Goal: Task Accomplishment & Management: Manage account settings

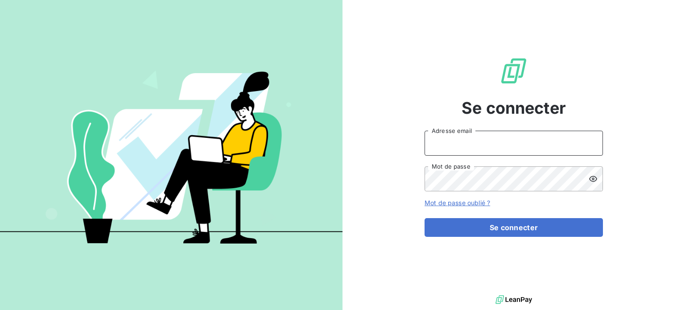
type input "meghan.dupe@kanoma.fr"
click at [592, 177] on icon at bounding box center [593, 178] width 9 height 9
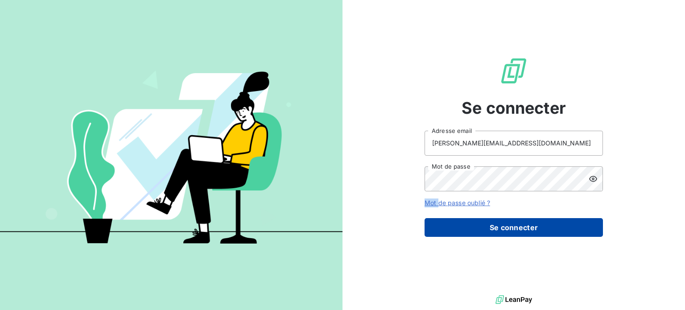
click at [511, 228] on button "Se connecter" at bounding box center [514, 227] width 178 height 19
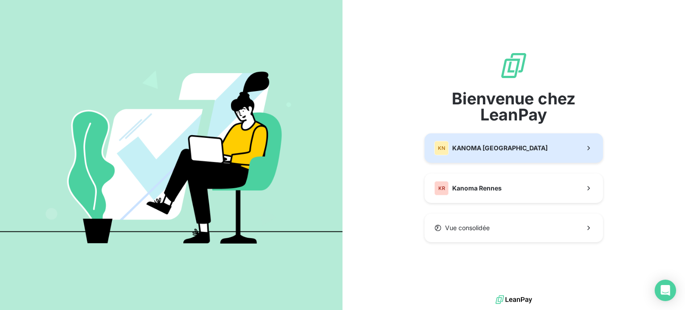
click at [470, 137] on button "KN KANOMA Nantes" at bounding box center [514, 147] width 178 height 29
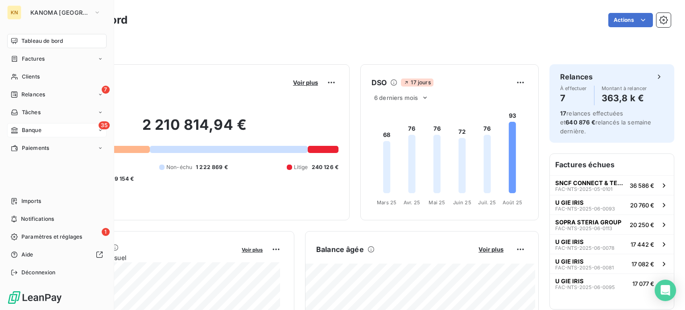
click at [42, 130] on div "35 Banque" at bounding box center [56, 130] width 99 height 14
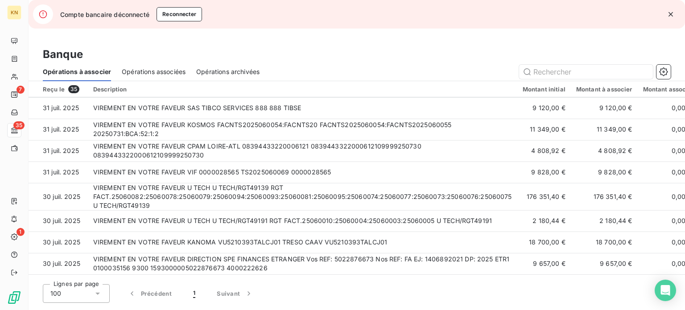
scroll to position [579, 0]
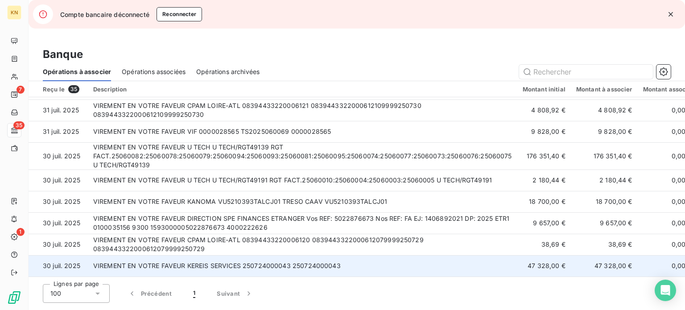
click at [344, 258] on td "VIREMENT EN VOTRE FAVEUR KEREIS SERVICES 250724000043 250724000043" at bounding box center [303, 265] width 430 height 21
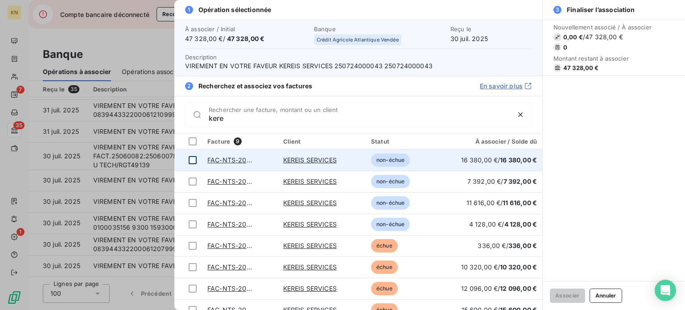
type input "kere"
click at [195, 158] on div at bounding box center [193, 160] width 8 height 8
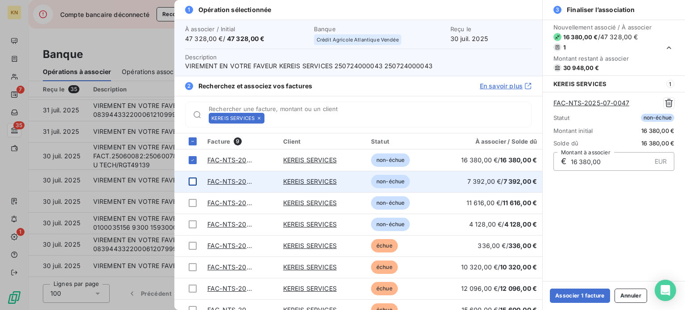
click at [190, 182] on div at bounding box center [193, 182] width 8 height 8
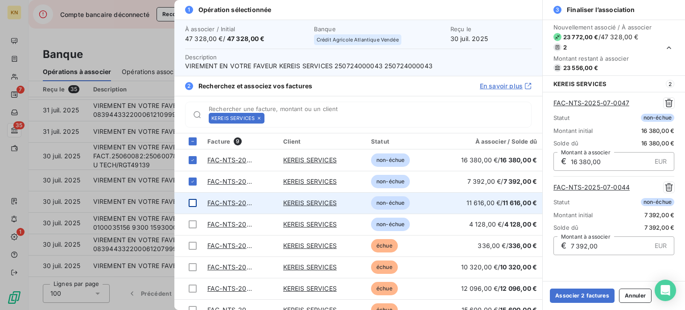
click at [194, 200] on div at bounding box center [193, 203] width 8 height 8
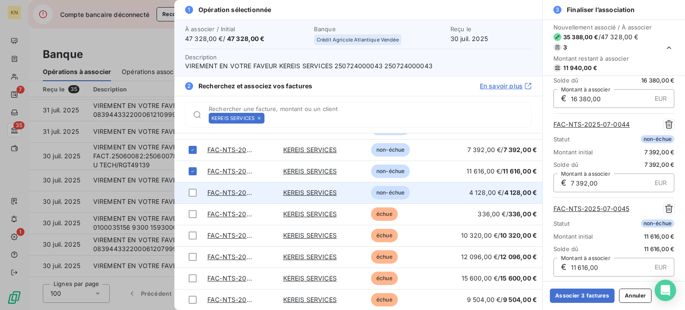
scroll to position [0, 0]
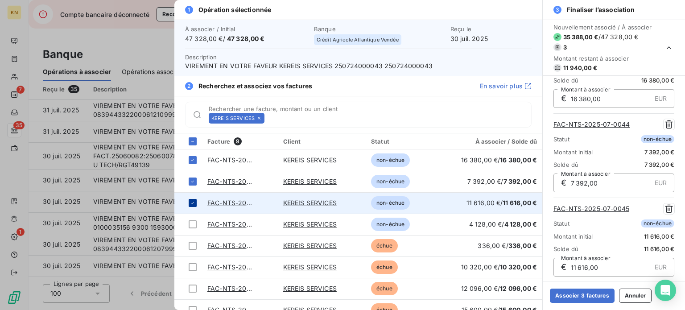
click at [191, 201] on icon at bounding box center [192, 202] width 5 height 5
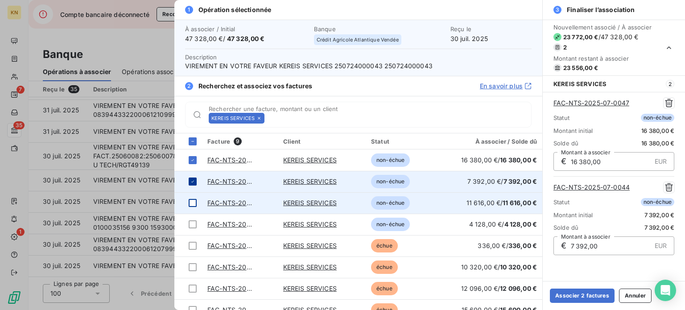
click at [190, 180] on icon at bounding box center [192, 181] width 5 height 5
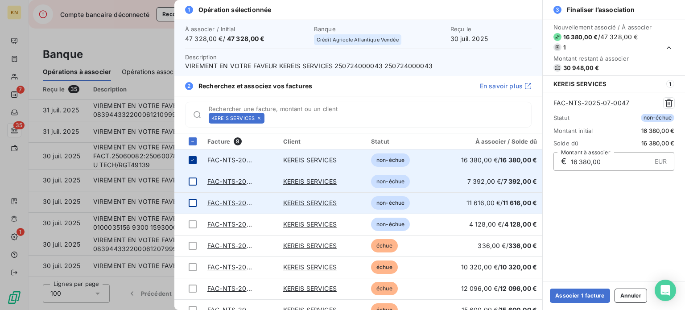
click at [191, 161] on icon at bounding box center [192, 159] width 5 height 5
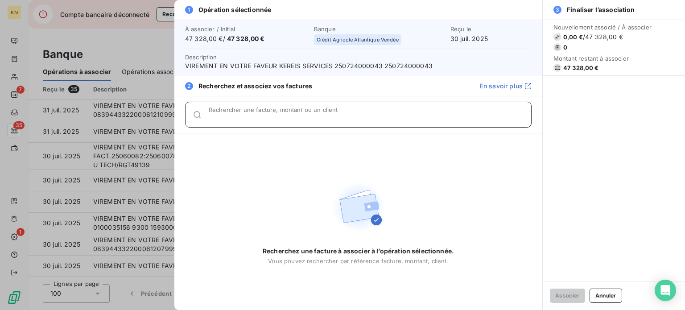
click at [262, 118] on input "Rechercher une facture, montant ou un client" at bounding box center [370, 118] width 323 height 9
type input "e"
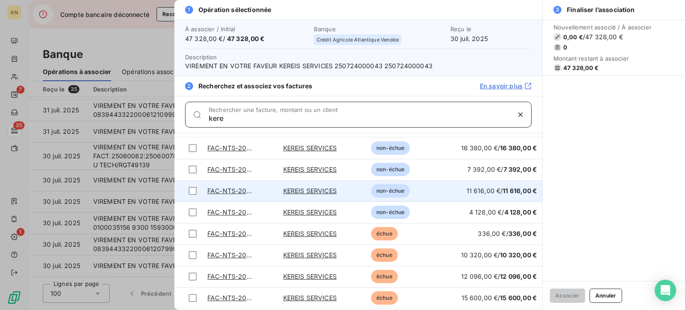
scroll to position [32, 0]
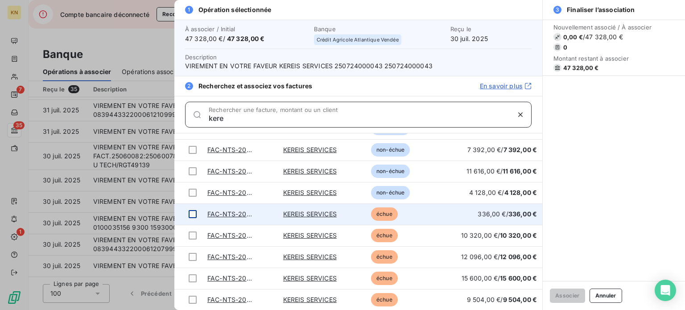
type input "kere"
click at [191, 215] on div at bounding box center [193, 214] width 8 height 8
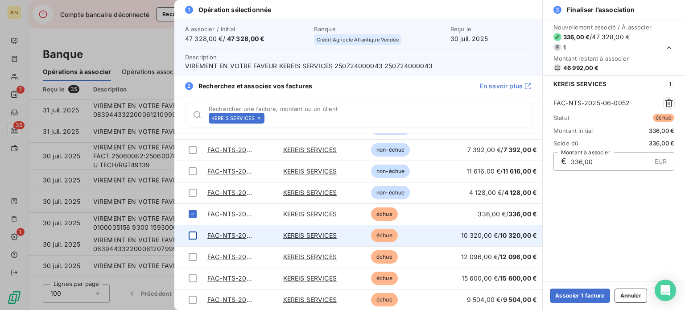
click at [190, 234] on div at bounding box center [193, 236] width 8 height 8
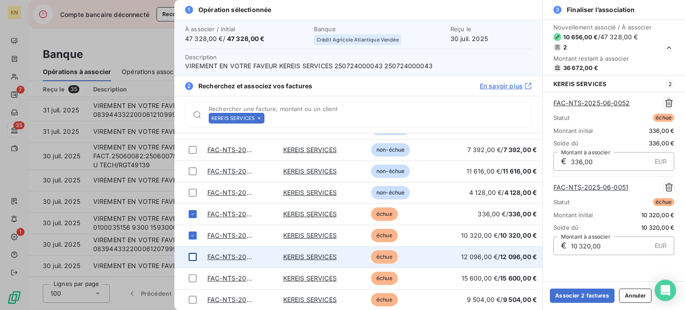
click at [192, 250] on td at bounding box center [188, 256] width 28 height 21
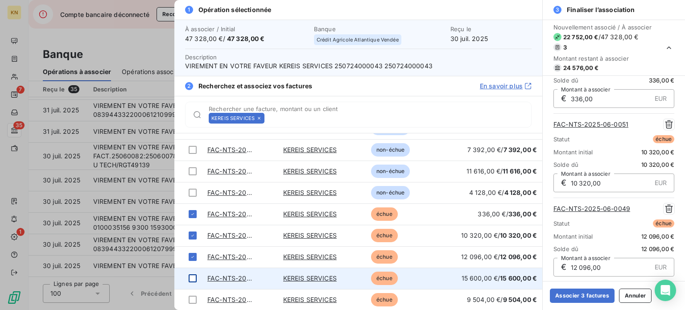
click at [191, 279] on div at bounding box center [193, 278] width 8 height 8
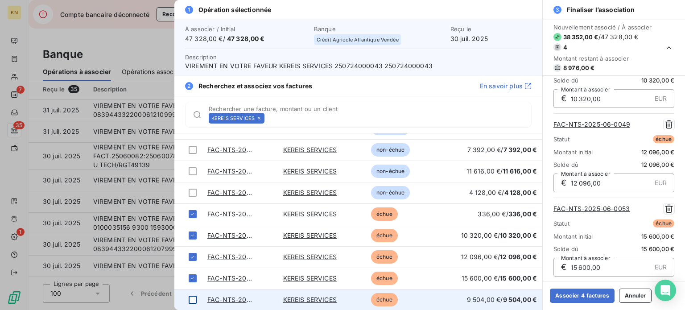
click at [191, 300] on div at bounding box center [193, 300] width 8 height 8
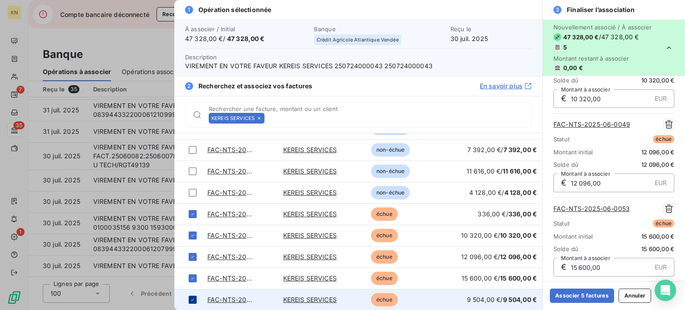
scroll to position [232, 0]
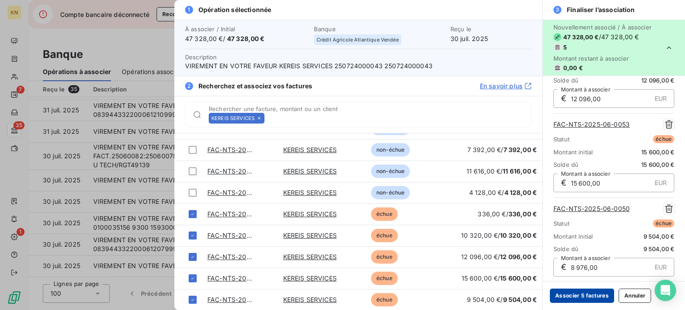
click at [566, 290] on button "Associer 5 factures" at bounding box center [582, 296] width 64 height 14
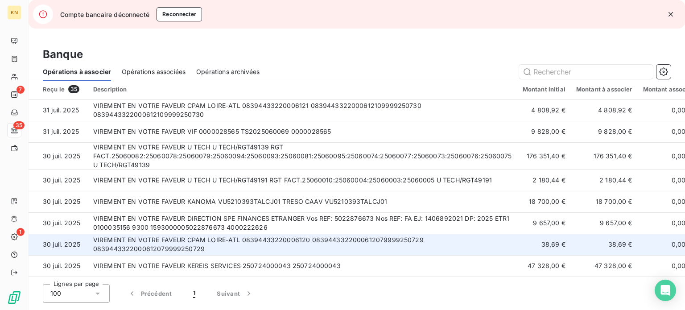
click at [465, 234] on td "VIREMENT EN VOTRE FAVEUR CPAM LOIRE-ATL 08394433220006120 083944332200061207999…" at bounding box center [303, 244] width 430 height 21
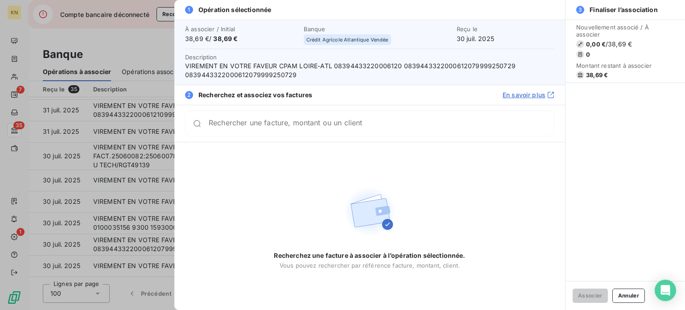
click at [137, 161] on div at bounding box center [342, 155] width 685 height 310
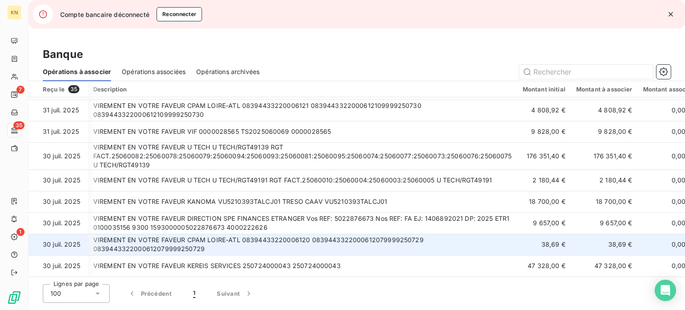
scroll to position [579, 142]
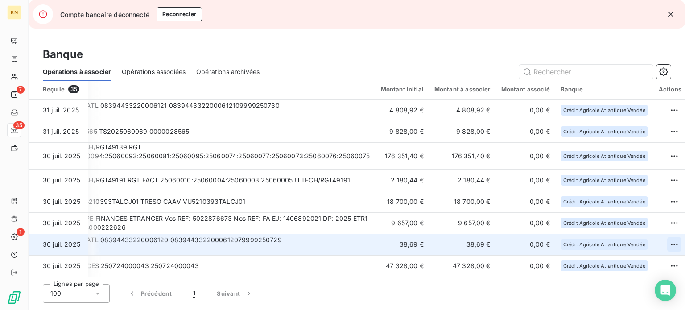
click at [658, 242] on html "KN 7 35 1 Compte bancaire déconnecté Reconnecter Banque Opérations à associer O…" at bounding box center [342, 155] width 685 height 310
click at [628, 257] on div "Archiver l’opération" at bounding box center [629, 261] width 69 height 14
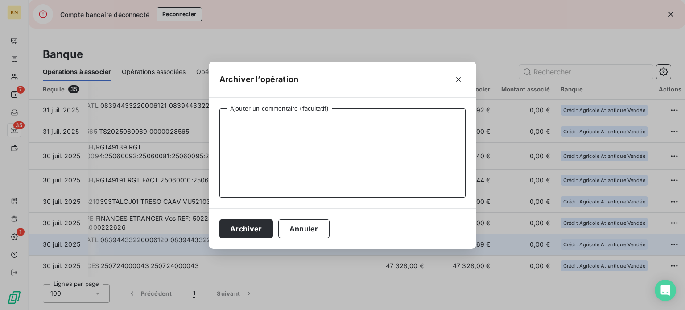
click at [279, 117] on textarea "Ajouter un commentaire (facultatif)" at bounding box center [342, 152] width 246 height 89
click at [229, 226] on button "Archiver" at bounding box center [246, 228] width 54 height 19
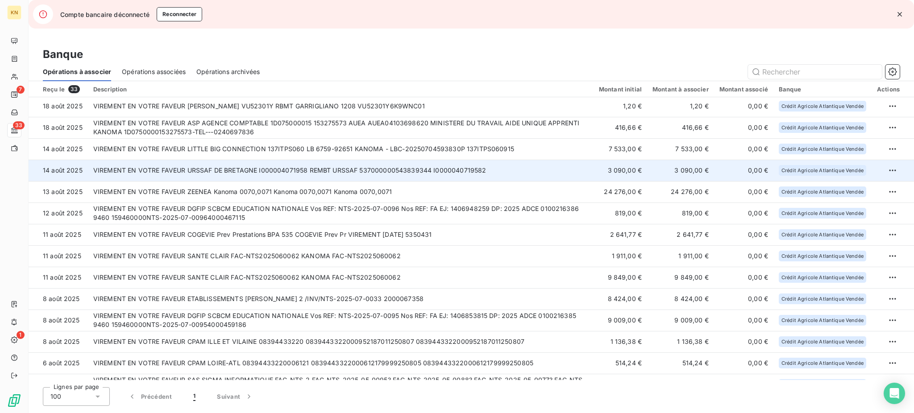
scroll to position [0, 0]
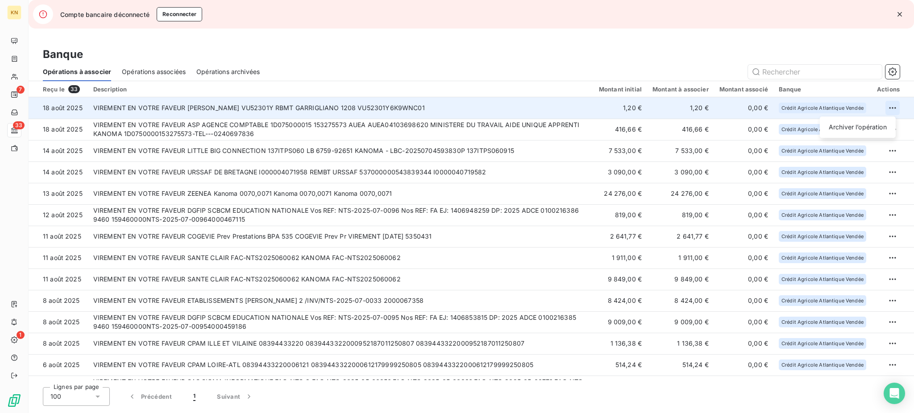
click at [685, 103] on html "KN 7 33 1 Compte bancaire déconnecté Reconnecter Banque Opérations à associer O…" at bounding box center [457, 206] width 914 height 413
click at [685, 124] on div "Archiver l’opération" at bounding box center [857, 127] width 69 height 14
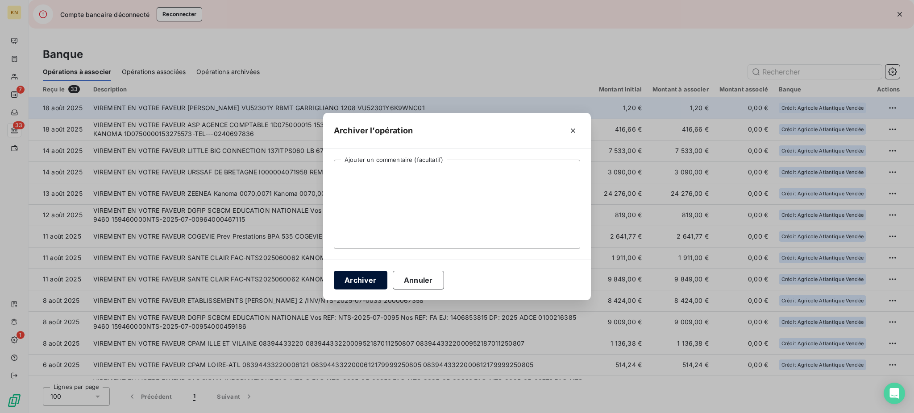
click at [359, 277] on button "Archiver" at bounding box center [361, 280] width 54 height 19
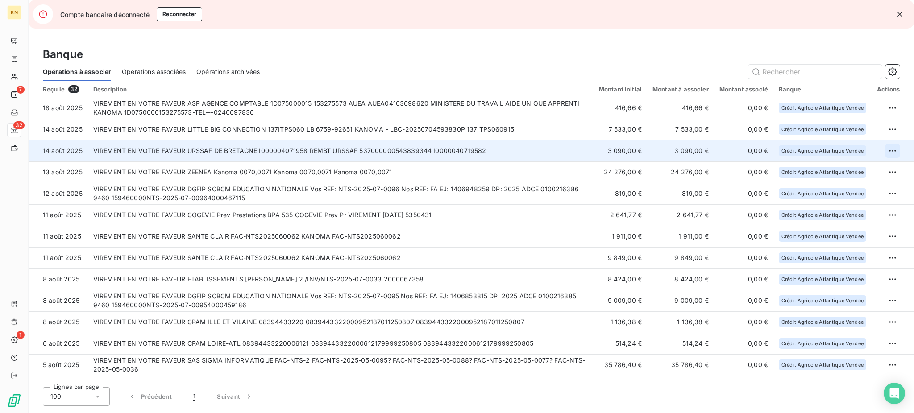
click at [685, 149] on html "KN 7 32 1 Compte bancaire déconnecté Reconnecter Banque Opérations à associer O…" at bounding box center [457, 206] width 914 height 413
click at [685, 170] on div "Archiver l’opération" at bounding box center [857, 170] width 69 height 14
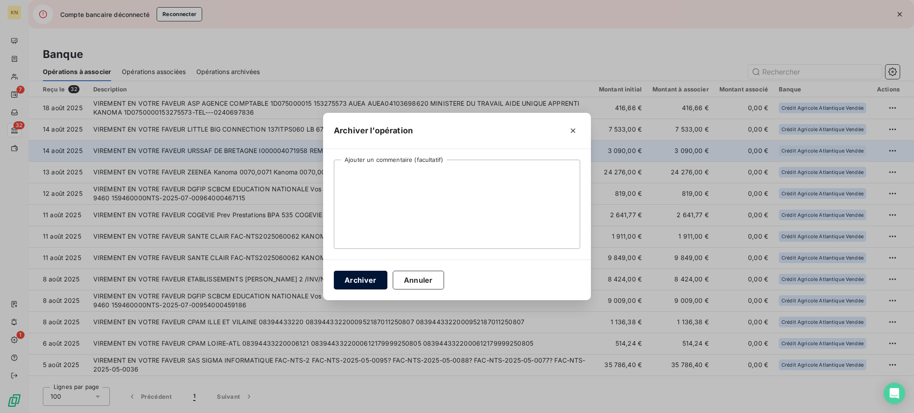
click at [356, 274] on button "Archiver" at bounding box center [361, 280] width 54 height 19
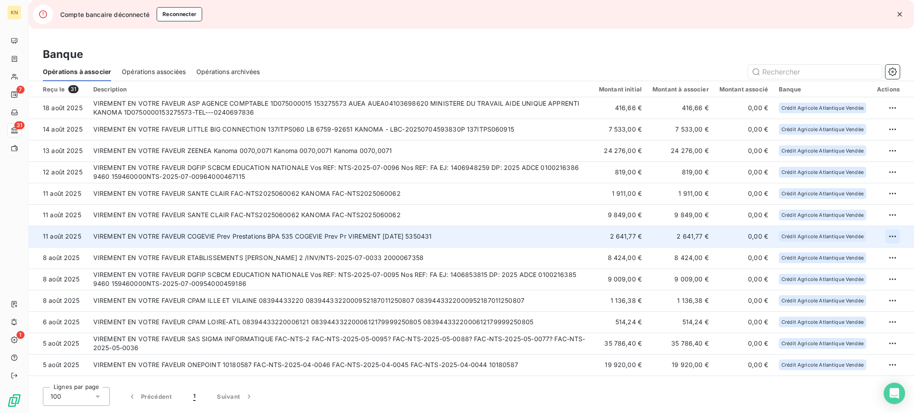
click at [685, 235] on html "KN 7 31 1 Compte bancaire déconnecté Reconnecter Banque Opérations à associer O…" at bounding box center [457, 206] width 914 height 413
click at [685, 257] on div "Archiver l’opération" at bounding box center [857, 256] width 69 height 14
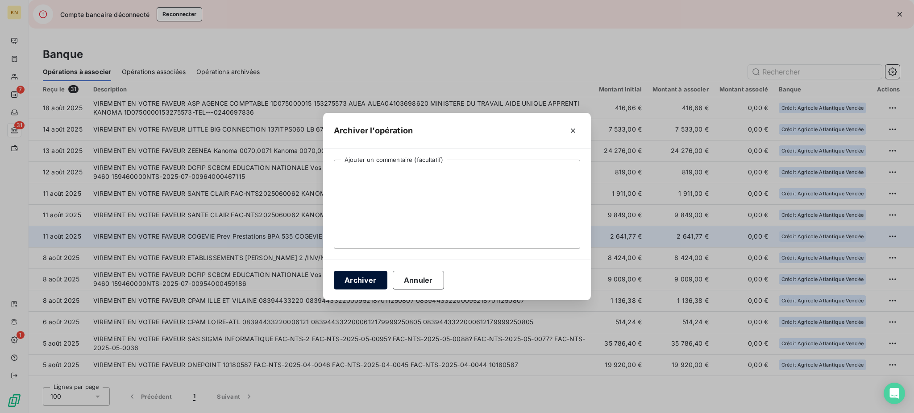
click at [365, 278] on button "Archiver" at bounding box center [361, 280] width 54 height 19
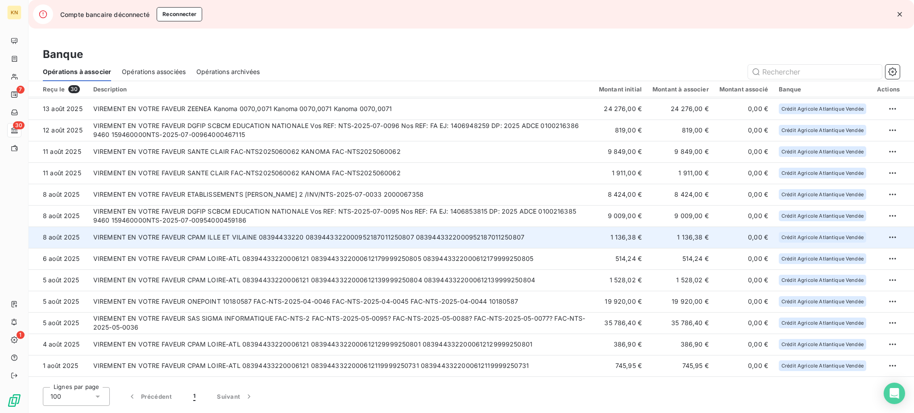
scroll to position [59, 0]
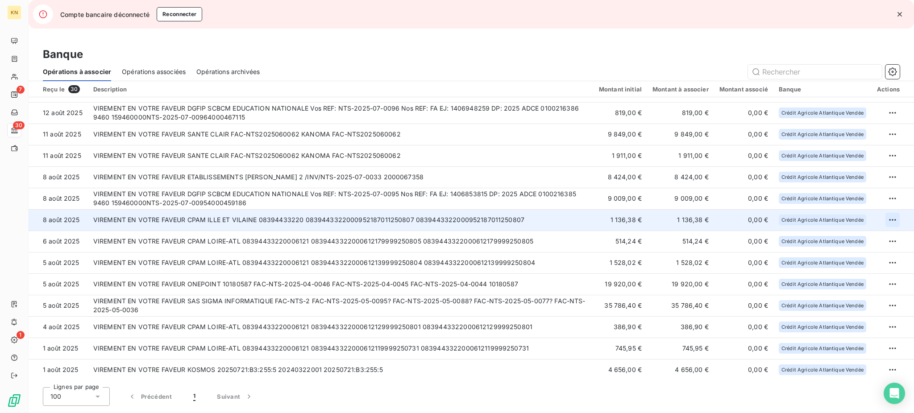
click at [685, 220] on html "KN 7 30 1 Compte bancaire déconnecté Reconnecter Banque Opérations à associer O…" at bounding box center [457, 206] width 914 height 413
click at [685, 236] on div "Archiver l’opération" at bounding box center [857, 239] width 69 height 14
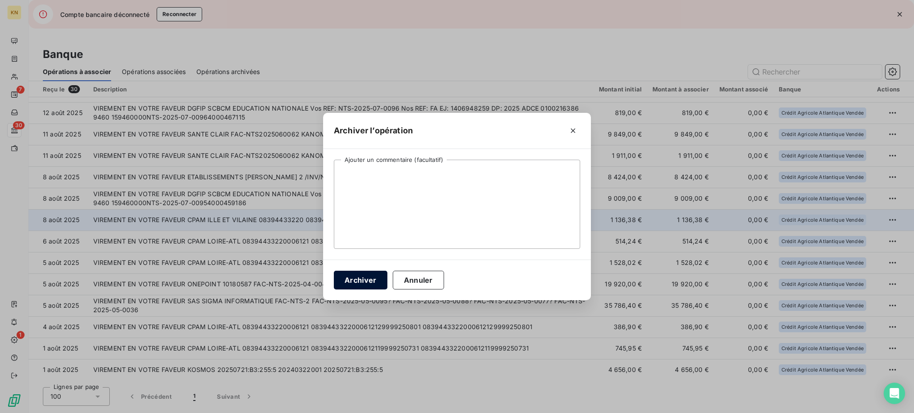
click at [360, 276] on button "Archiver" at bounding box center [361, 280] width 54 height 19
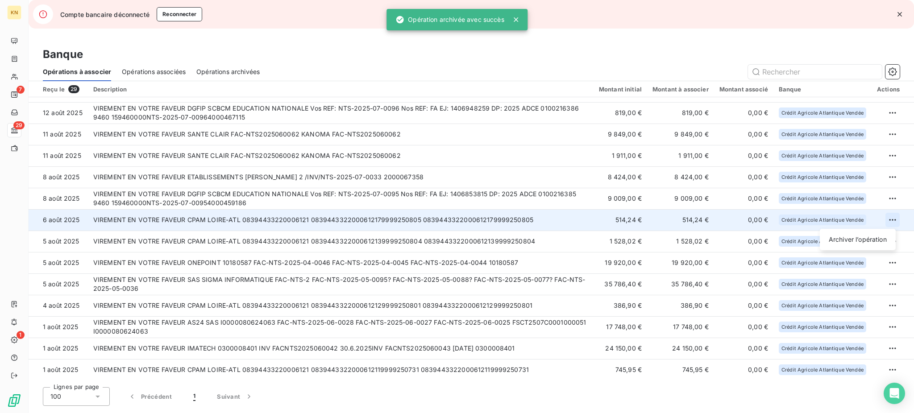
click at [685, 219] on html "KN 7 29 1 Compte bancaire déconnecté Reconnecter Banque Opérations à associer O…" at bounding box center [457, 206] width 914 height 413
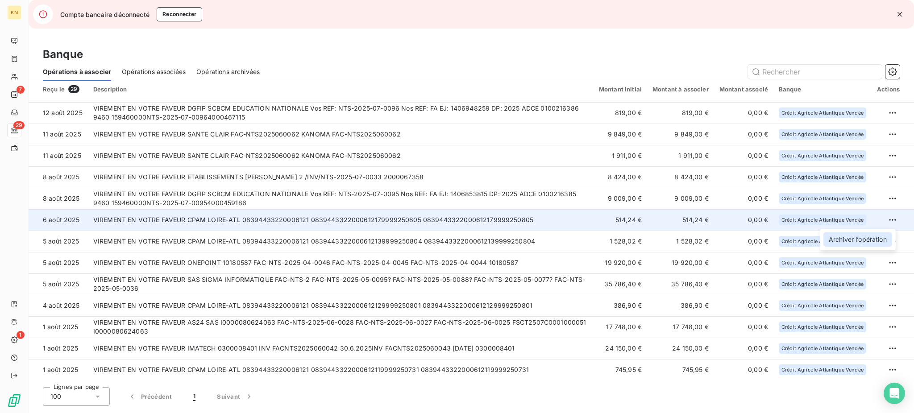
click at [685, 235] on div "Archiver l’opération" at bounding box center [857, 239] width 69 height 14
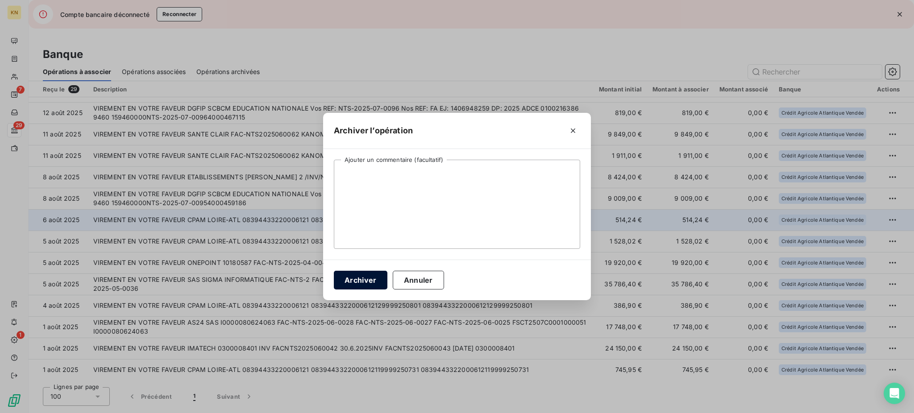
click at [354, 276] on button "Archiver" at bounding box center [361, 280] width 54 height 19
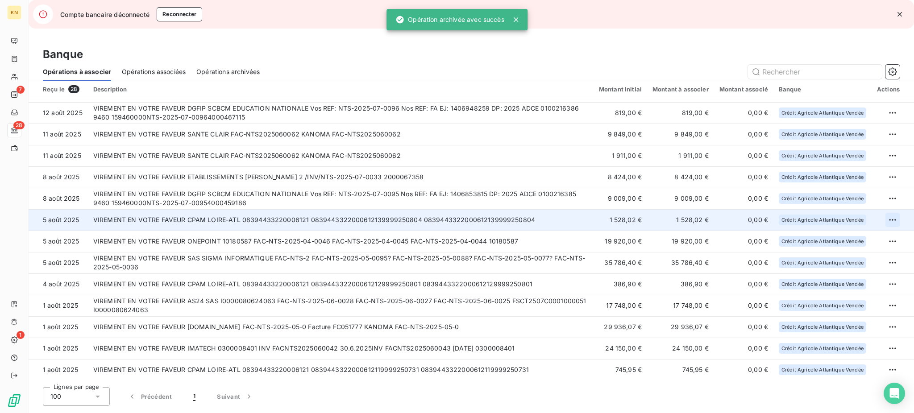
click at [685, 217] on html "KN 7 28 1 Compte bancaire déconnecté Reconnecter Banque Opérations à associer O…" at bounding box center [457, 206] width 914 height 413
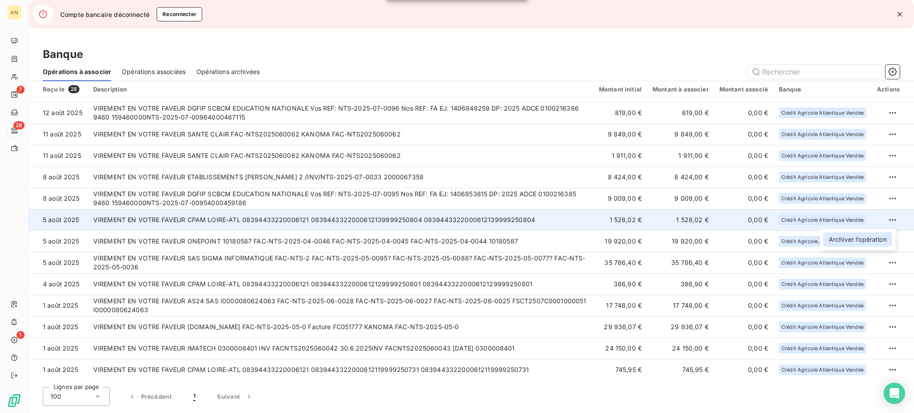
click at [685, 236] on div "Archiver l’opération" at bounding box center [857, 239] width 69 height 14
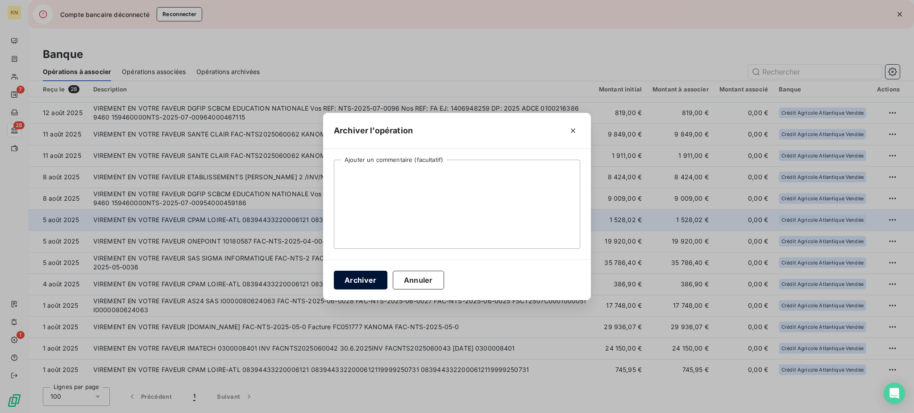
click at [353, 280] on button "Archiver" at bounding box center [361, 280] width 54 height 19
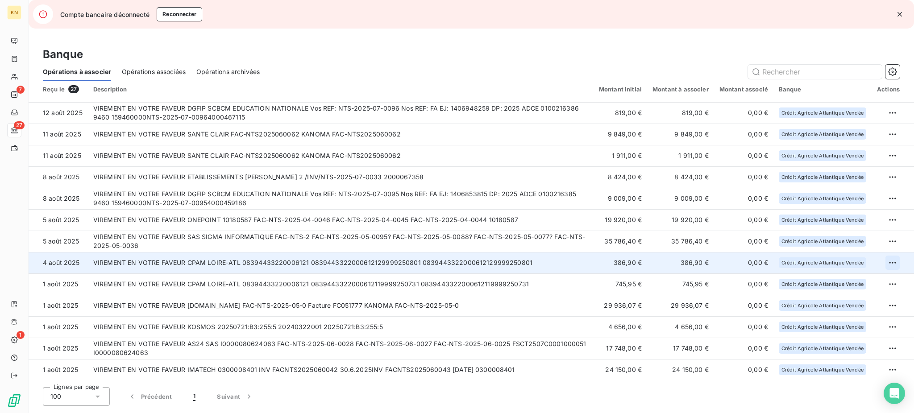
click at [685, 263] on html "KN 7 27 1 Compte bancaire déconnecté Reconnecter Banque Opérations à associer O…" at bounding box center [457, 206] width 914 height 413
click at [685, 277] on div "Archiver l’opération" at bounding box center [857, 282] width 69 height 14
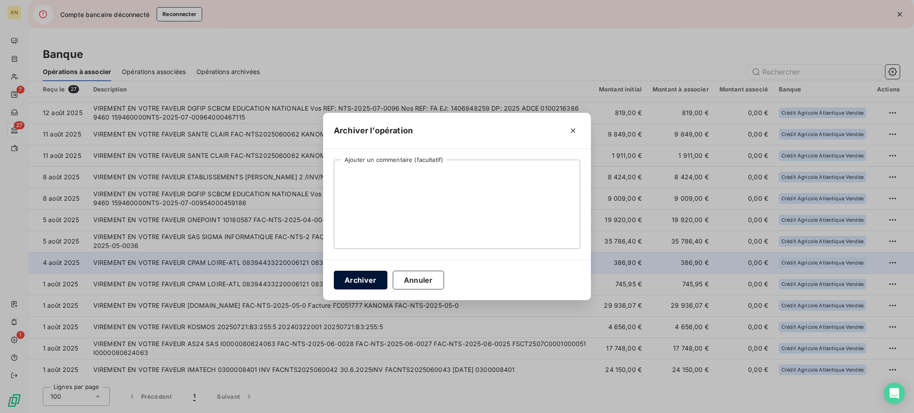
click at [361, 278] on button "Archiver" at bounding box center [361, 280] width 54 height 19
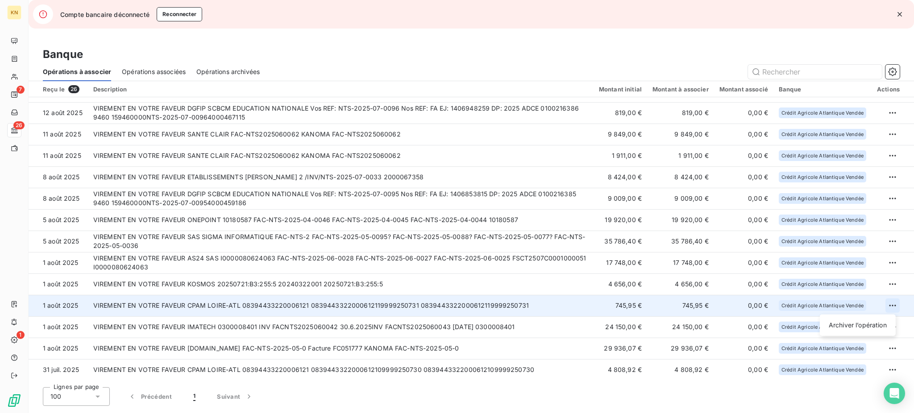
click at [685, 302] on html "KN 7 26 1 Compte bancaire déconnecté Reconnecter Banque Opérations à associer O…" at bounding box center [457, 206] width 914 height 413
click at [685, 310] on div "Archiver l’opération" at bounding box center [857, 325] width 69 height 14
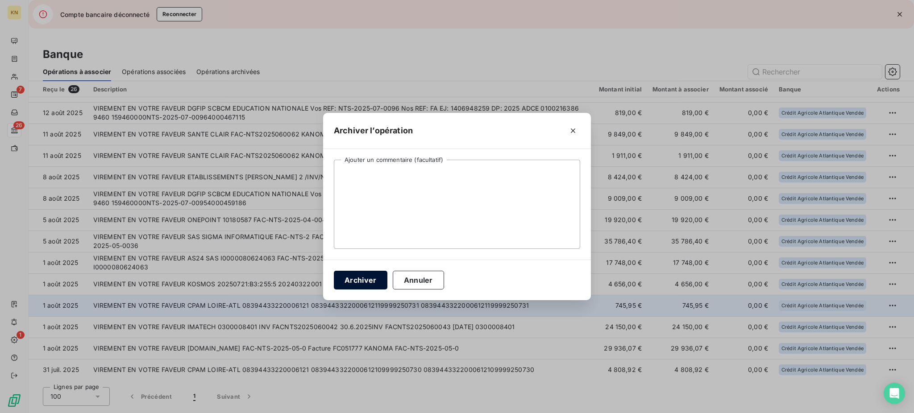
click at [341, 275] on button "Archiver" at bounding box center [361, 280] width 54 height 19
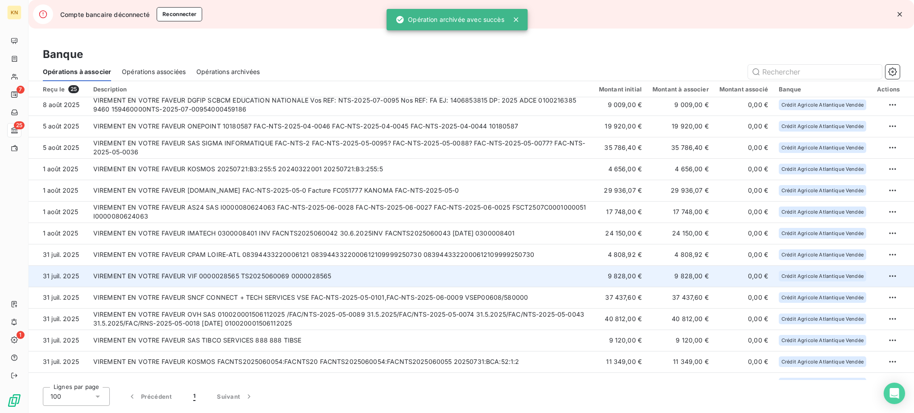
scroll to position [178, 0]
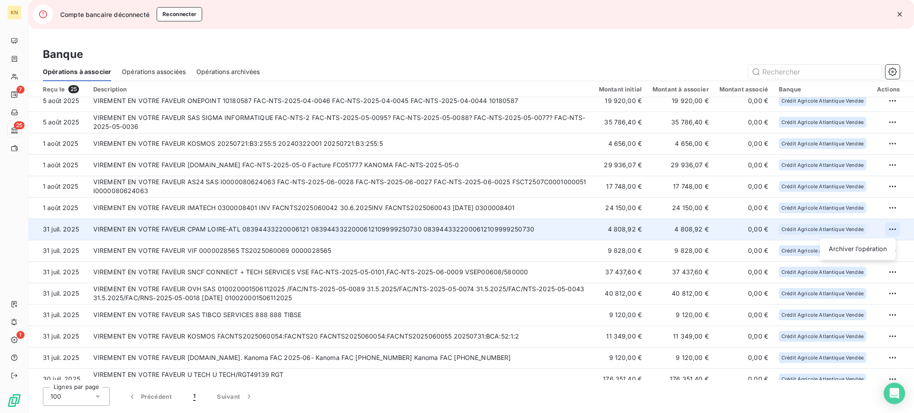
click at [685, 228] on html "KN 7 25 1 Compte bancaire déconnecté Reconnecter Banque Opérations à associer O…" at bounding box center [457, 206] width 914 height 413
click at [685, 246] on div "Archiver l’opération" at bounding box center [857, 249] width 69 height 14
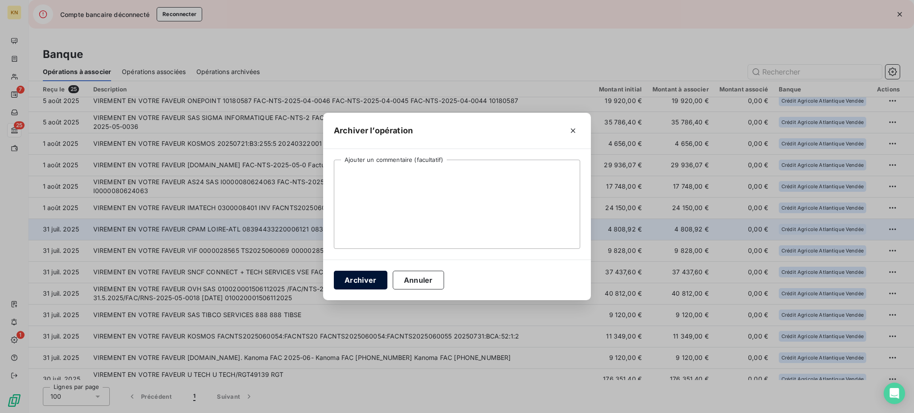
click at [368, 274] on button "Archiver" at bounding box center [361, 280] width 54 height 19
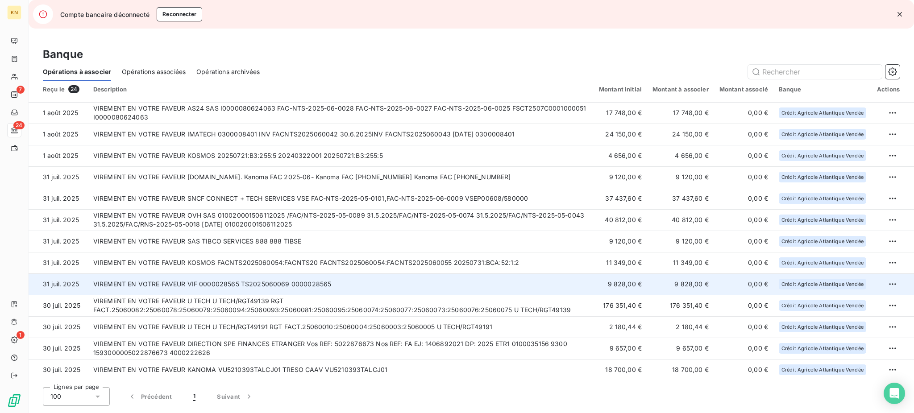
scroll to position [0, 0]
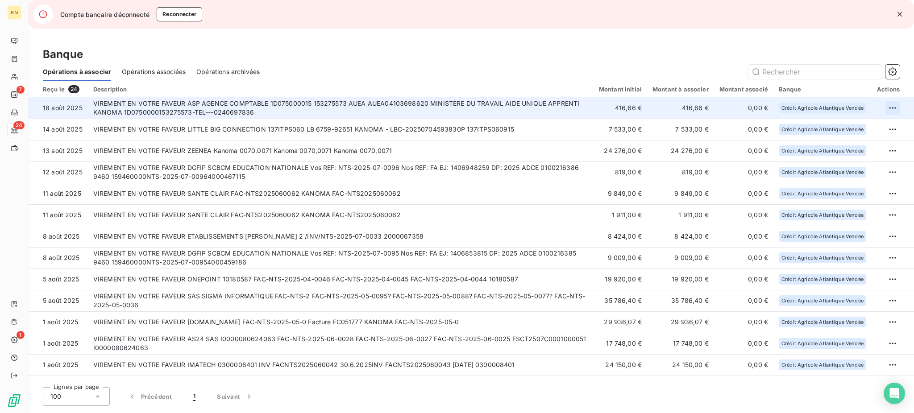
click at [685, 106] on html "KN 7 24 1 Compte bancaire déconnecté Reconnecter Banque Opérations à associer O…" at bounding box center [457, 206] width 914 height 413
click at [685, 124] on div "Archiver l’opération" at bounding box center [857, 127] width 69 height 14
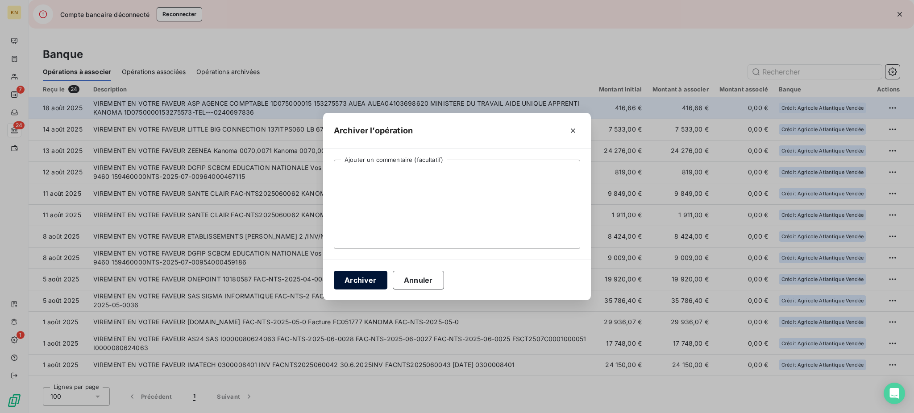
click at [364, 276] on button "Archiver" at bounding box center [361, 280] width 54 height 19
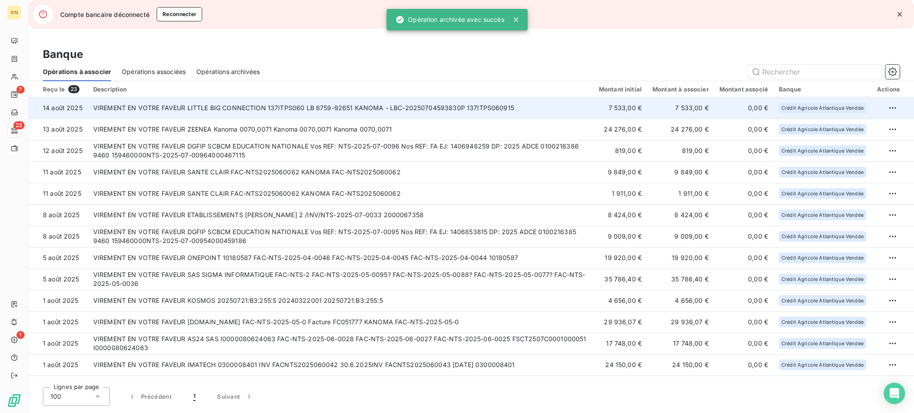
click at [425, 106] on td "VIREMENT EN VOTRE FAVEUR LITTLE BIG CONNECTION 137ITPS060 LB 6759-92651 KANOMA …" at bounding box center [340, 107] width 505 height 21
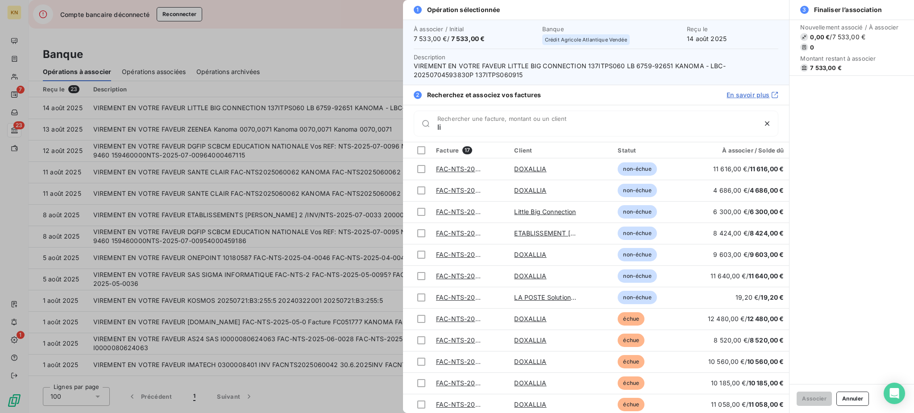
type input "l"
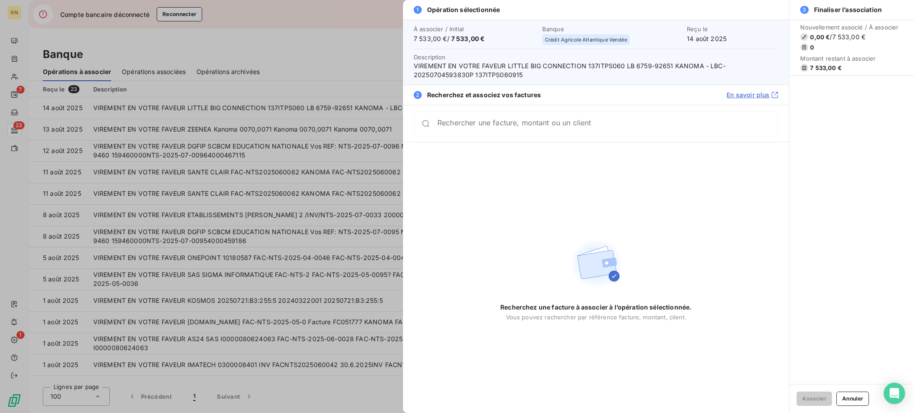
click at [362, 54] on div at bounding box center [457, 206] width 914 height 413
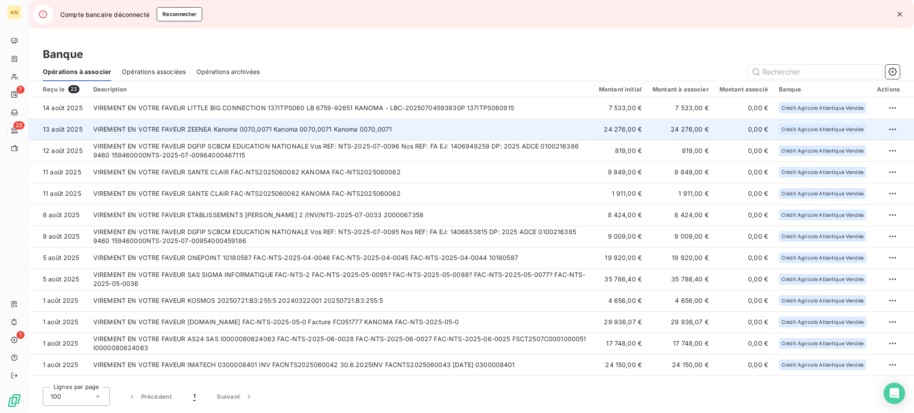
click at [459, 127] on td "VIREMENT EN VOTRE FAVEUR ZEENEA Kanoma 0070,0071 Kanoma 0070,0071 Kanoma 0070,0…" at bounding box center [340, 129] width 505 height 21
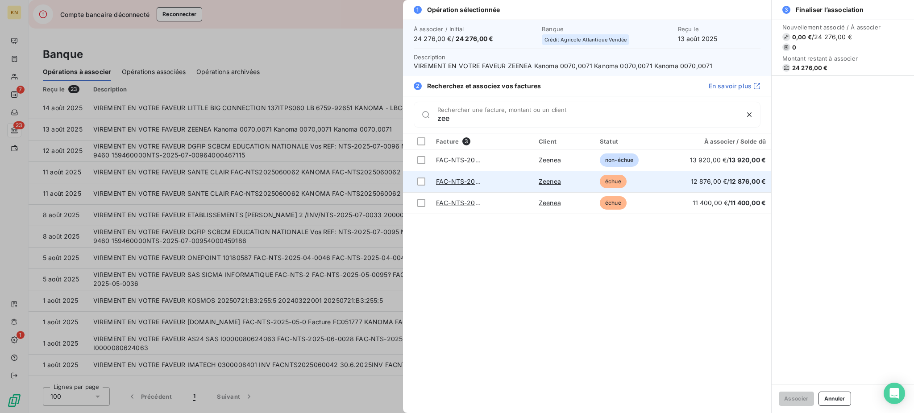
type input "zee"
click at [645, 178] on td "échue" at bounding box center [631, 181] width 75 height 21
click at [418, 179] on div at bounding box center [421, 182] width 8 height 8
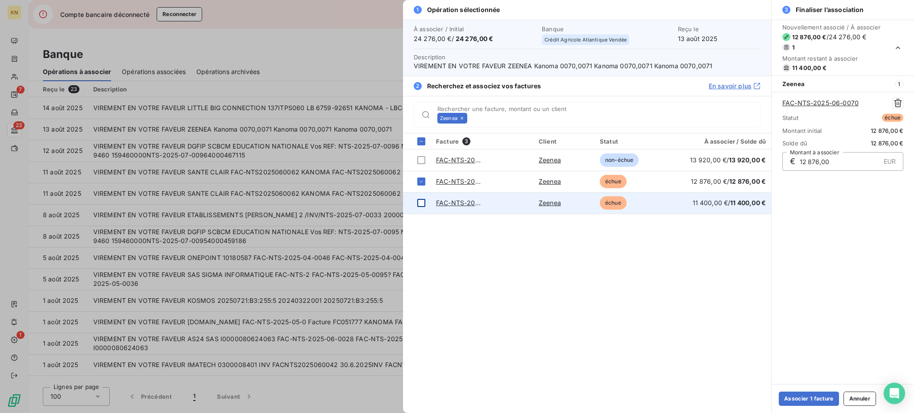
click at [420, 199] on div at bounding box center [421, 203] width 8 height 8
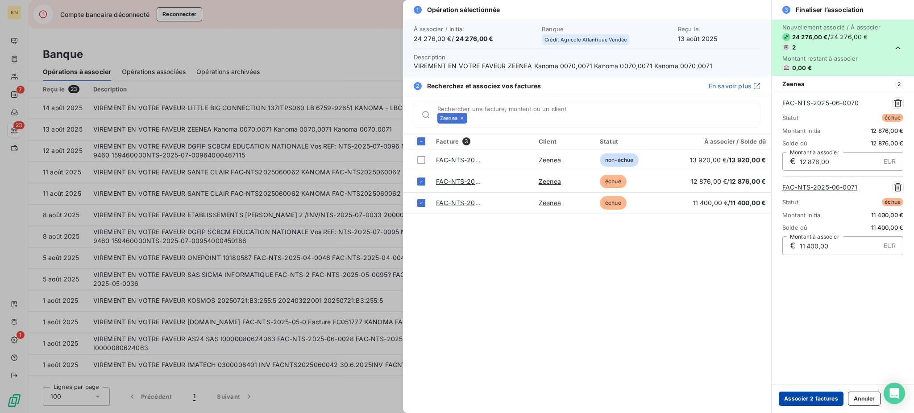
click at [685, 310] on button "Associer 2 factures" at bounding box center [810, 399] width 65 height 14
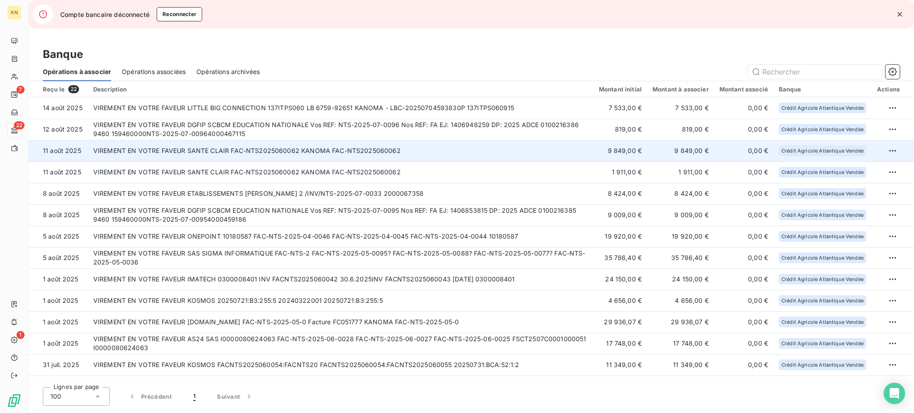
click at [401, 143] on td "VIREMENT EN VOTRE FAVEUR SANTE CLAIR FAC-NTS2025060062 KANOMA FAC-NTS2025060062" at bounding box center [340, 150] width 505 height 21
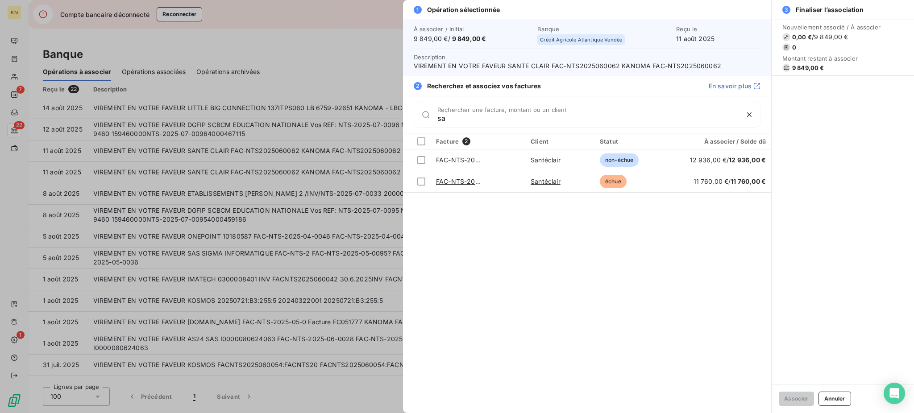
type input "s"
type input "c"
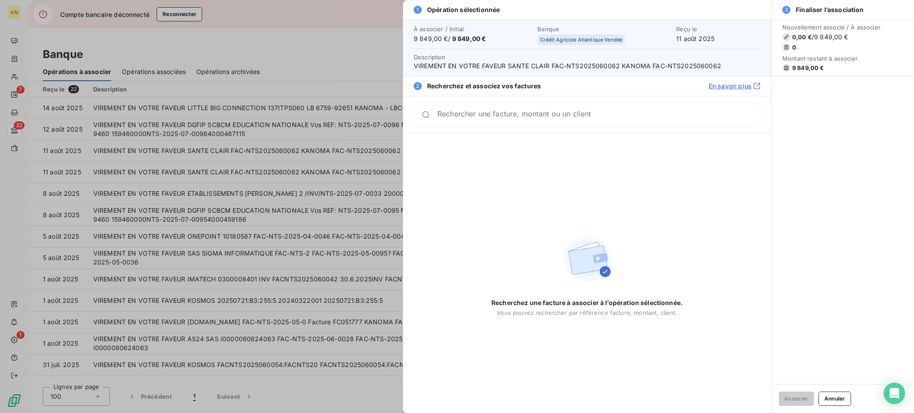
click at [257, 59] on div at bounding box center [457, 206] width 914 height 413
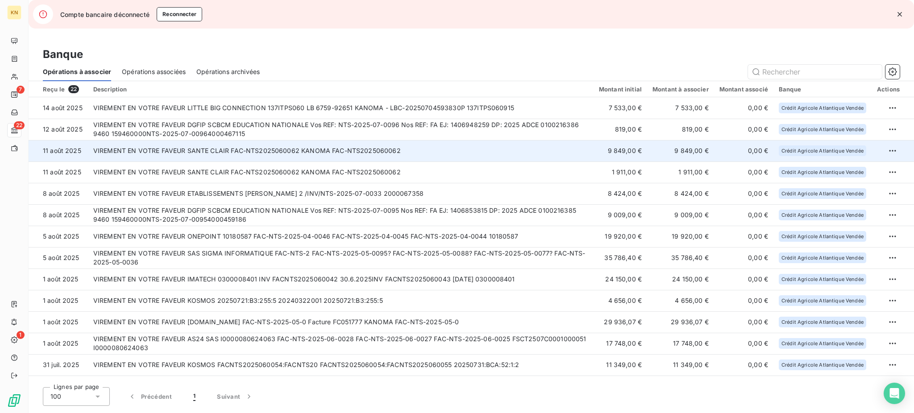
click at [538, 145] on td "VIREMENT EN VOTRE FAVEUR SANTE CLAIR FAC-NTS2025060062 KANOMA FAC-NTS2025060062" at bounding box center [340, 150] width 505 height 21
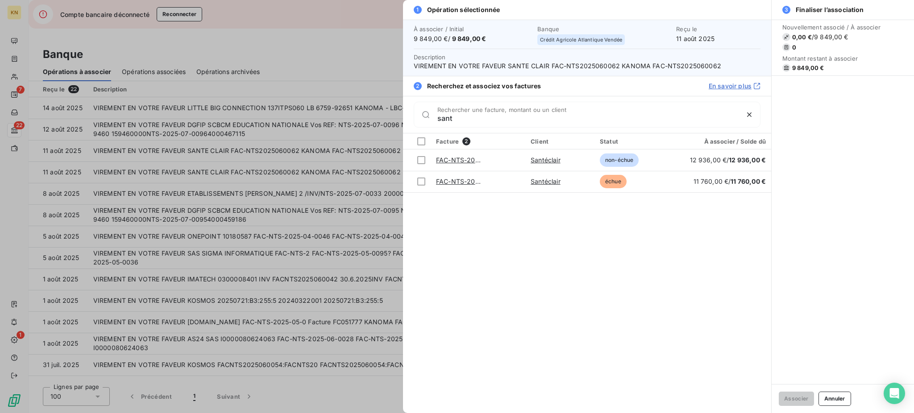
type input "sant"
click at [317, 35] on div at bounding box center [457, 206] width 914 height 413
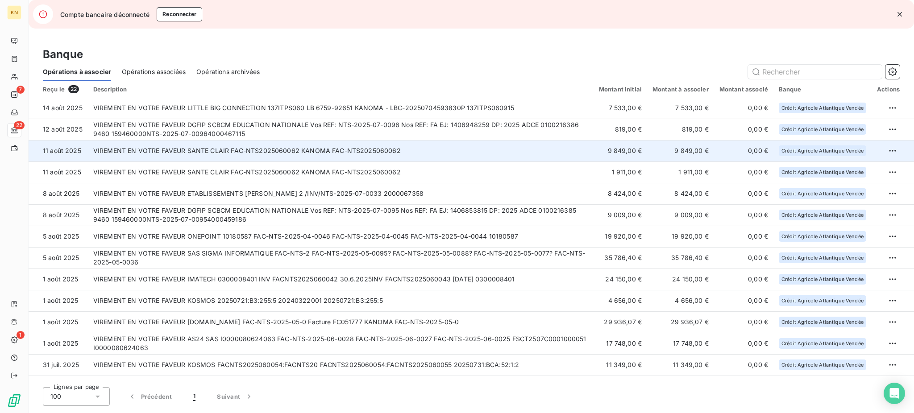
click at [579, 149] on td "VIREMENT EN VOTRE FAVEUR SANTE CLAIR FAC-NTS2025060062 KANOMA FAC-NTS2025060062" at bounding box center [340, 150] width 505 height 21
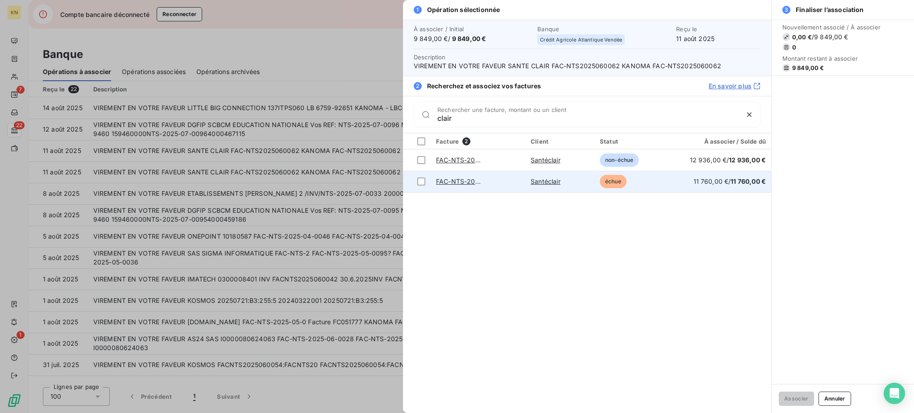
type input "clair"
click at [647, 177] on td "échue" at bounding box center [631, 181] width 75 height 21
click at [425, 181] on div at bounding box center [421, 182] width 8 height 8
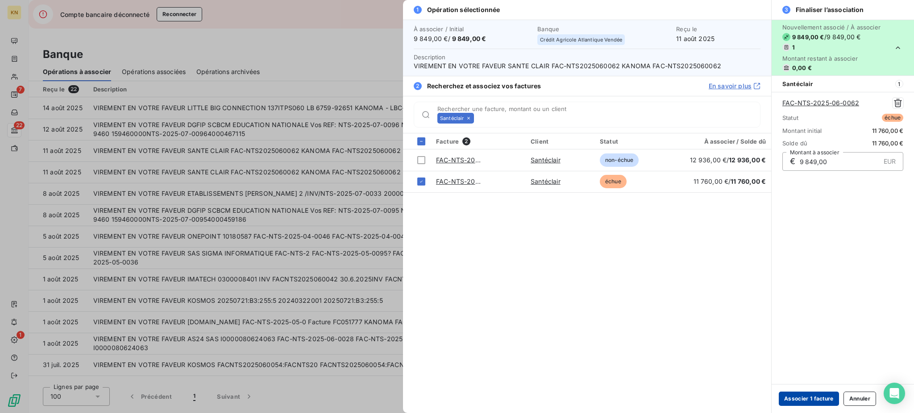
click at [685, 310] on button "Associer 1 facture" at bounding box center [808, 399] width 60 height 14
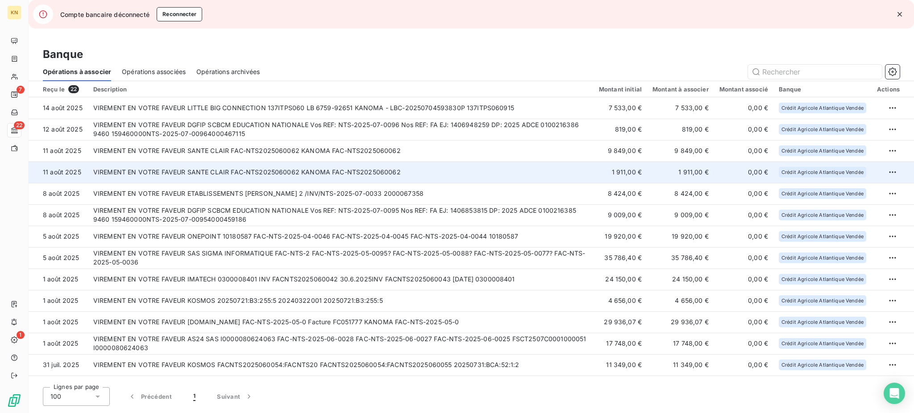
click at [472, 170] on td "VIREMENT EN VOTRE FAVEUR SANTE CLAIR FAC-NTS2025060062 KANOMA FAC-NTS2025060062" at bounding box center [340, 171] width 505 height 21
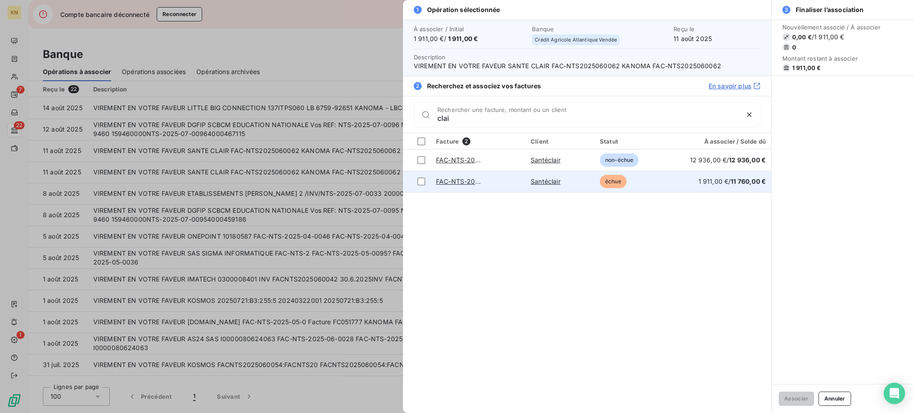
type input "clai"
click at [648, 184] on td "échue" at bounding box center [631, 181] width 75 height 21
click at [418, 179] on div at bounding box center [421, 182] width 8 height 8
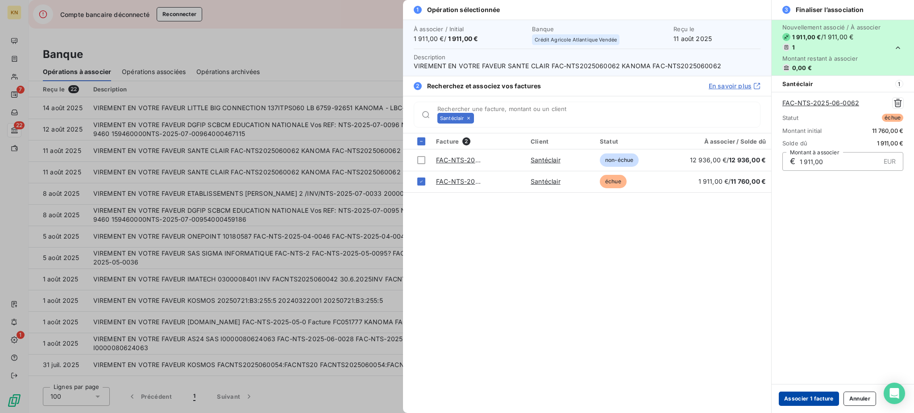
click at [685, 310] on button "Associer 1 facture" at bounding box center [808, 399] width 60 height 14
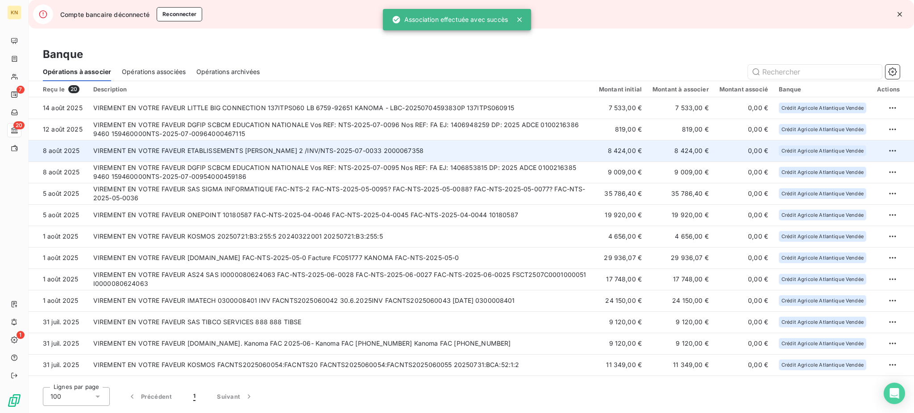
click at [333, 146] on td "VIREMENT EN VOTRE FAVEUR ETABLISSEMENTS GEORGES RENAULT 2 /INV/NTS-2025-07-0033…" at bounding box center [340, 150] width 505 height 21
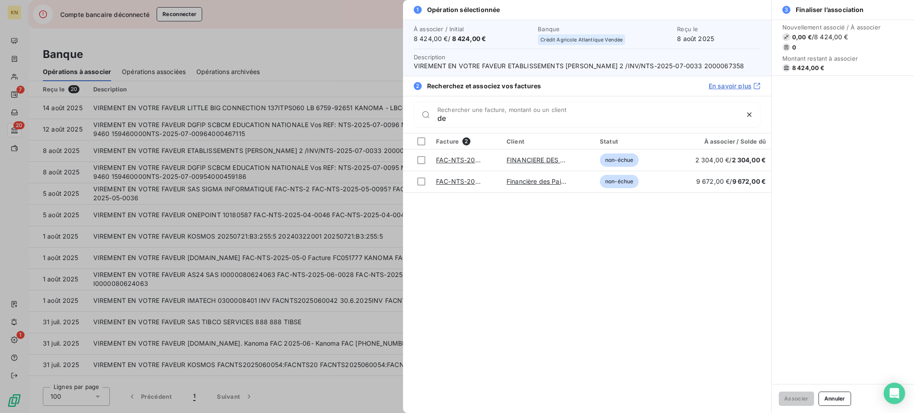
type input "d"
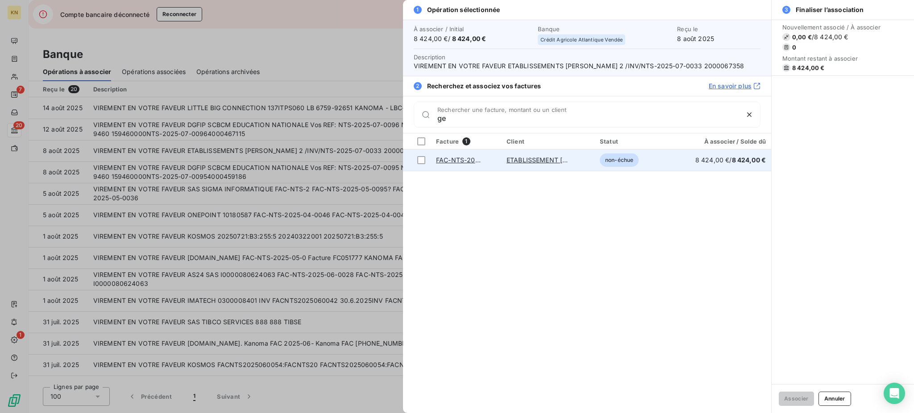
type input "ge"
click at [634, 161] on span "non-échue" at bounding box center [619, 159] width 39 height 13
click at [422, 158] on div at bounding box center [421, 160] width 8 height 8
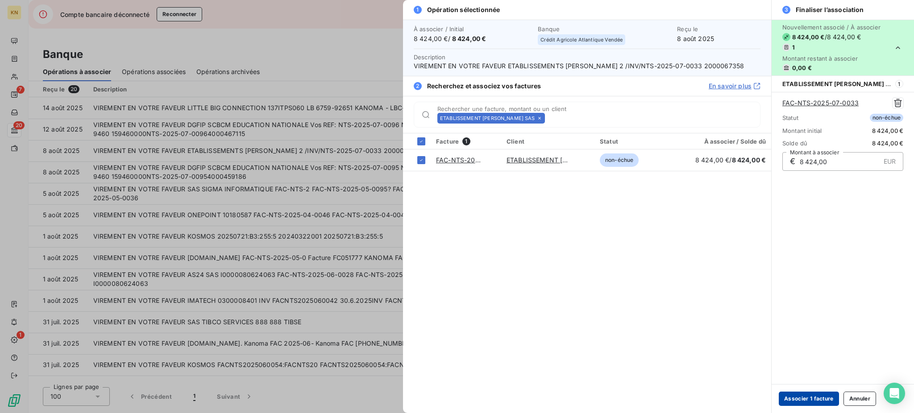
click at [685, 310] on button "Associer 1 facture" at bounding box center [808, 399] width 60 height 14
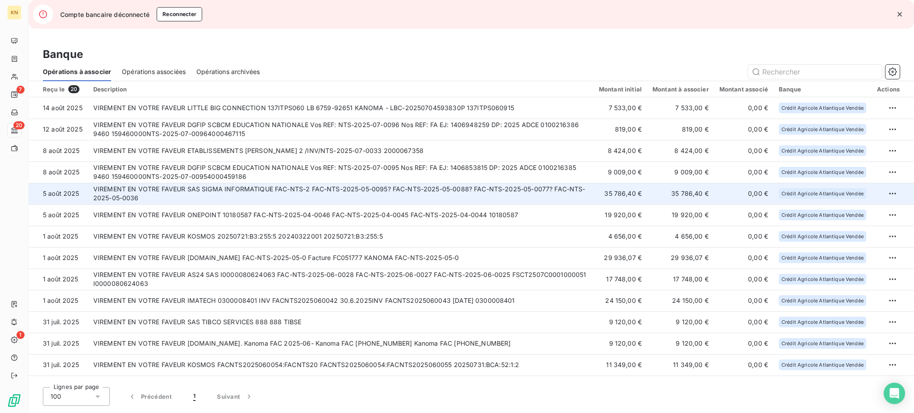
click at [387, 194] on td "VIREMENT EN VOTRE FAVEUR SAS SIGMA INFORMATIQUE FAC-NTS-2 FAC-NTS-2025-05-0095?…" at bounding box center [340, 193] width 505 height 21
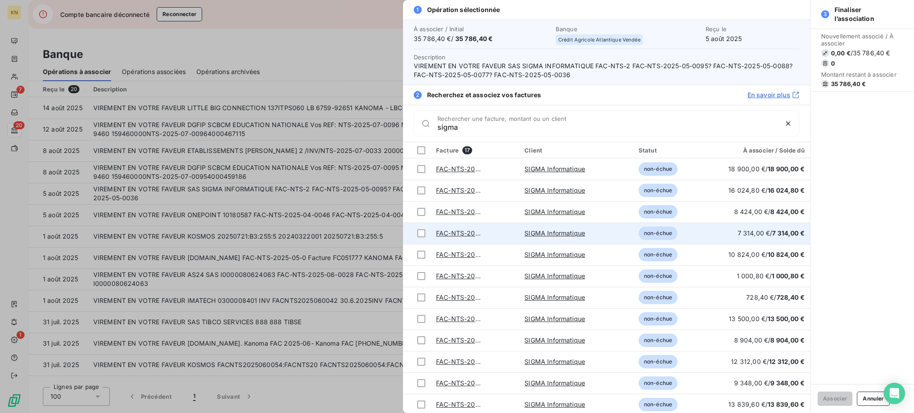
scroll to position [109, 0]
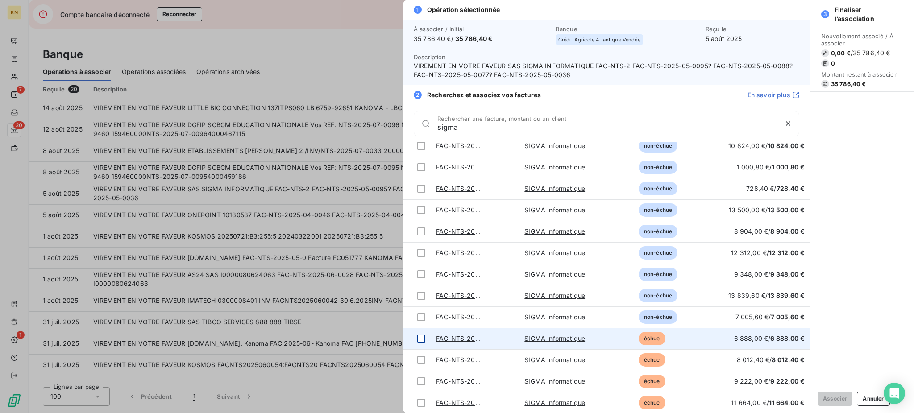
type input "sigma"
click at [422, 310] on div at bounding box center [421, 339] width 8 height 8
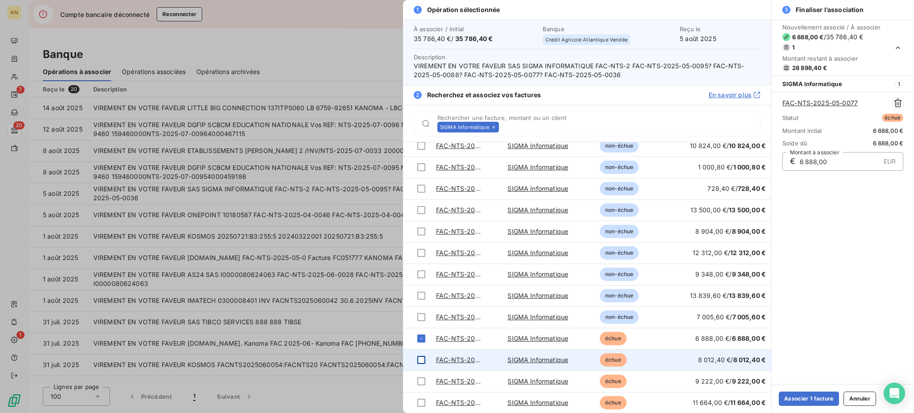
click at [420, 310] on div at bounding box center [421, 360] width 8 height 8
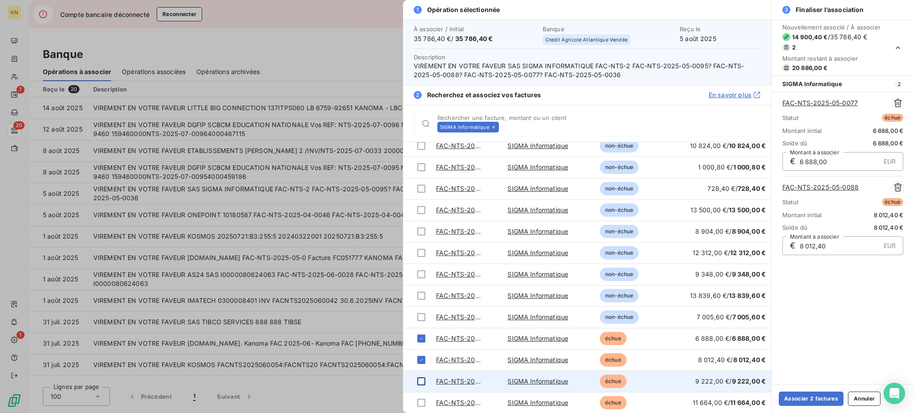
click at [422, 310] on div at bounding box center [421, 381] width 8 height 8
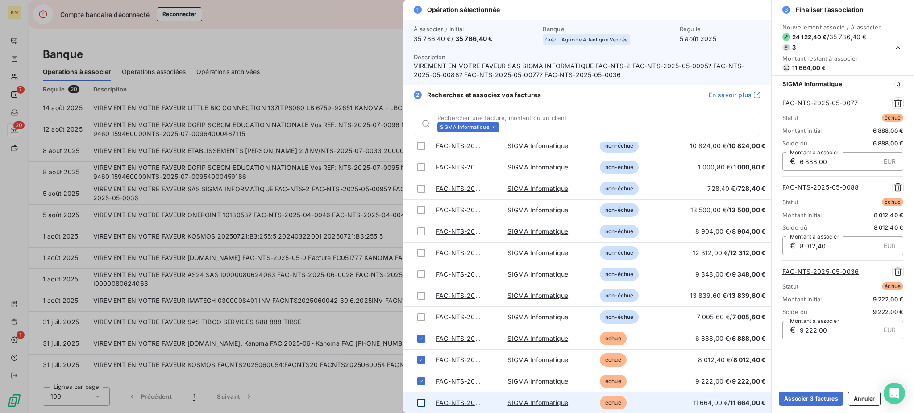
click at [420, 310] on div at bounding box center [421, 403] width 8 height 8
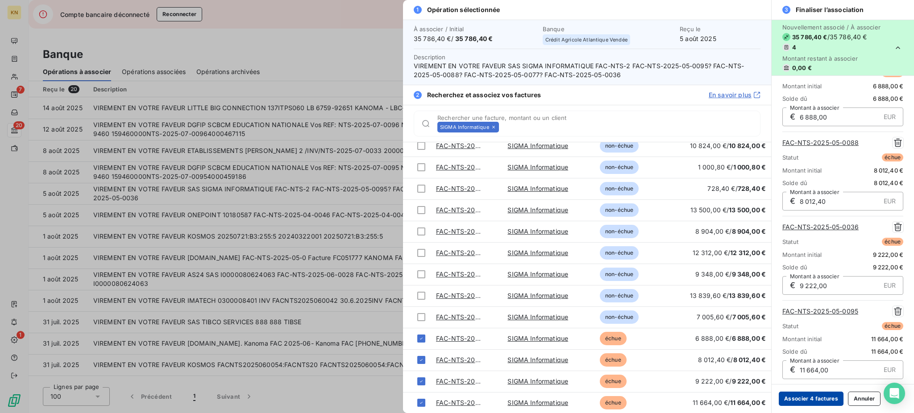
click at [685, 310] on button "Associer 4 factures" at bounding box center [810, 399] width 65 height 14
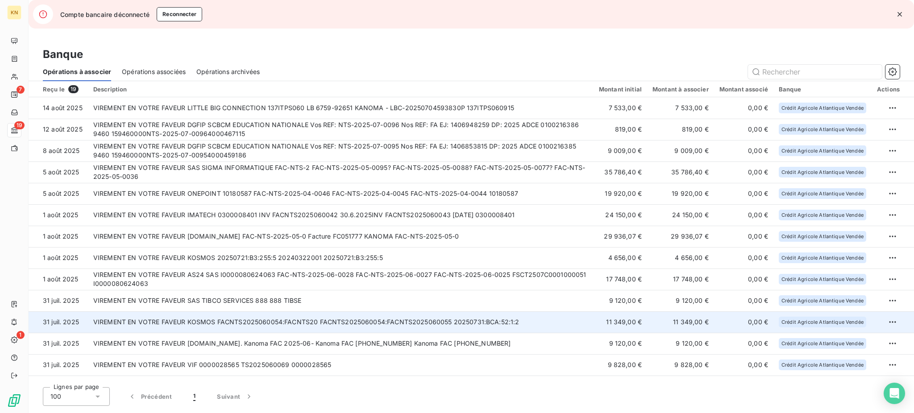
click at [441, 310] on td "VIREMENT EN VOTRE FAVEUR KOSMOS FACNTS2025060054:FACNTS20 FACNTS2025060054:FACN…" at bounding box center [340, 321] width 505 height 21
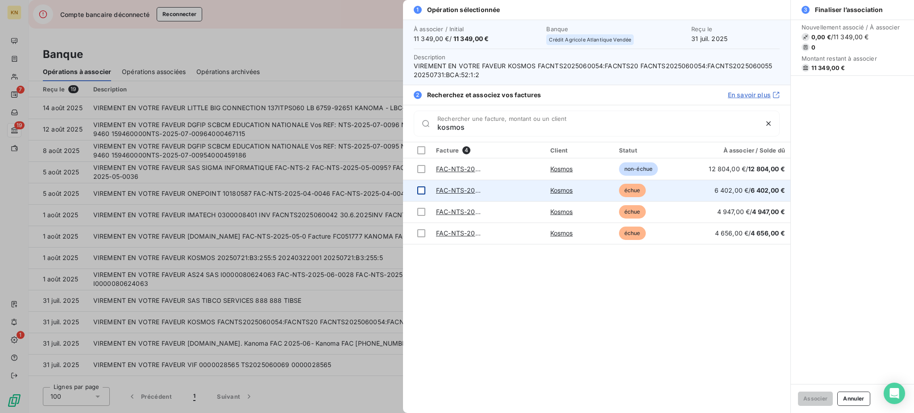
type input "kosmos"
click at [421, 191] on div at bounding box center [421, 190] width 8 height 8
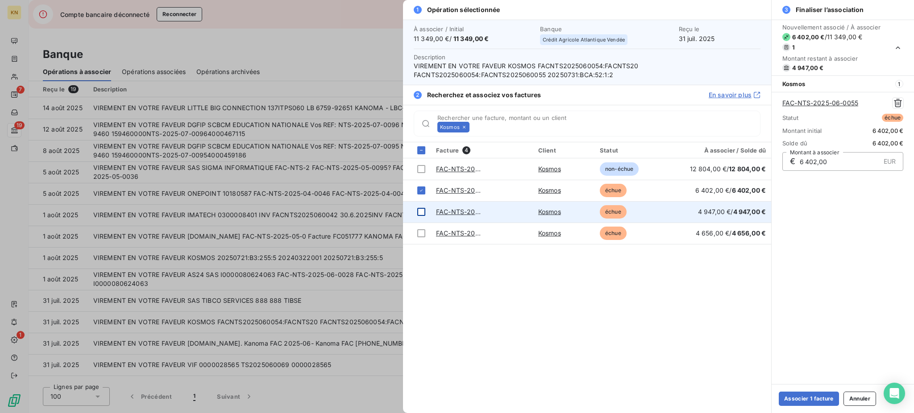
click at [420, 209] on div at bounding box center [421, 212] width 8 height 8
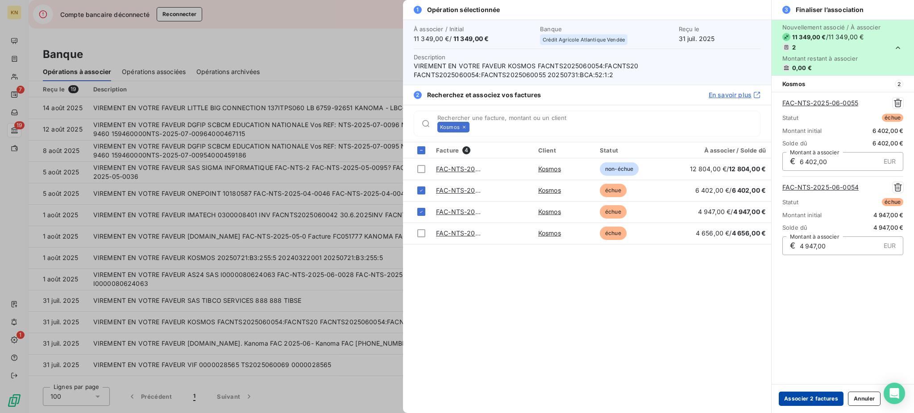
click at [685, 310] on button "Associer 2 factures" at bounding box center [810, 399] width 65 height 14
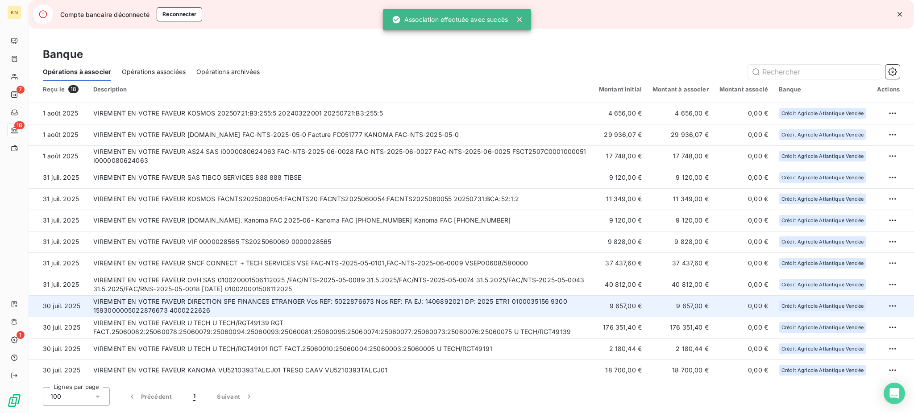
scroll to position [102, 0]
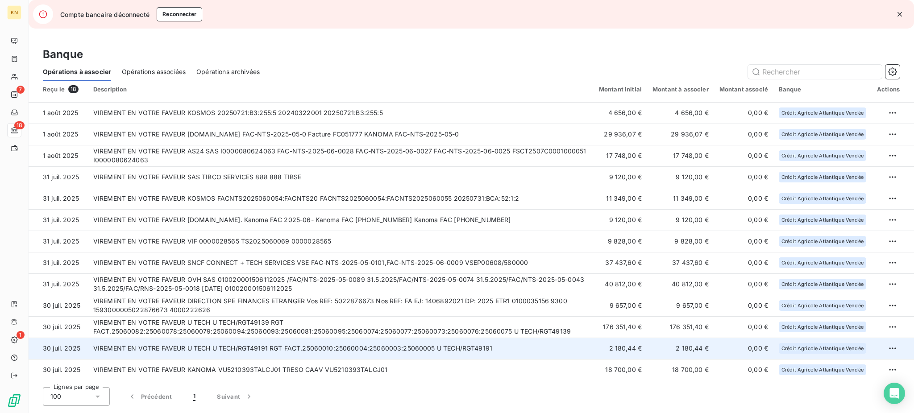
click at [545, 310] on td "VIREMENT EN VOTRE FAVEUR U TECH U TECH/RGT49191 RGT FACT.25060010:25060004:2506…" at bounding box center [340, 348] width 505 height 21
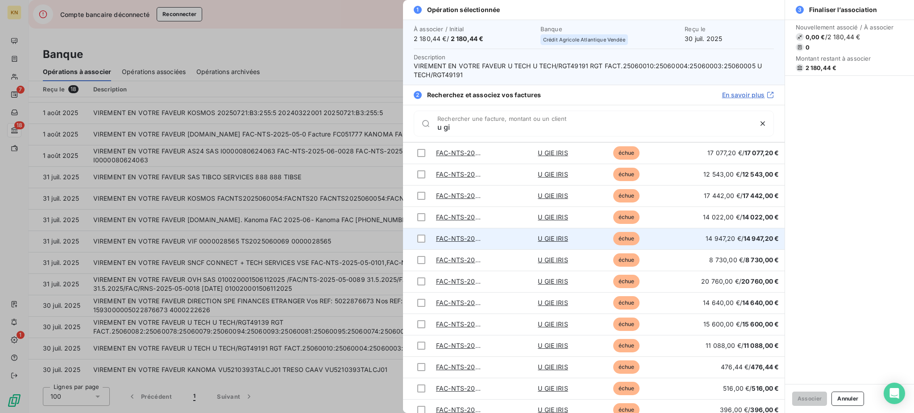
scroll to position [537, 0]
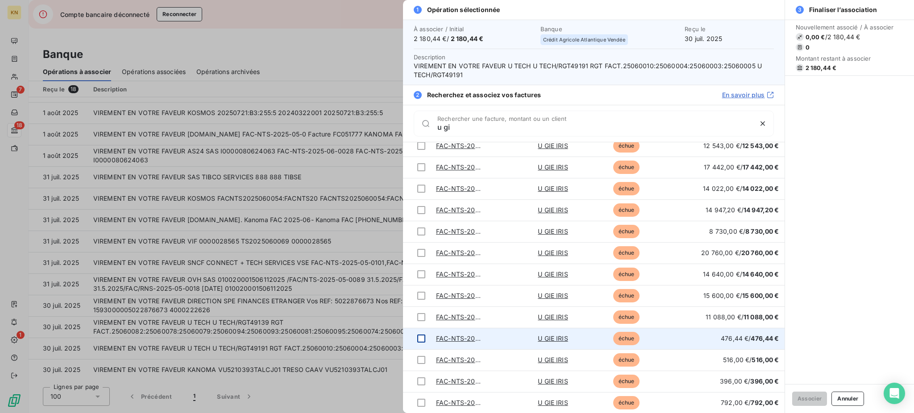
type input "u gi"
click at [422, 310] on div at bounding box center [421, 339] width 8 height 8
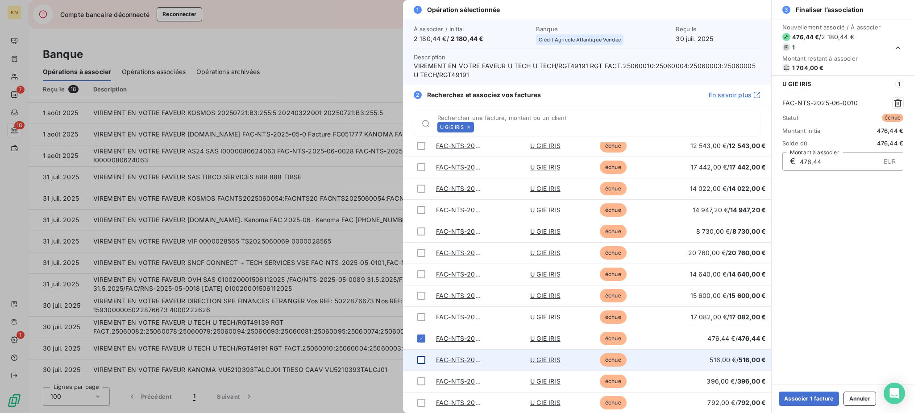
click at [419, 310] on div at bounding box center [421, 360] width 8 height 8
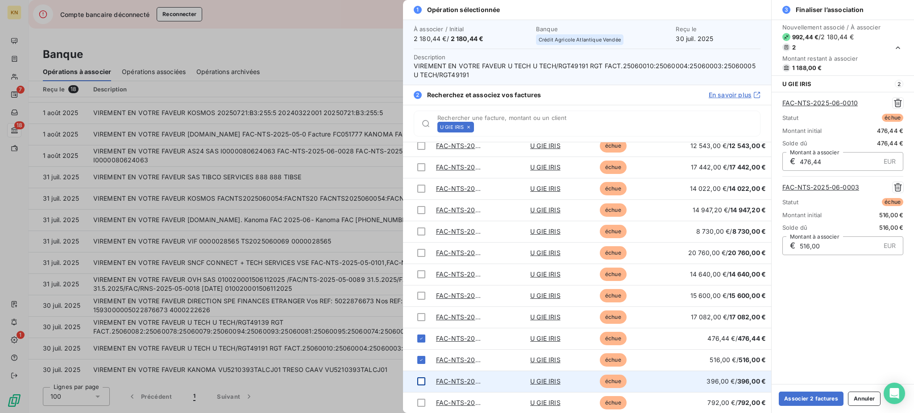
click at [418, 310] on div at bounding box center [421, 381] width 8 height 8
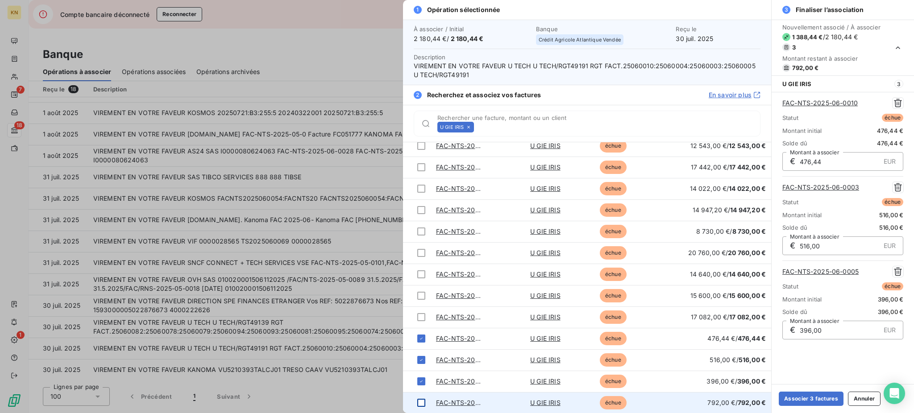
click at [419, 310] on div at bounding box center [421, 403] width 8 height 8
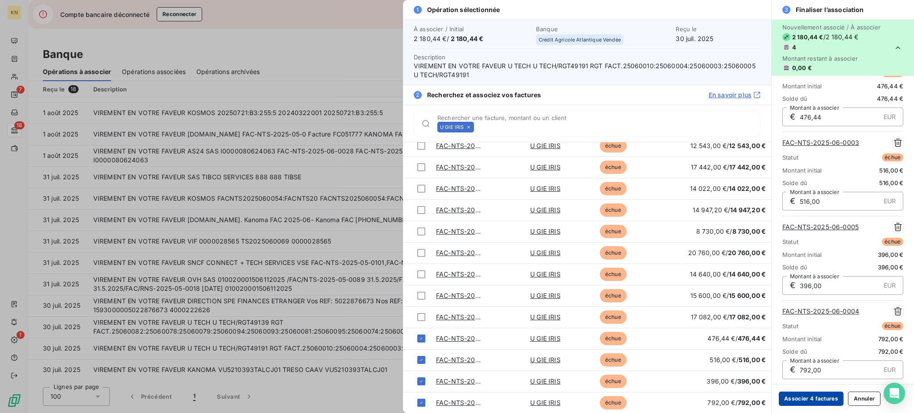
click at [685, 310] on button "Associer 4 factures" at bounding box center [810, 399] width 65 height 14
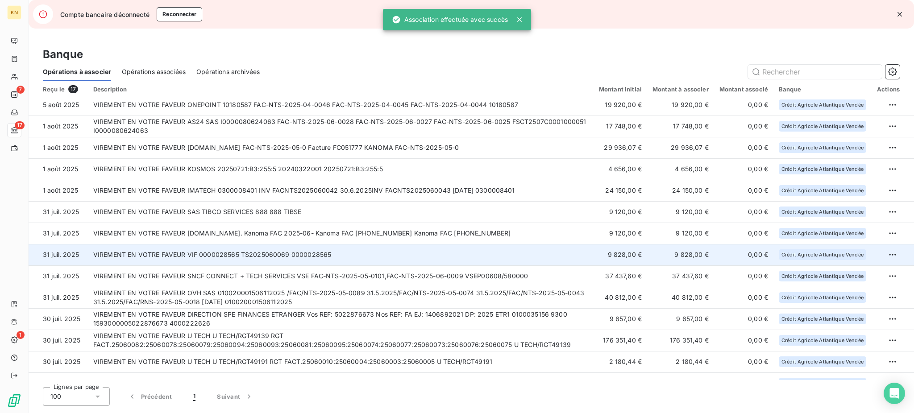
scroll to position [81, 0]
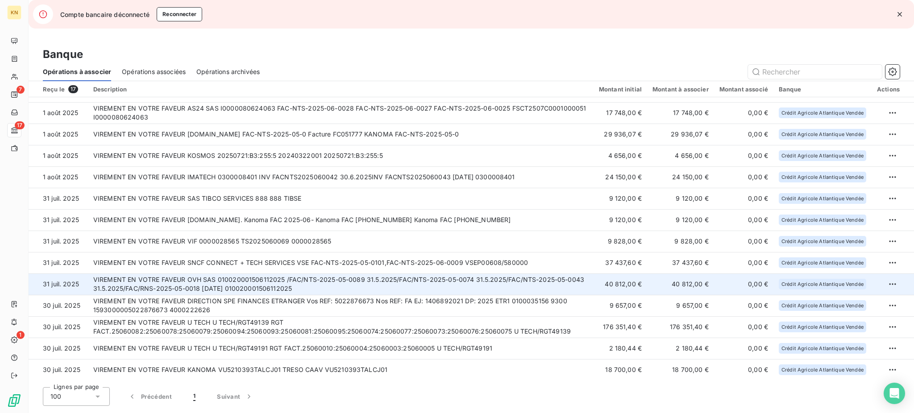
click at [352, 282] on td "VIREMENT EN VOTRE FAVEUR OVH SAS 010020001506112025 /FAC/NTS-2025-05-0089 31.5.…" at bounding box center [340, 283] width 505 height 21
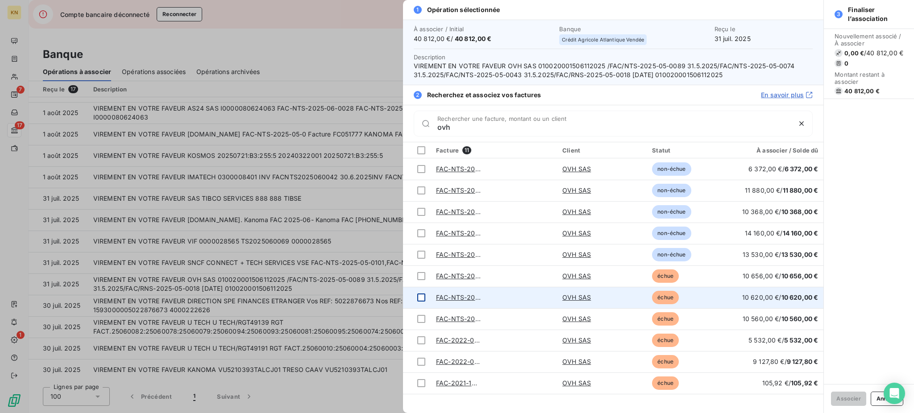
type input "ovh"
click at [419, 295] on div at bounding box center [421, 298] width 8 height 8
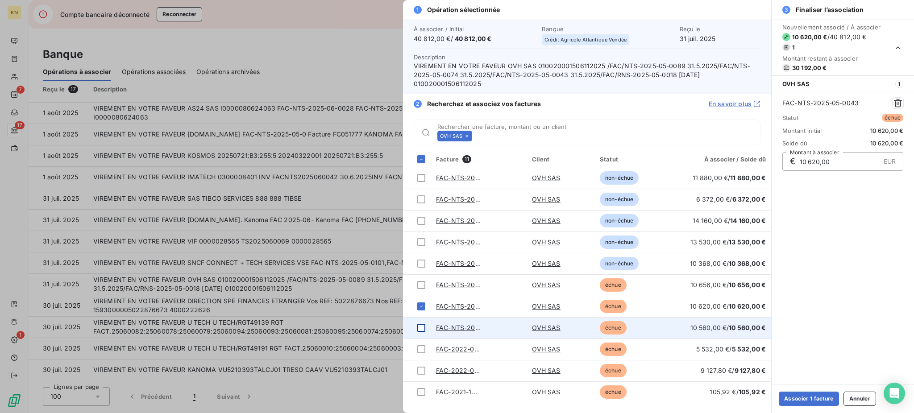
click at [422, 310] on div at bounding box center [421, 328] width 8 height 8
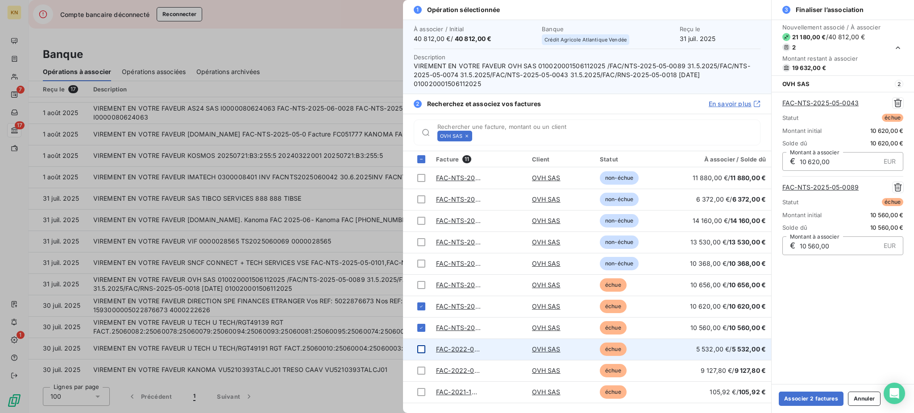
click at [418, 310] on div at bounding box center [421, 349] width 8 height 8
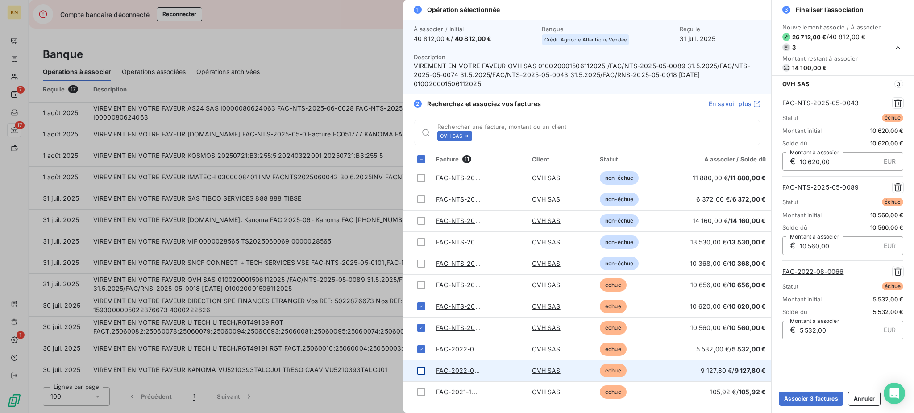
click at [418, 310] on div at bounding box center [421, 371] width 8 height 8
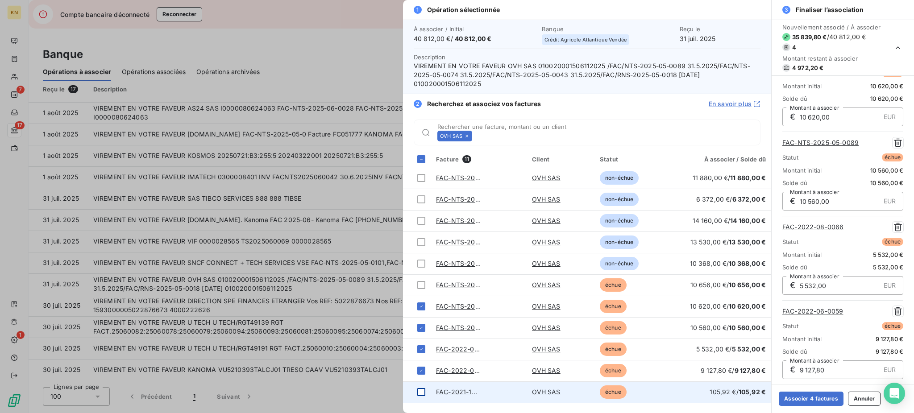
click at [420, 310] on div at bounding box center [421, 392] width 8 height 8
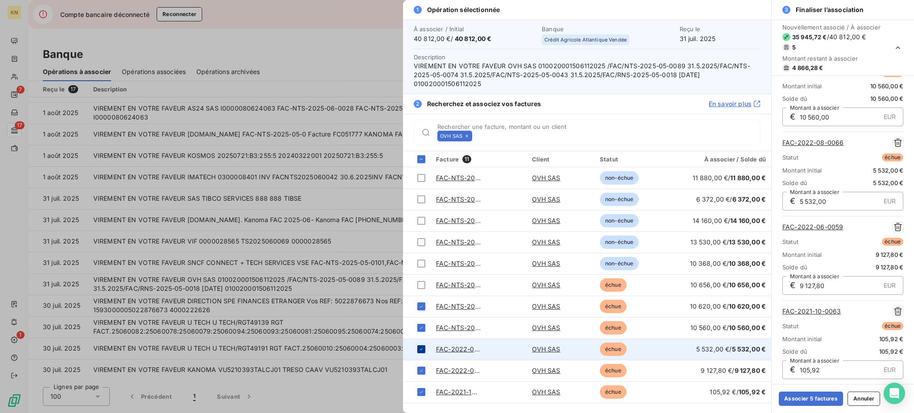
click at [420, 310] on icon at bounding box center [420, 349] width 5 height 5
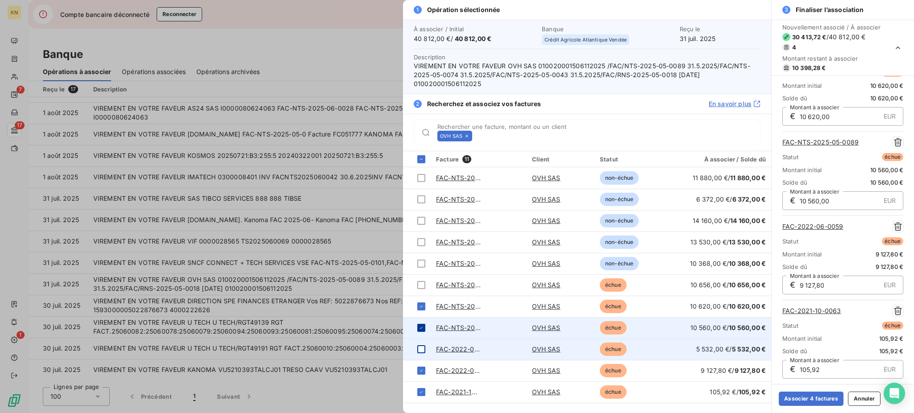
scroll to position [45, 0]
click at [419, 310] on icon at bounding box center [420, 327] width 5 height 5
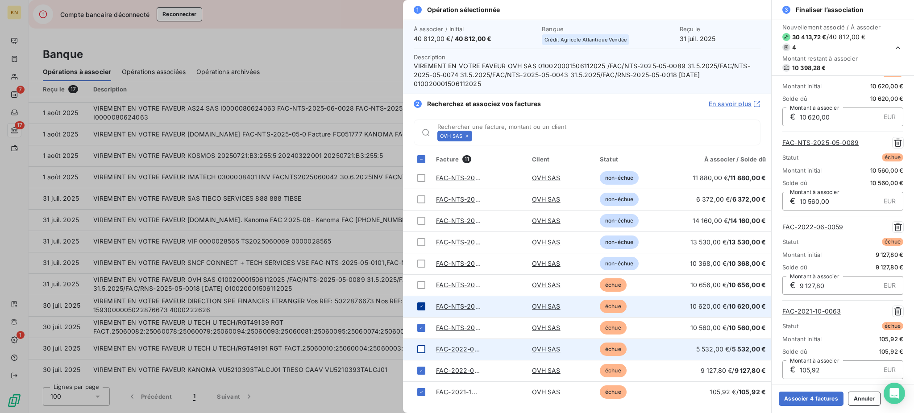
scroll to position [0, 0]
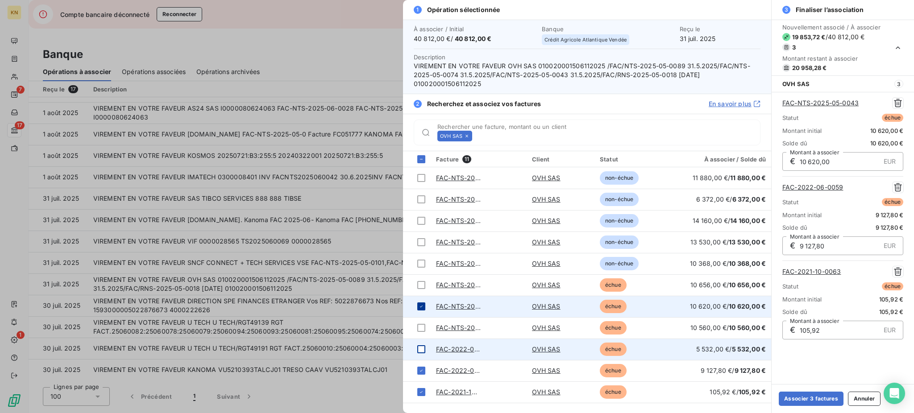
click at [420, 309] on icon at bounding box center [420, 306] width 5 height 5
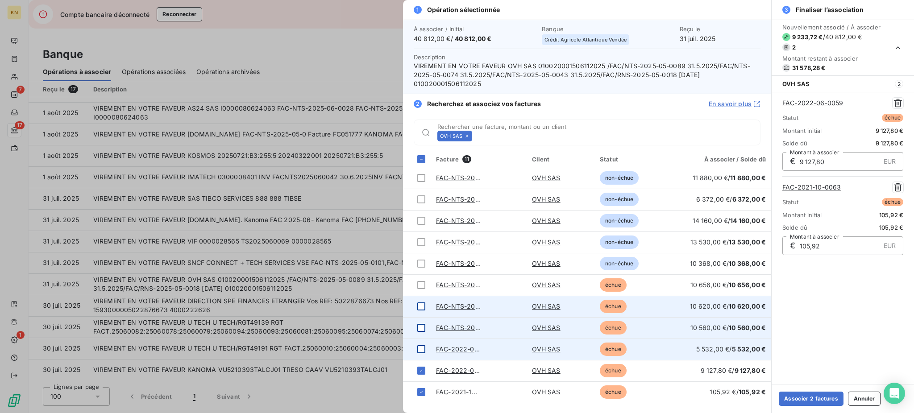
click at [422, 310] on div at bounding box center [421, 328] width 8 height 8
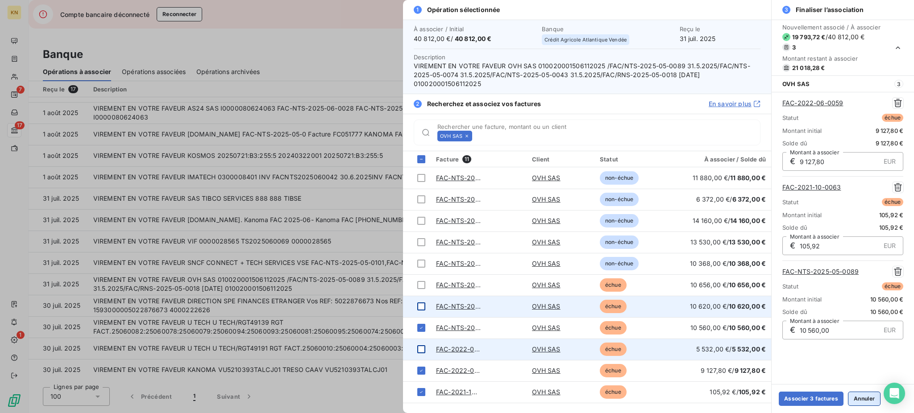
click at [685, 310] on button "Annuler" at bounding box center [864, 399] width 33 height 14
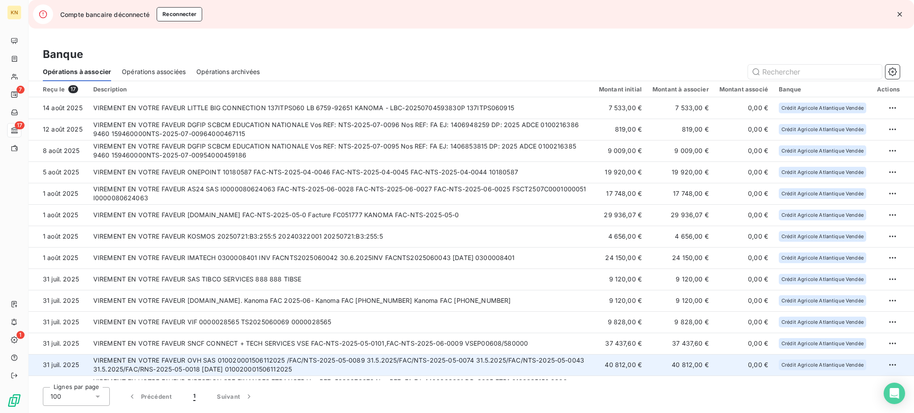
scroll to position [59, 0]
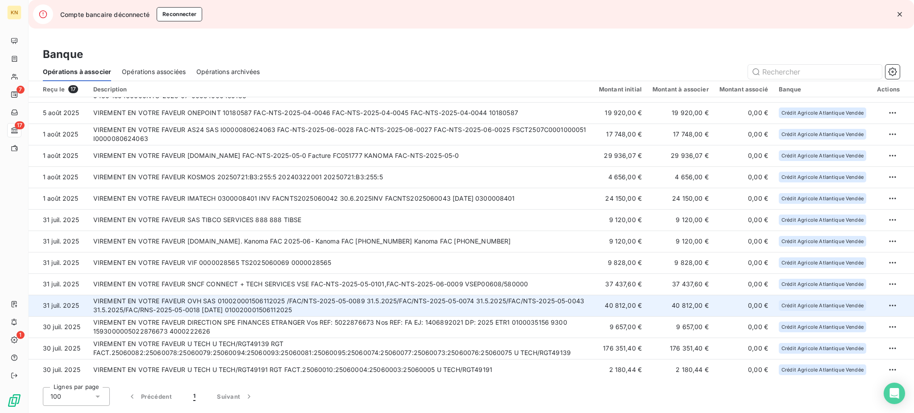
click at [363, 304] on td "VIREMENT EN VOTRE FAVEUR OVH SAS 010020001506112025 /FAC/NTS-2025-05-0089 31.5.…" at bounding box center [340, 305] width 505 height 21
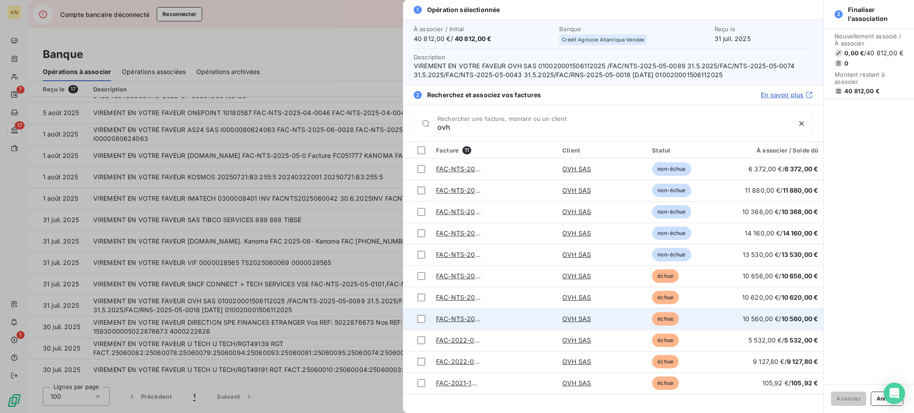
type input "ovh"
click at [510, 310] on td "FAC-NTS-2025-05-0089" at bounding box center [494, 318] width 126 height 21
click at [422, 310] on div at bounding box center [421, 319] width 8 height 8
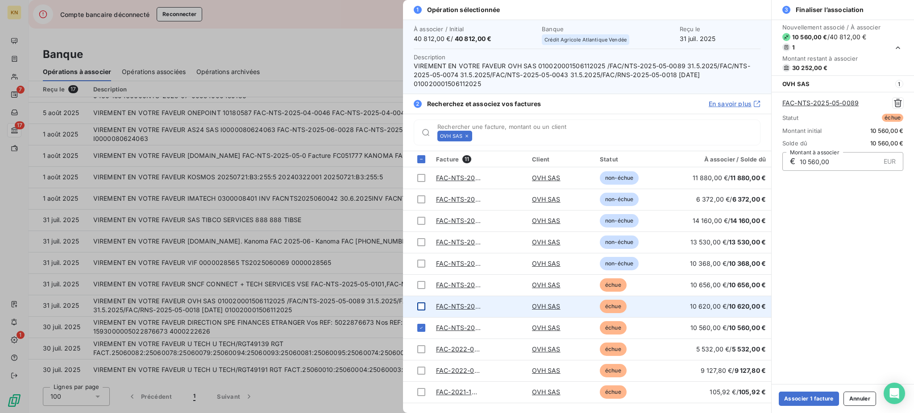
click at [422, 303] on div at bounding box center [421, 306] width 8 height 8
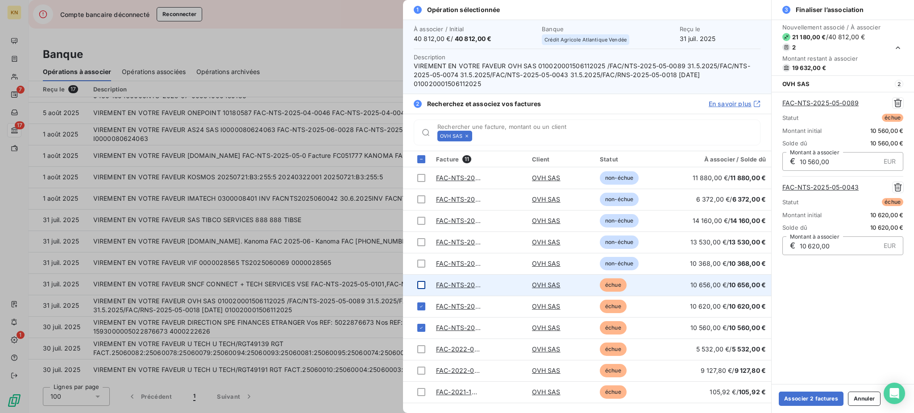
click at [423, 281] on td at bounding box center [417, 284] width 28 height 21
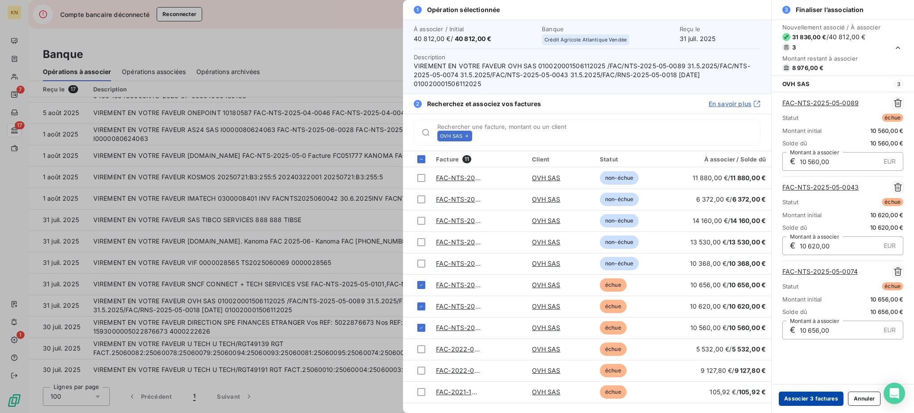
click at [685, 310] on button "Associer 3 factures" at bounding box center [810, 399] width 65 height 14
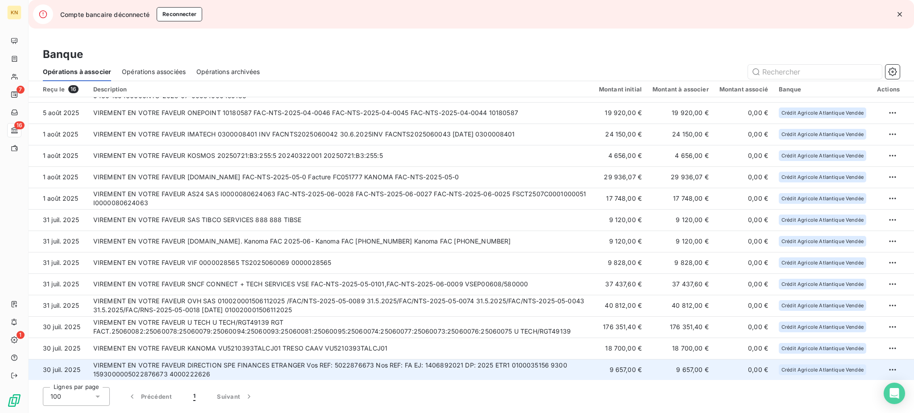
click at [248, 310] on td "VIREMENT EN VOTRE FAVEUR DIRECTION SPE FINANCES ETRANGER Vos REF: 5022876673 No…" at bounding box center [340, 369] width 505 height 21
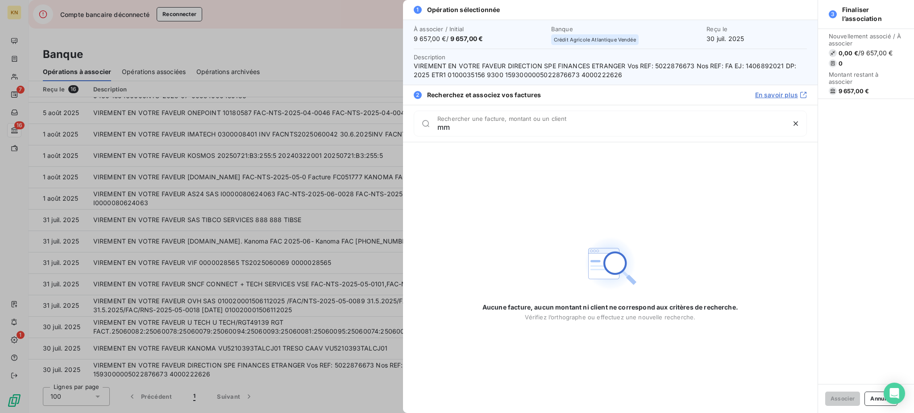
type input "m"
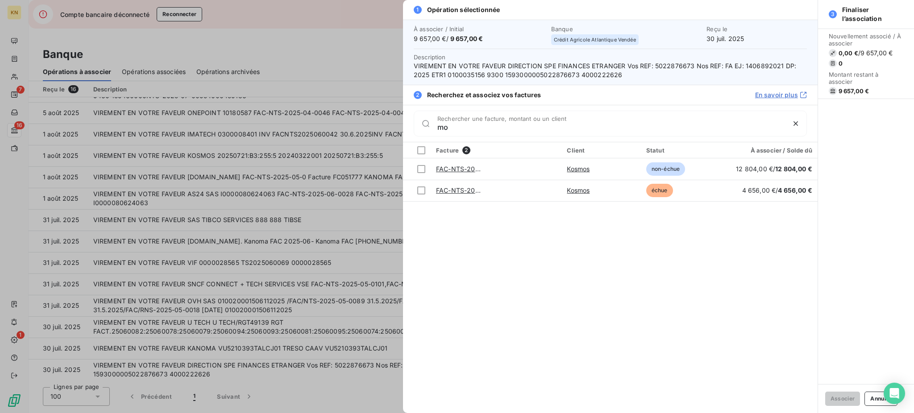
type input "m"
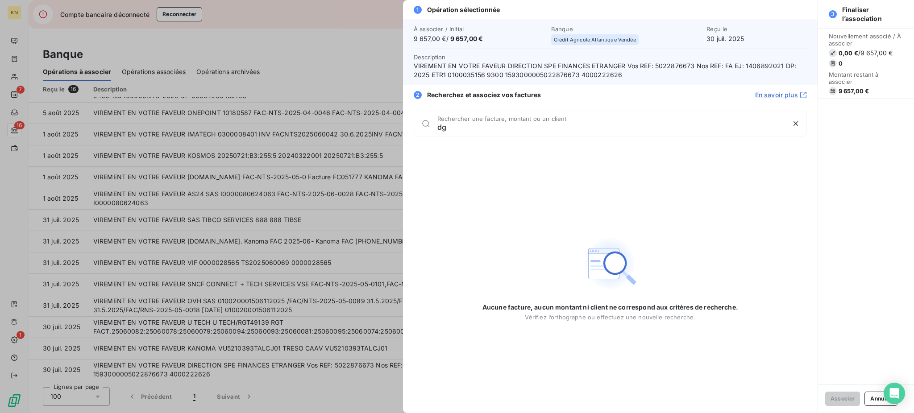
type input "d"
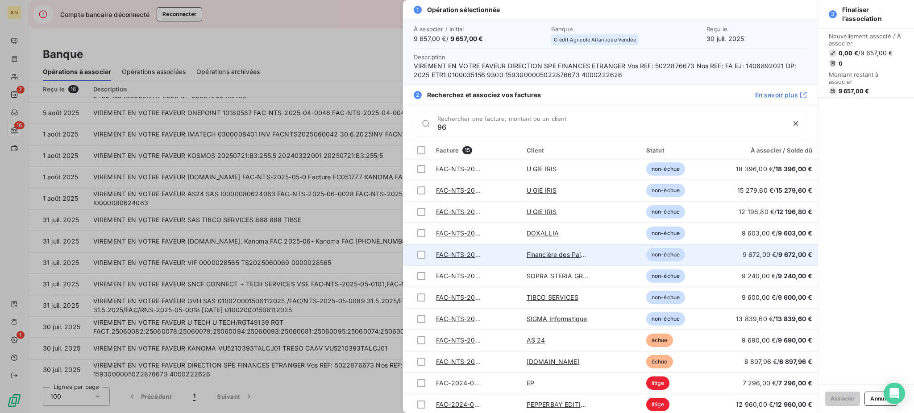
type input "9"
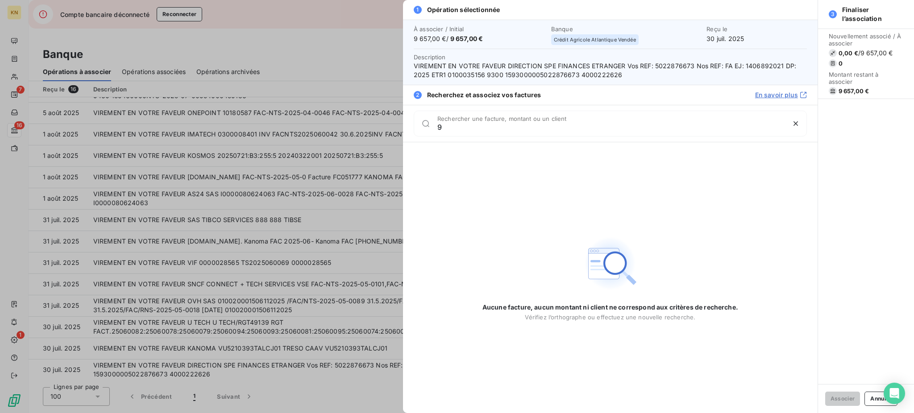
type input "9"
click at [366, 50] on div at bounding box center [457, 206] width 914 height 413
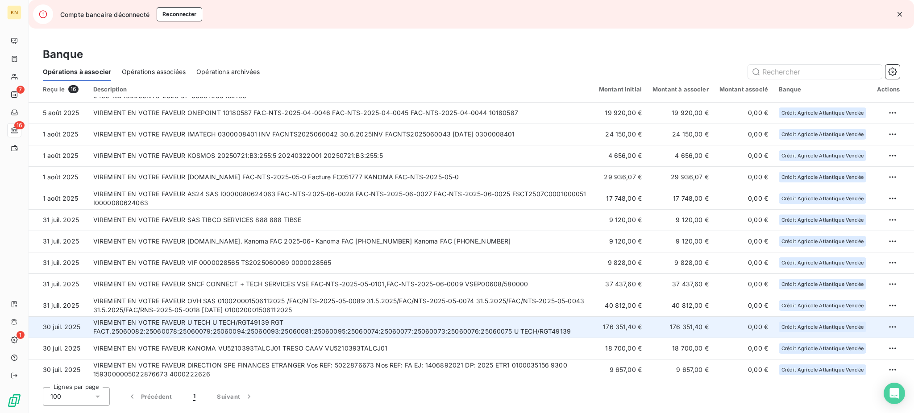
click at [414, 310] on td "VIREMENT EN VOTRE FAVEUR U TECH U TECH/RGT49139 RGT FACT.25060082:25060078:2506…" at bounding box center [340, 326] width 505 height 21
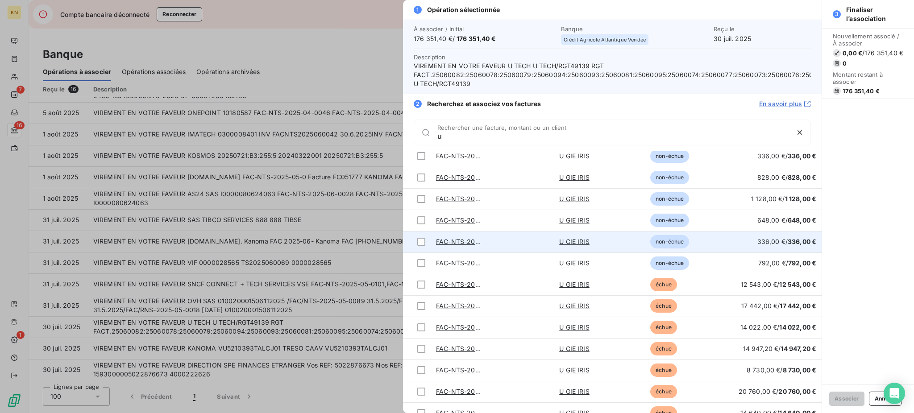
scroll to position [341, 0]
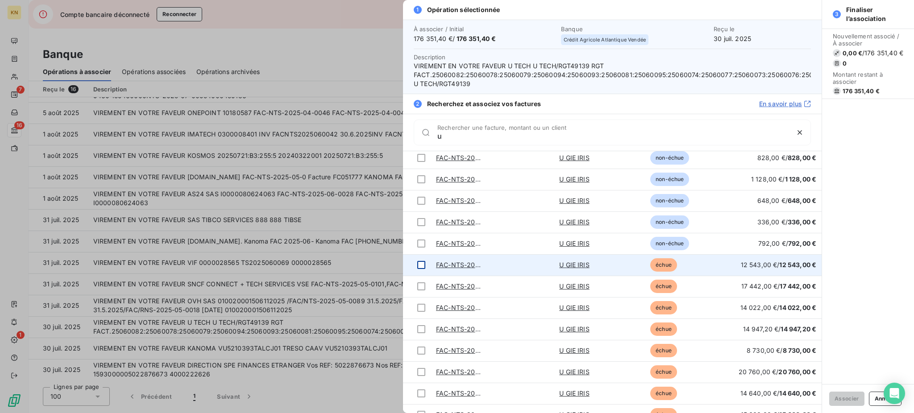
type input "u"
click at [419, 267] on div at bounding box center [421, 265] width 8 height 8
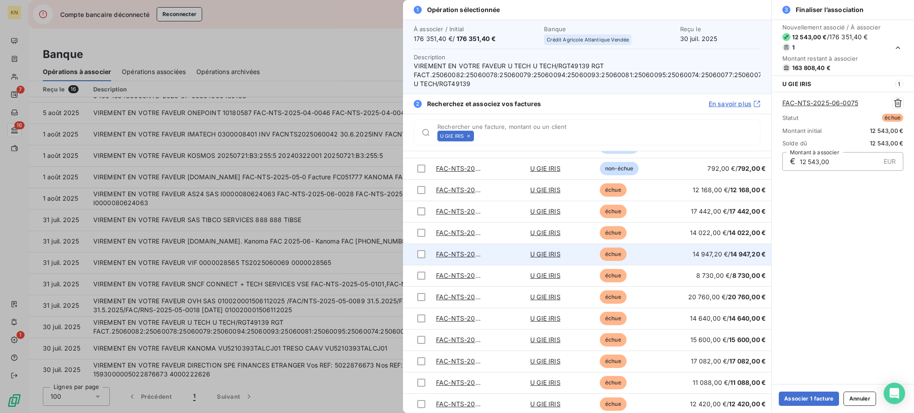
scroll to position [460, 0]
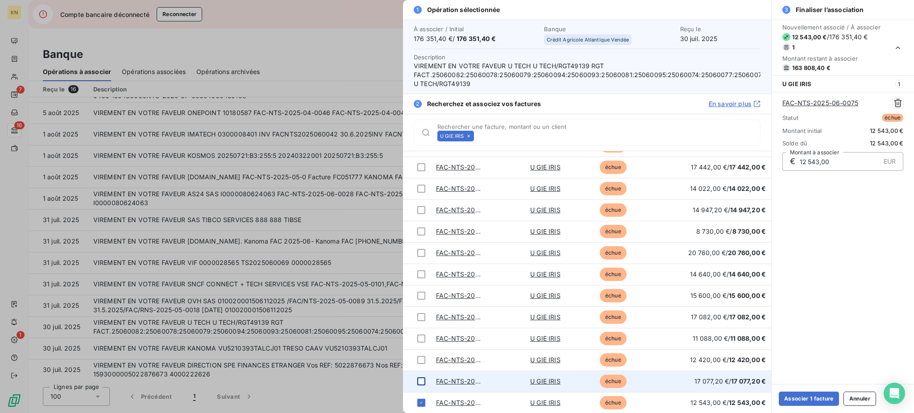
click at [422, 310] on div at bounding box center [421, 381] width 8 height 8
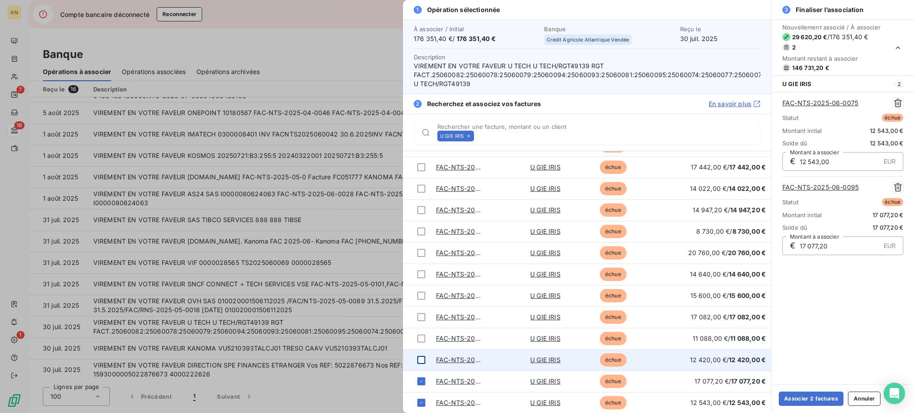
click at [420, 310] on div at bounding box center [421, 360] width 8 height 8
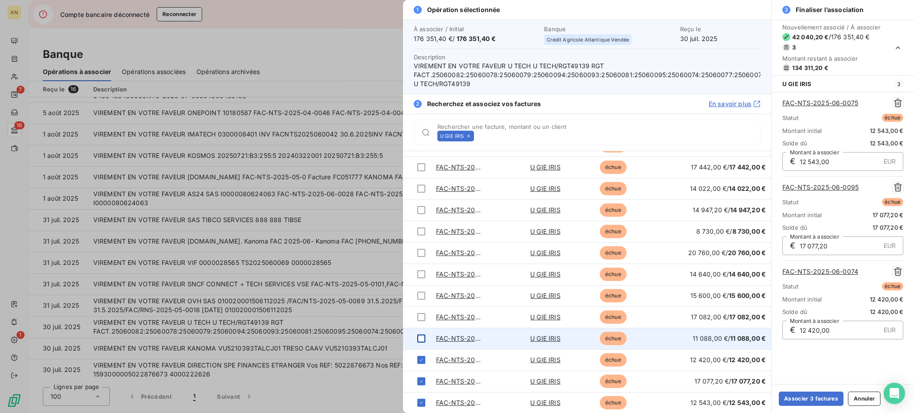
drag, startPoint x: 421, startPoint y: 340, endPoint x: 420, endPoint y: 334, distance: 6.8
click at [421, 310] on div at bounding box center [421, 339] width 8 height 8
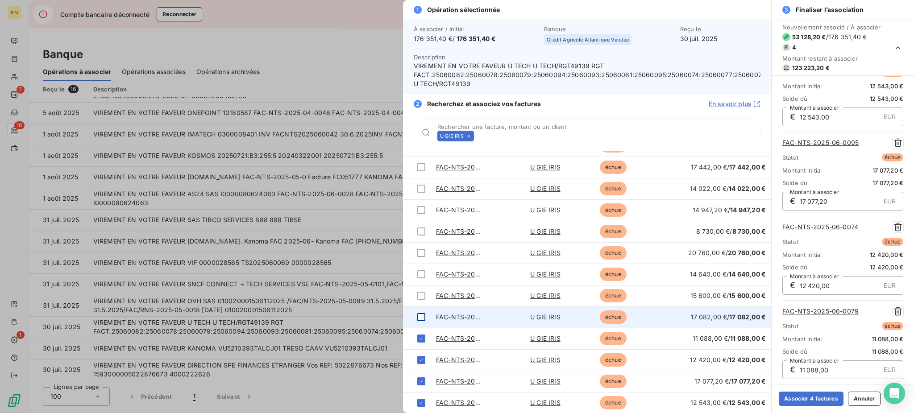
click at [420, 310] on td at bounding box center [417, 316] width 28 height 21
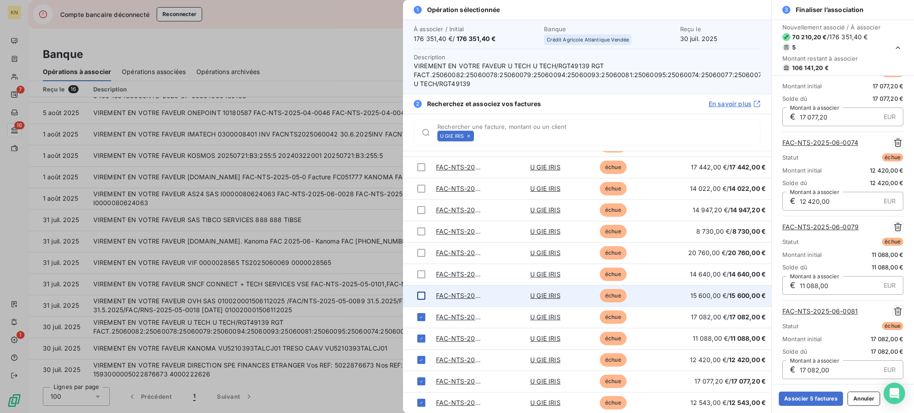
click at [418, 294] on div at bounding box center [421, 296] width 8 height 8
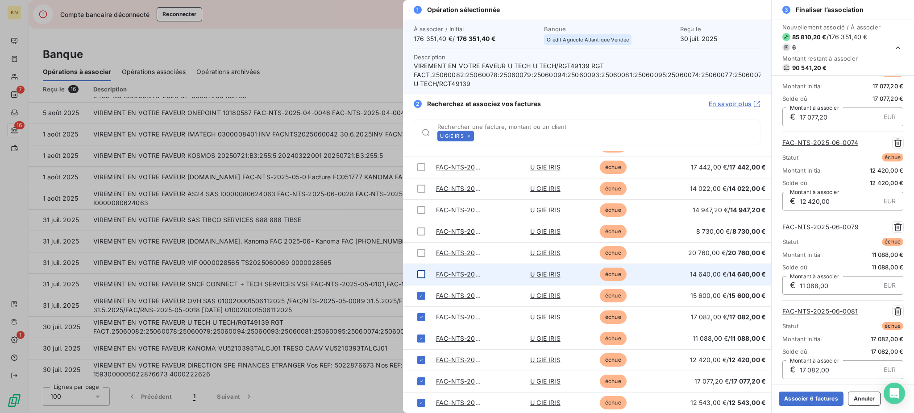
scroll to position [213, 0]
click at [419, 268] on td at bounding box center [417, 274] width 28 height 21
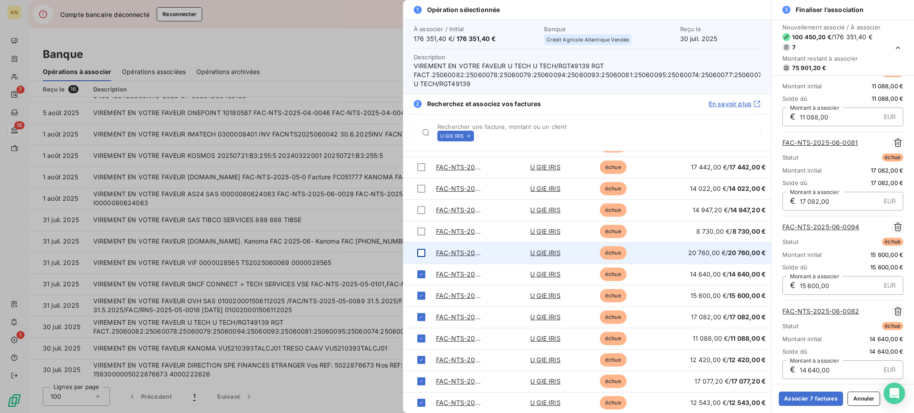
click at [422, 253] on div at bounding box center [421, 253] width 8 height 8
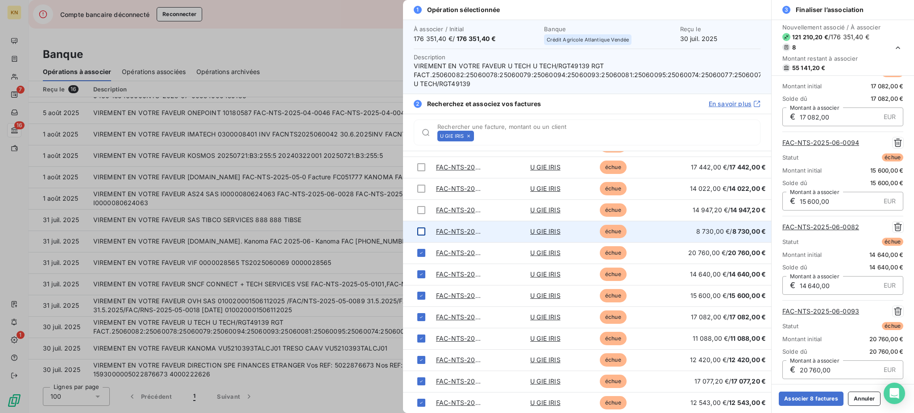
click at [422, 233] on div at bounding box center [421, 232] width 8 height 8
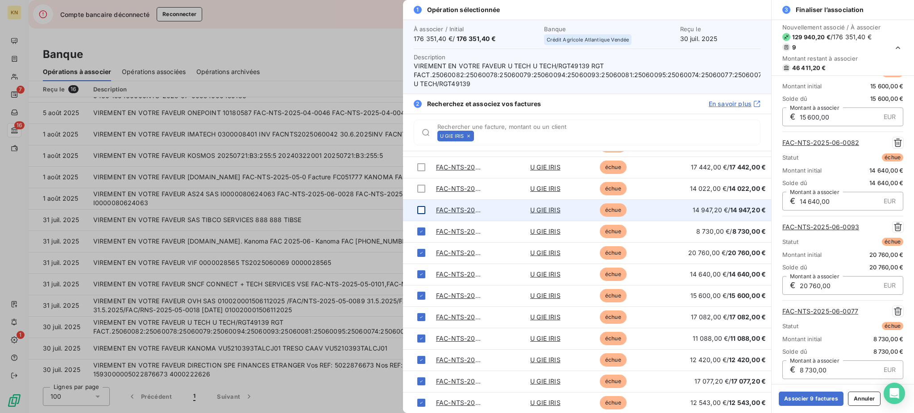
click at [422, 209] on div at bounding box center [421, 210] width 8 height 8
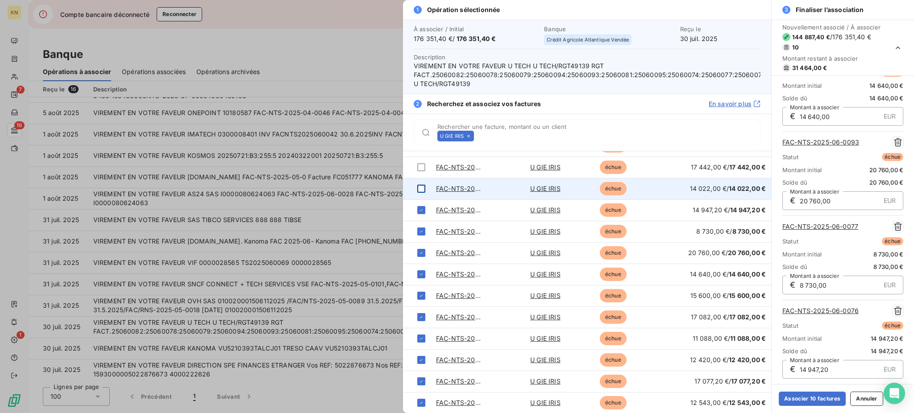
click at [422, 190] on div at bounding box center [421, 189] width 8 height 8
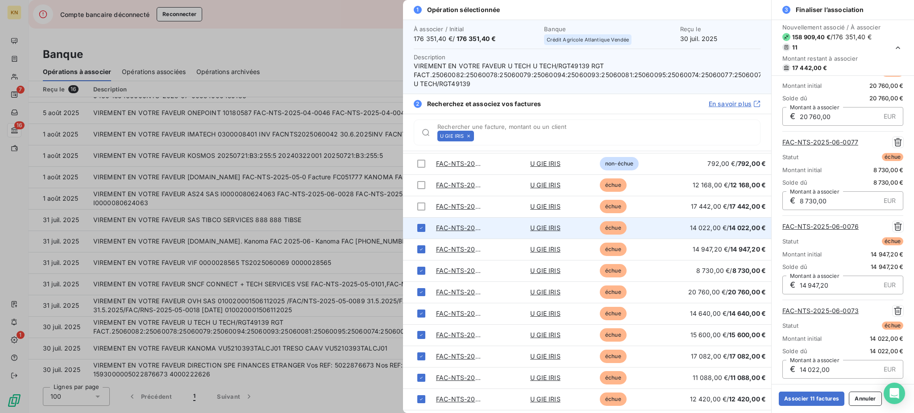
scroll to position [401, 0]
click at [418, 228] on div at bounding box center [421, 227] width 8 height 8
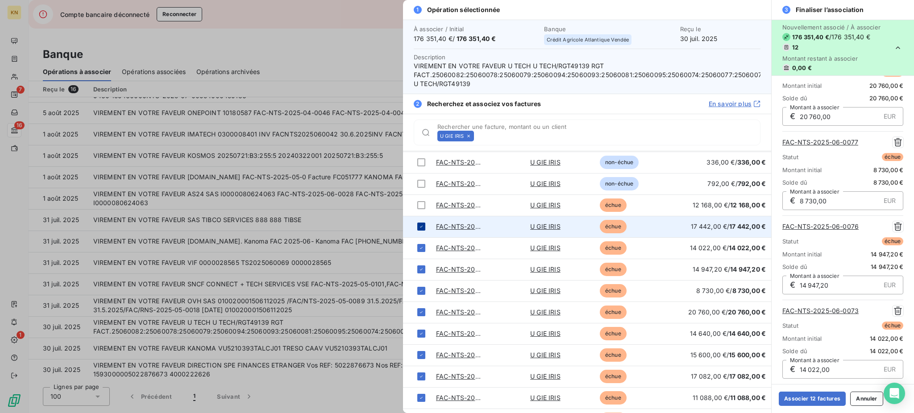
scroll to position [719, 0]
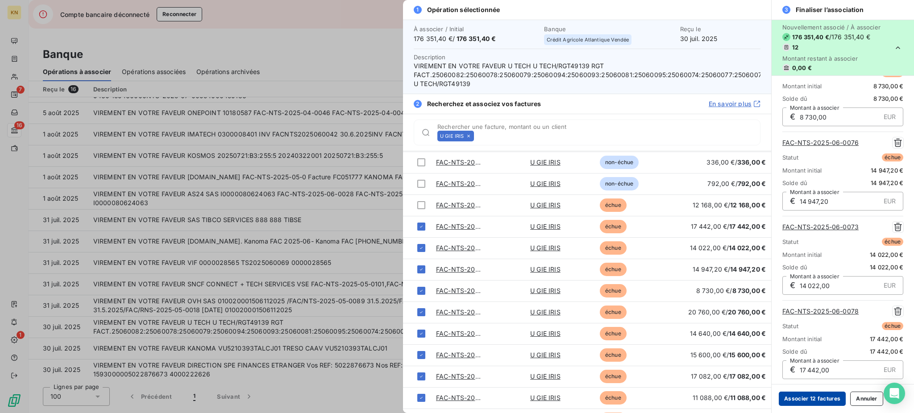
click at [685, 310] on button "Associer 12 factures" at bounding box center [811, 399] width 67 height 14
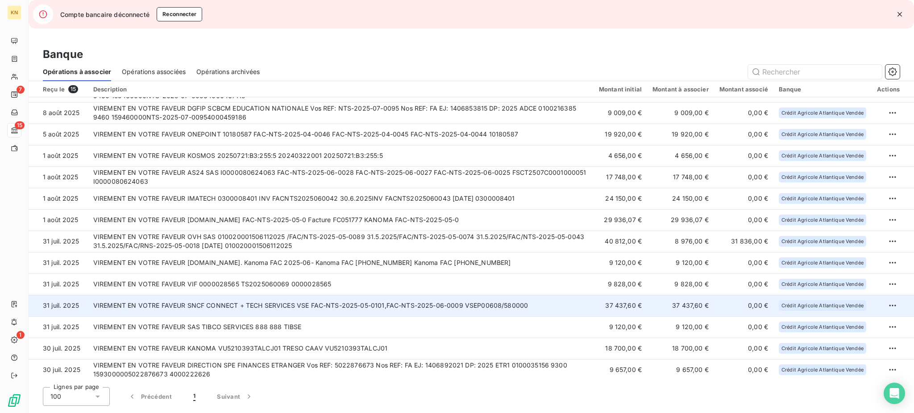
click at [374, 306] on td "VIREMENT EN VOTRE FAVEUR SNCF CONNECT + TECH SERVICES VSE FAC-NTS-2025-05-0101,…" at bounding box center [340, 305] width 505 height 21
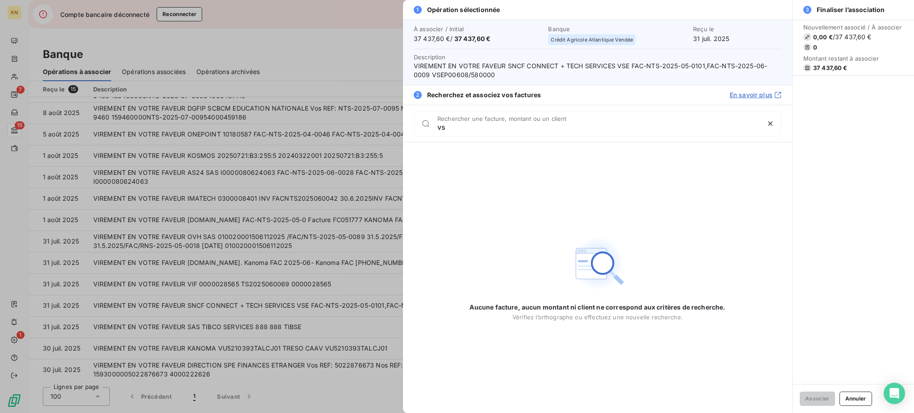
type input "v"
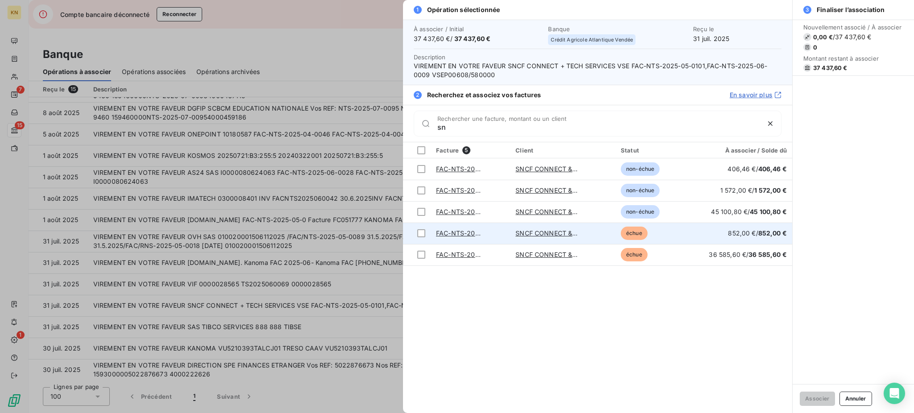
type input "sn"
click at [685, 234] on td "852,00 € / 852,00 €" at bounding box center [741, 233] width 102 height 21
click at [422, 233] on div at bounding box center [421, 233] width 8 height 8
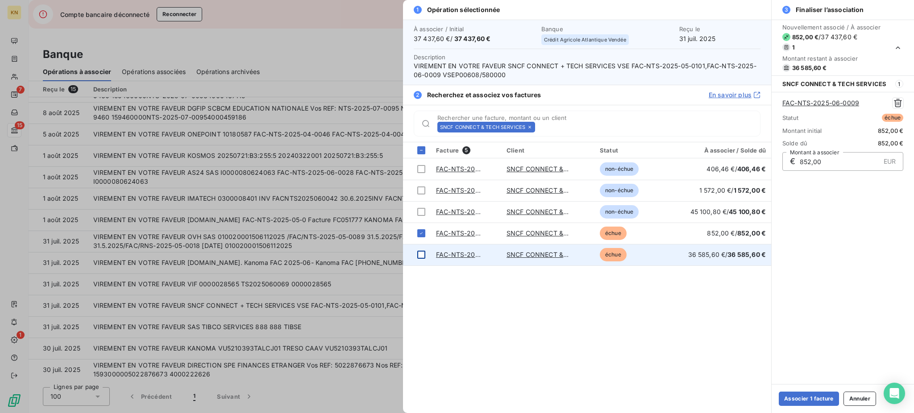
click at [419, 253] on div at bounding box center [421, 255] width 8 height 8
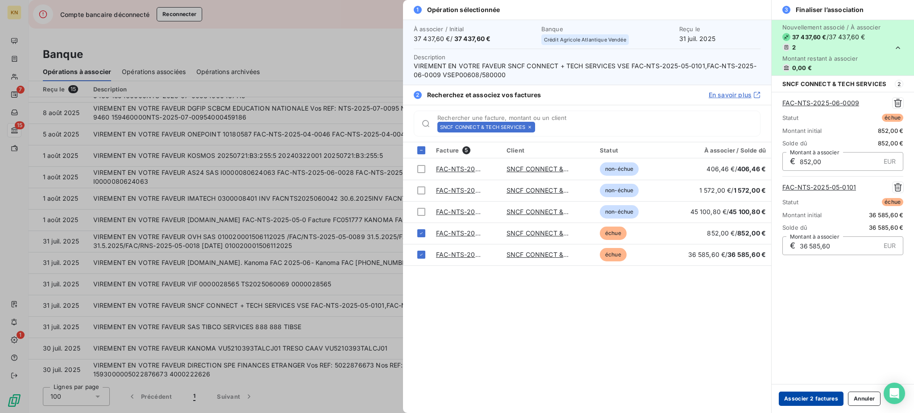
click at [685, 310] on button "Associer 2 factures" at bounding box center [810, 399] width 65 height 14
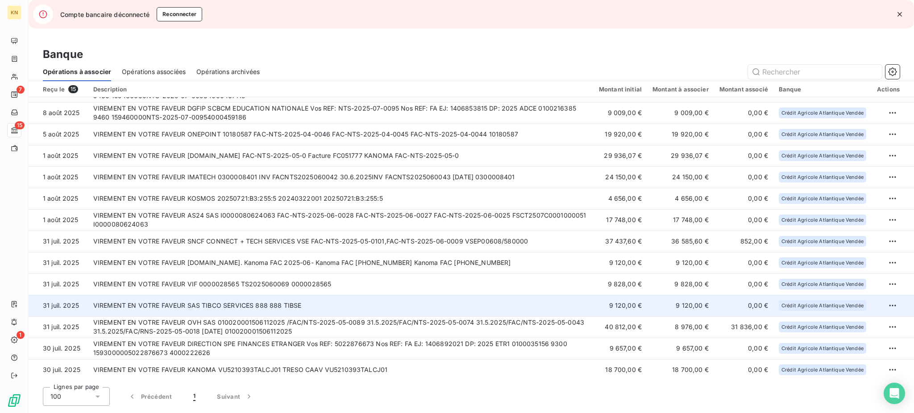
click at [332, 302] on td "VIREMENT EN VOTRE FAVEUR SAS TIBCO SERVICES 888 888 TIBSE" at bounding box center [340, 305] width 505 height 21
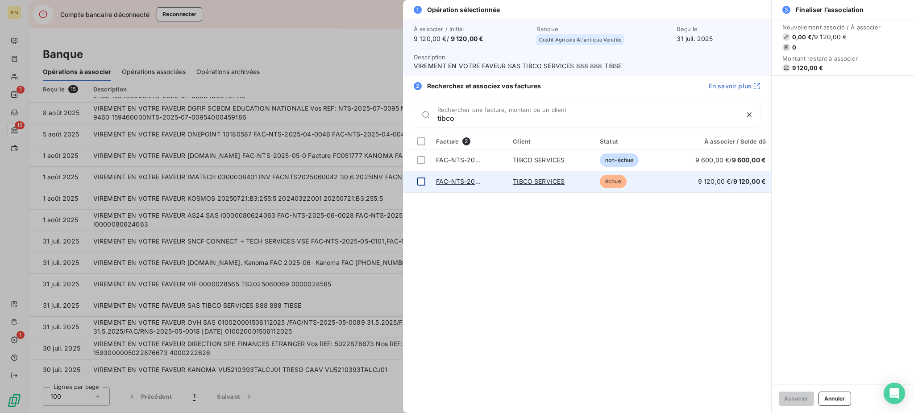
type input "tibco"
click at [422, 184] on div at bounding box center [421, 182] width 8 height 8
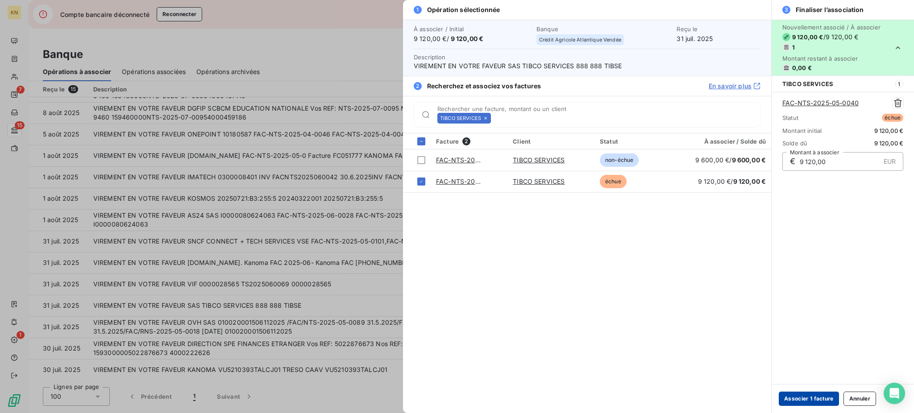
click at [685, 310] on button "Associer 1 facture" at bounding box center [808, 399] width 60 height 14
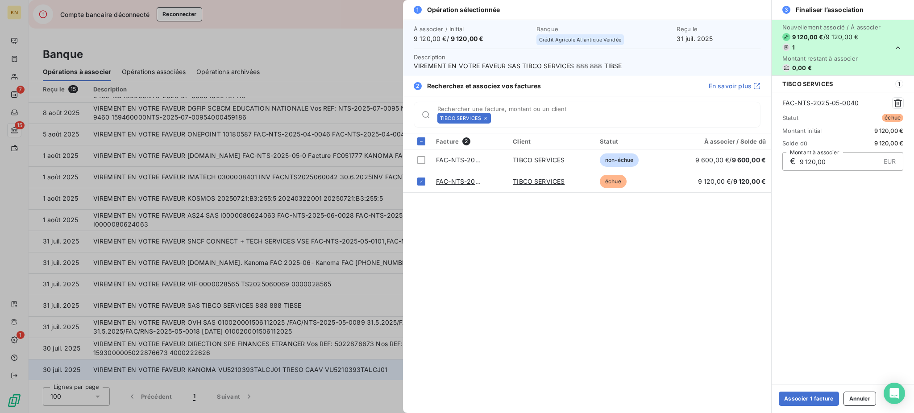
scroll to position [17, 0]
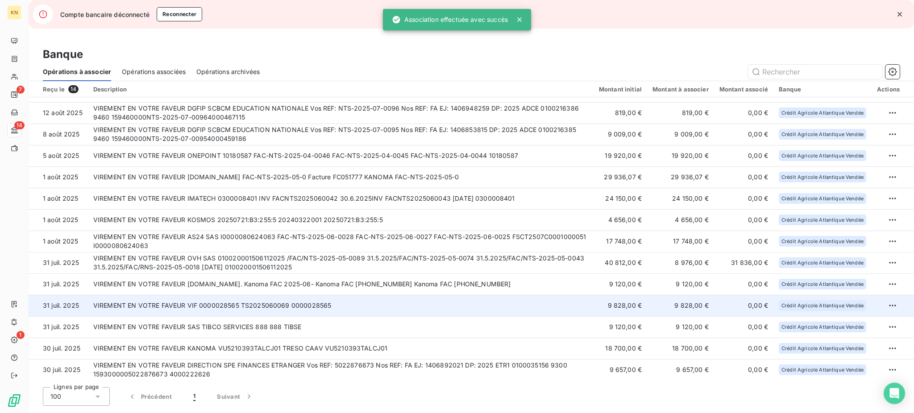
click at [345, 308] on td "VIREMENT EN VOTRE FAVEUR VIF 0000028565 TS2025060069 0000028565" at bounding box center [340, 305] width 505 height 21
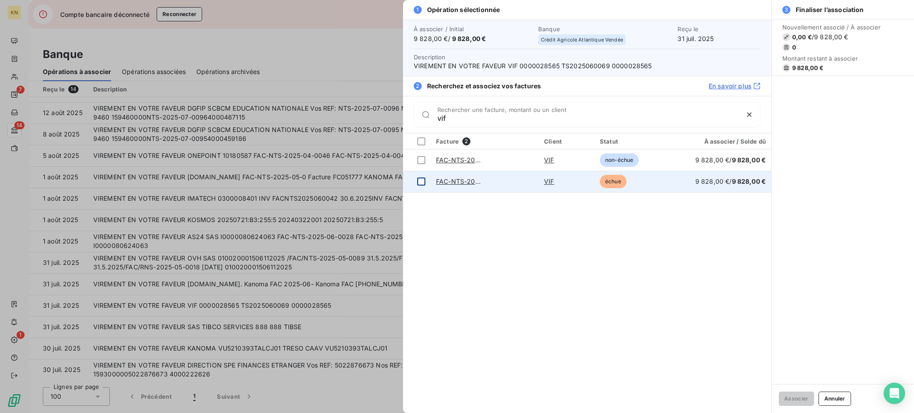
type input "vif"
click at [424, 178] on div at bounding box center [421, 182] width 8 height 8
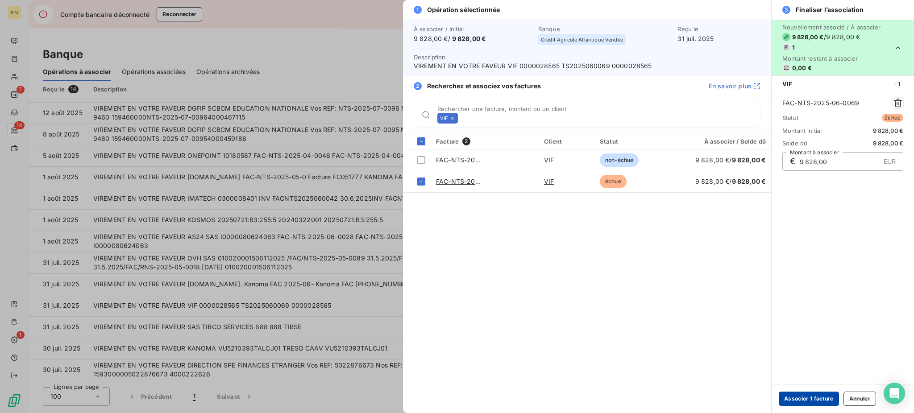
click at [685, 310] on button "Associer 1 facture" at bounding box center [808, 399] width 60 height 14
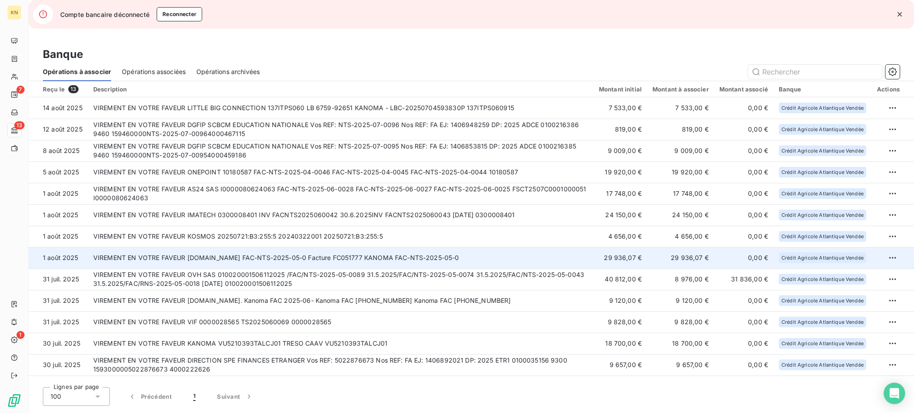
click at [494, 255] on td "VIREMENT EN VOTRE FAVEUR FREELANCE.COM FAC-NTS-2025-05-0 Facture FC051777 KANOM…" at bounding box center [340, 257] width 505 height 21
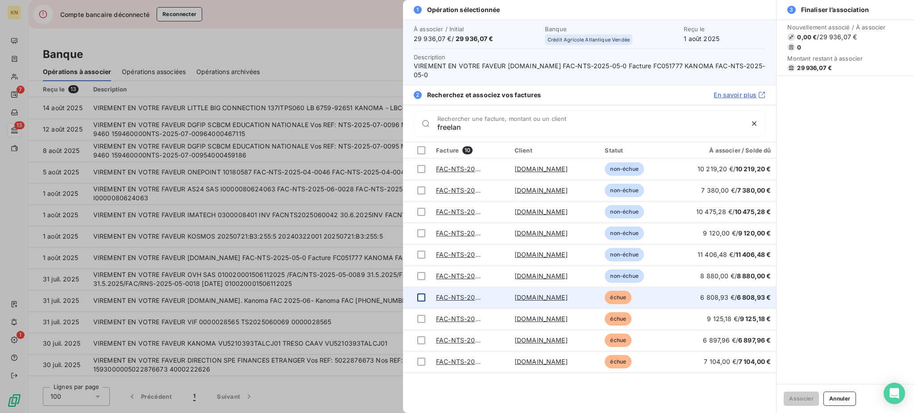
type input "freelan"
click at [421, 299] on div at bounding box center [421, 298] width 8 height 8
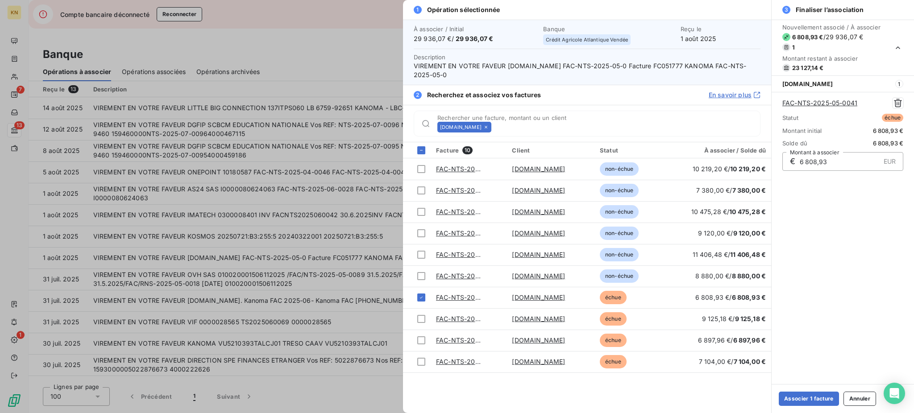
click at [418, 310] on div at bounding box center [421, 319] width 8 height 8
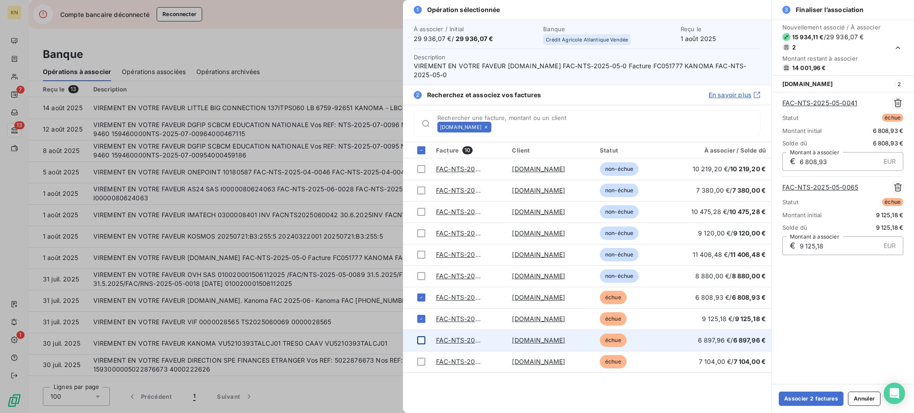
click at [419, 310] on div at bounding box center [421, 340] width 8 height 8
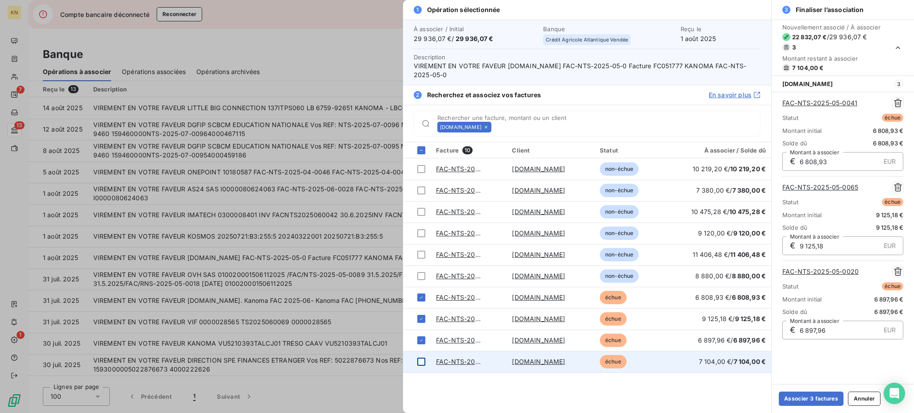
click at [419, 310] on td at bounding box center [417, 361] width 28 height 21
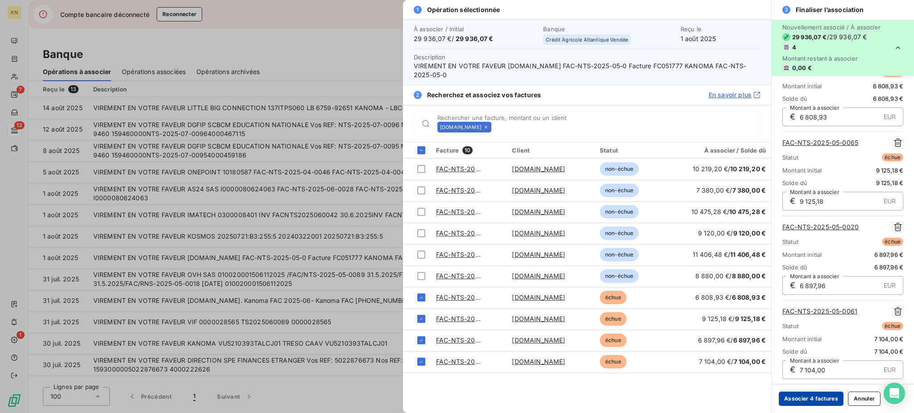
click at [685, 310] on button "Associer 4 factures" at bounding box center [810, 399] width 65 height 14
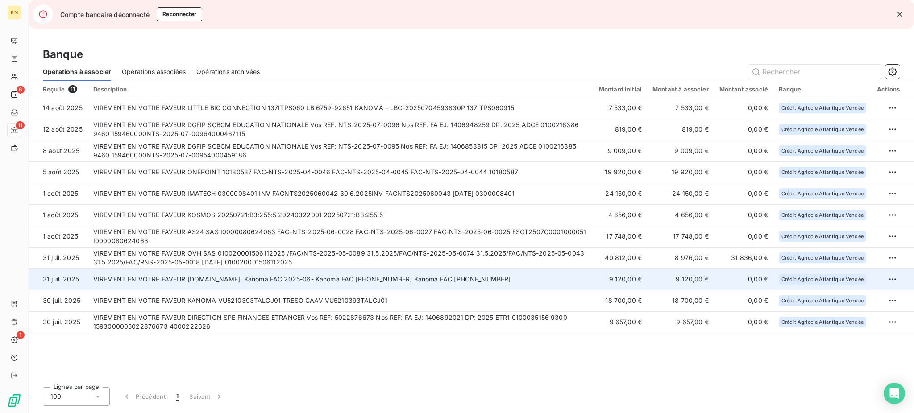
click at [522, 277] on td "VIREMENT EN VOTRE FAVEUR [DOMAIN_NAME]. Kanoma FAC 2025-06- Kanoma FAC [PHONE_N…" at bounding box center [340, 279] width 505 height 21
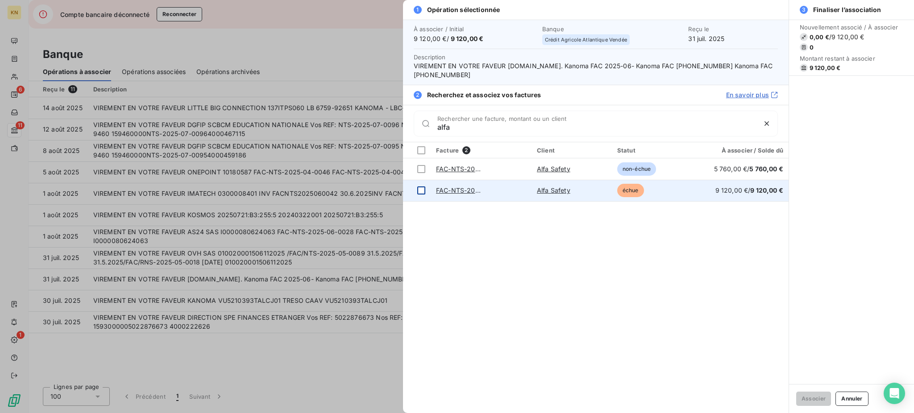
type input "alfa"
click at [422, 188] on div at bounding box center [421, 190] width 8 height 8
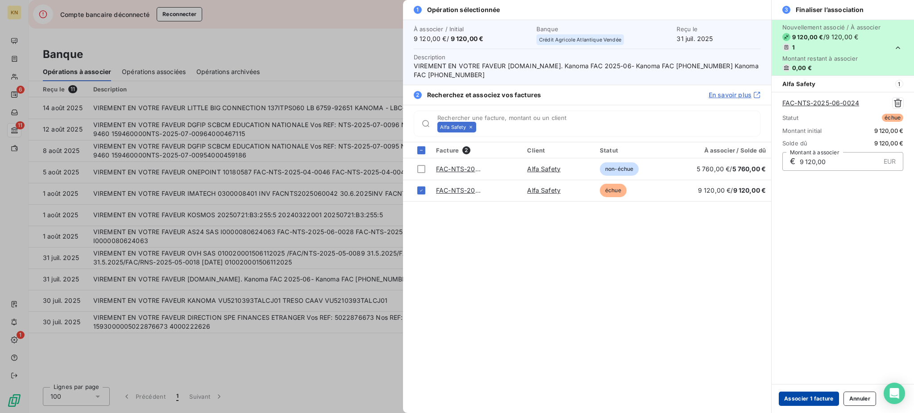
click at [793, 402] on button "Associer 1 facture" at bounding box center [808, 399] width 60 height 14
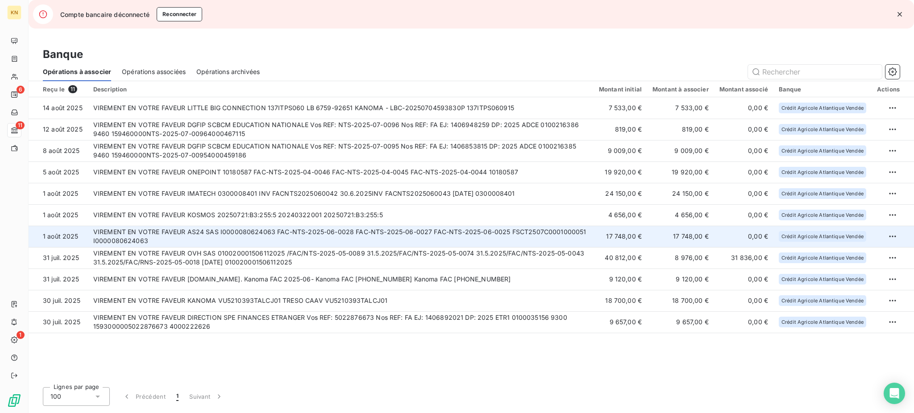
click at [186, 237] on td "VIREMENT EN VOTRE FAVEUR AS24 SAS I0000080624063 FAC-NTS-2025-06-0028 FAC-NTS-2…" at bounding box center [340, 236] width 505 height 21
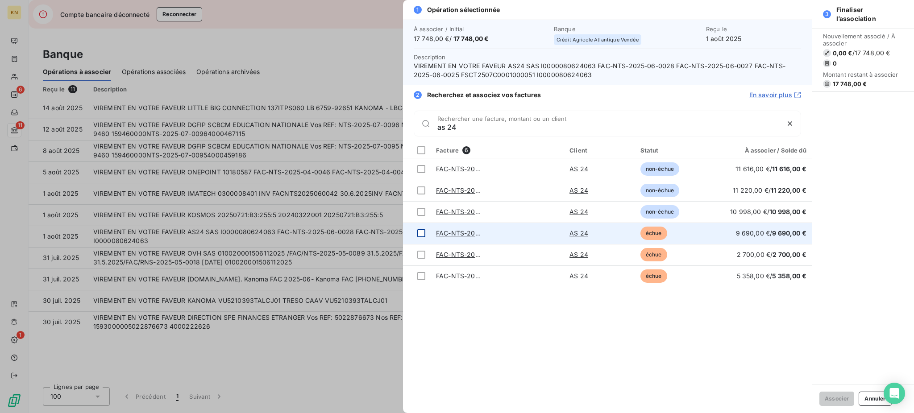
type input "as 24"
click at [418, 230] on div at bounding box center [421, 233] width 8 height 8
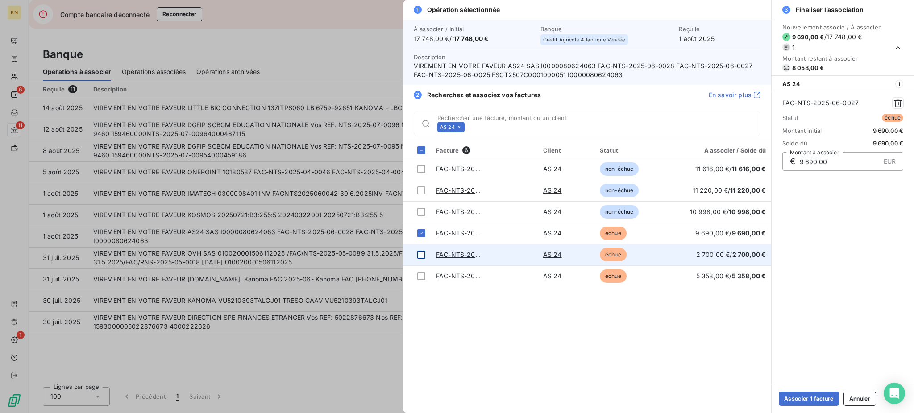
click at [419, 250] on td at bounding box center [417, 254] width 28 height 21
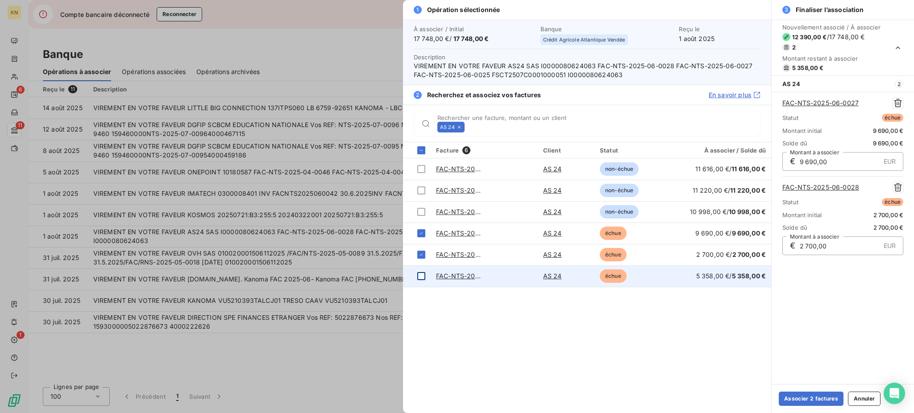
click at [422, 273] on div at bounding box center [421, 276] width 8 height 8
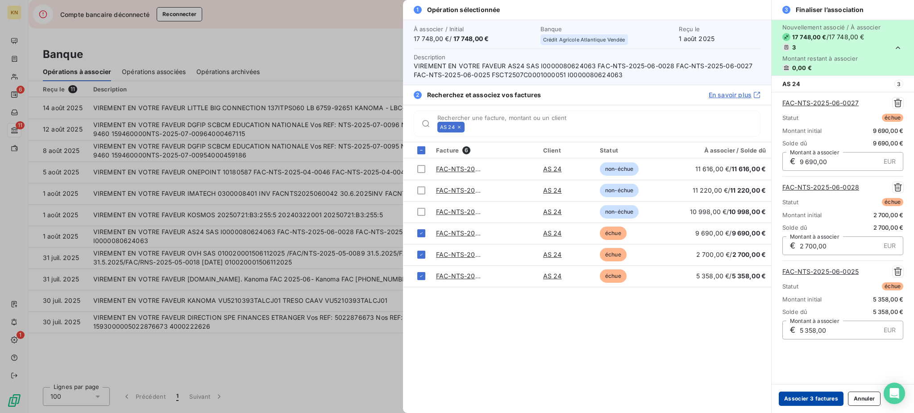
click at [791, 394] on button "Associer 3 factures" at bounding box center [810, 399] width 65 height 14
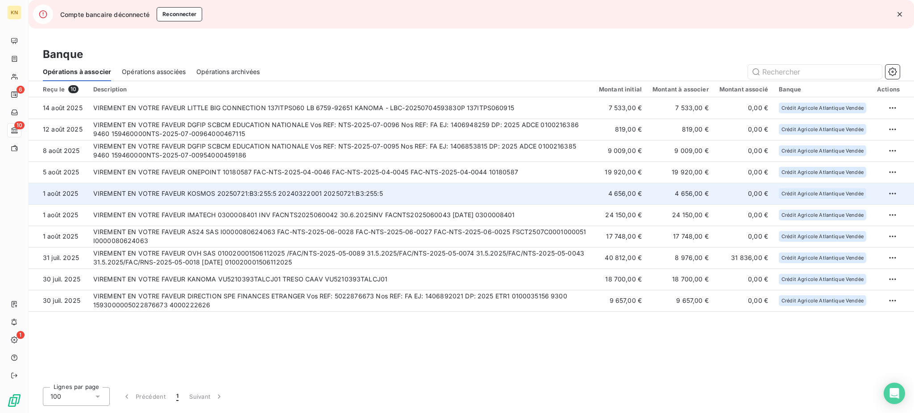
click at [396, 190] on td "VIREMENT EN VOTRE FAVEUR KOSMOS 20250721:B3:255:5 20240322001 20250721:B3:255:5" at bounding box center [340, 193] width 505 height 21
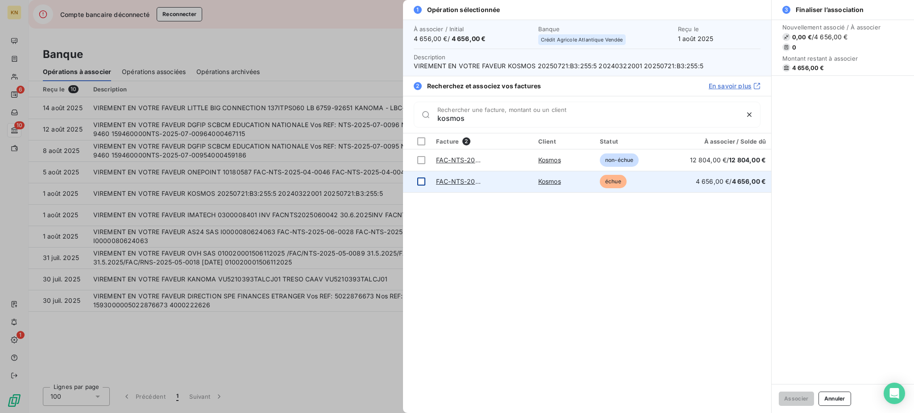
type input "kosmos"
click at [417, 182] on div at bounding box center [421, 182] width 8 height 8
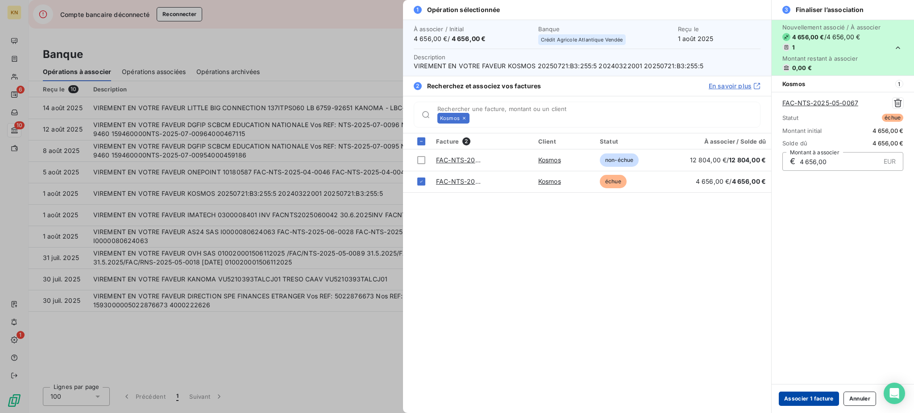
click at [816, 394] on button "Associer 1 facture" at bounding box center [808, 399] width 60 height 14
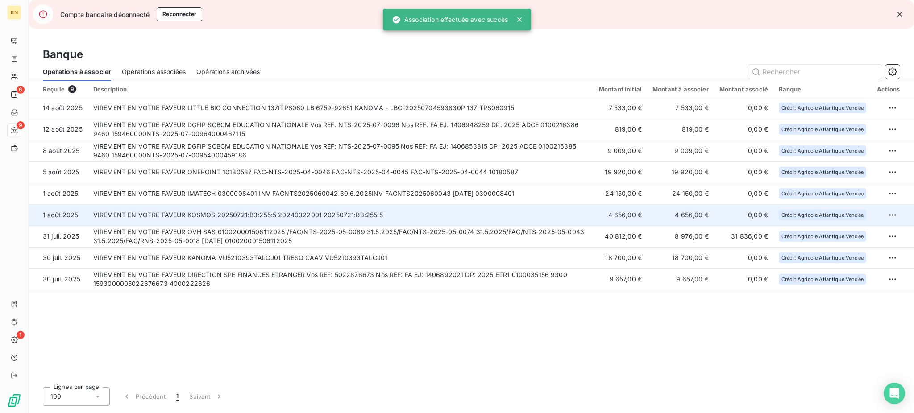
click at [522, 215] on td "VIREMENT EN VOTRE FAVEUR KOSMOS 20250721:B3:255:5 20240322001 20250721:B3:255:5" at bounding box center [340, 214] width 505 height 21
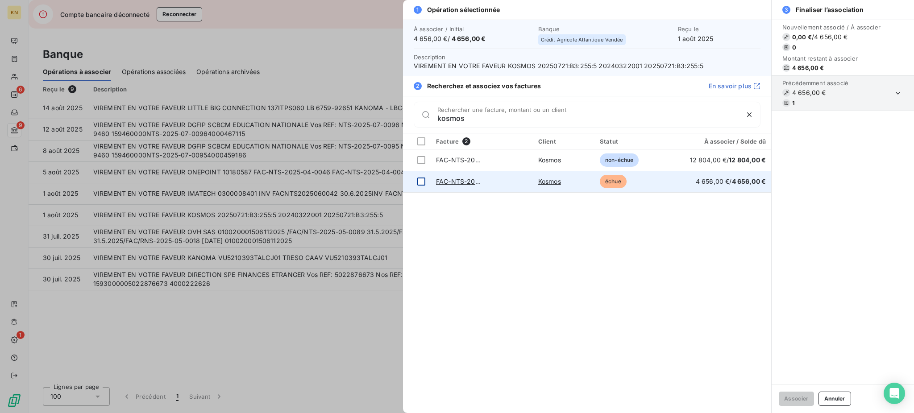
type input "kosmos"
click at [416, 182] on td at bounding box center [417, 181] width 28 height 21
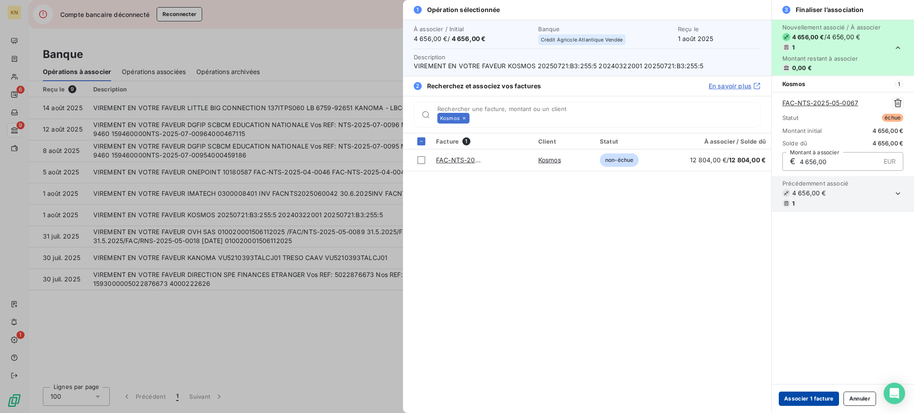
click at [804, 396] on button "Associer 1 facture" at bounding box center [808, 399] width 60 height 14
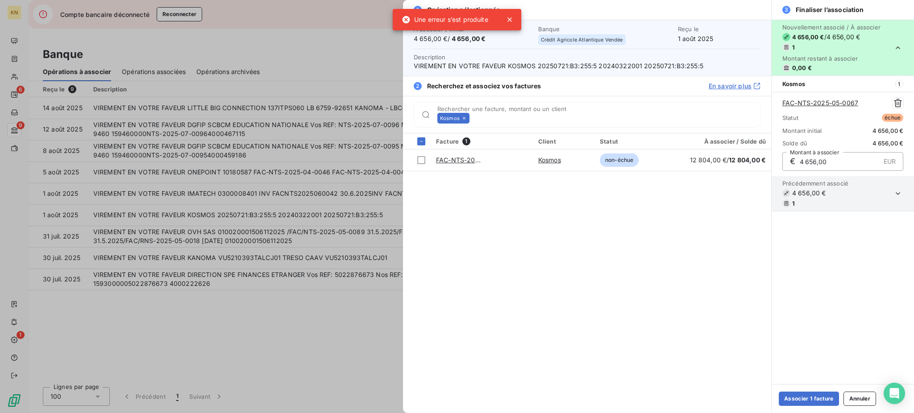
click at [345, 284] on div at bounding box center [457, 206] width 914 height 413
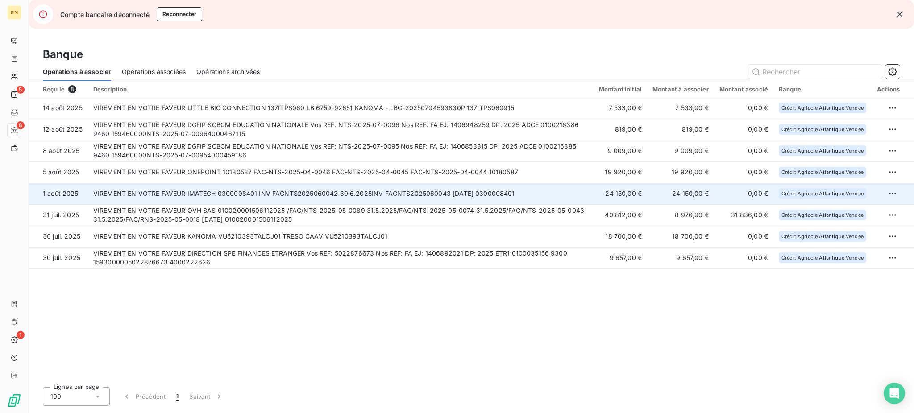
click at [284, 187] on td "VIREMENT EN VOTRE FAVEUR IMATECH 0300008401 INV FACNTS2025060042 30.6.2025INV F…" at bounding box center [340, 193] width 505 height 21
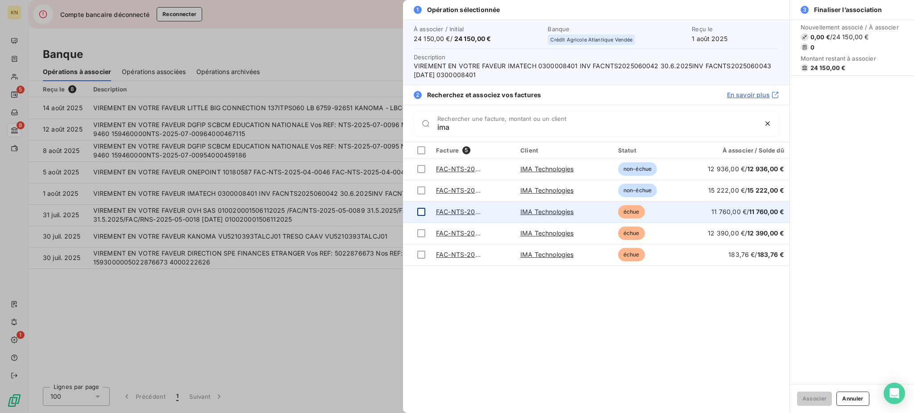
type input "ima"
click at [421, 210] on div at bounding box center [421, 212] width 8 height 8
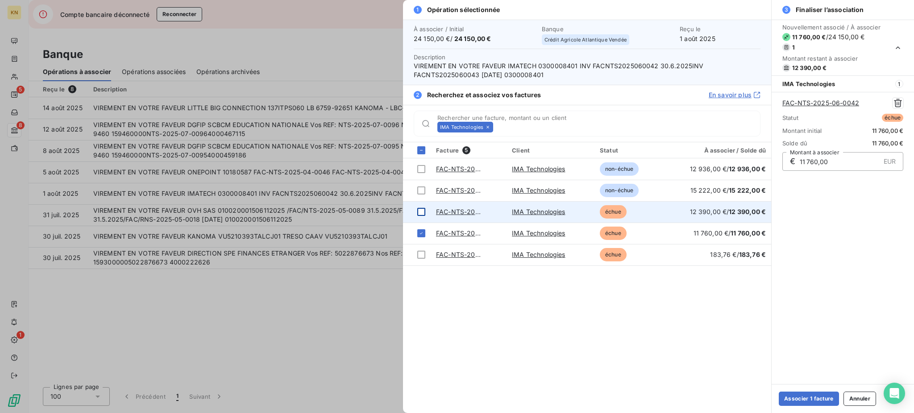
click at [420, 215] on div at bounding box center [421, 212] width 8 height 8
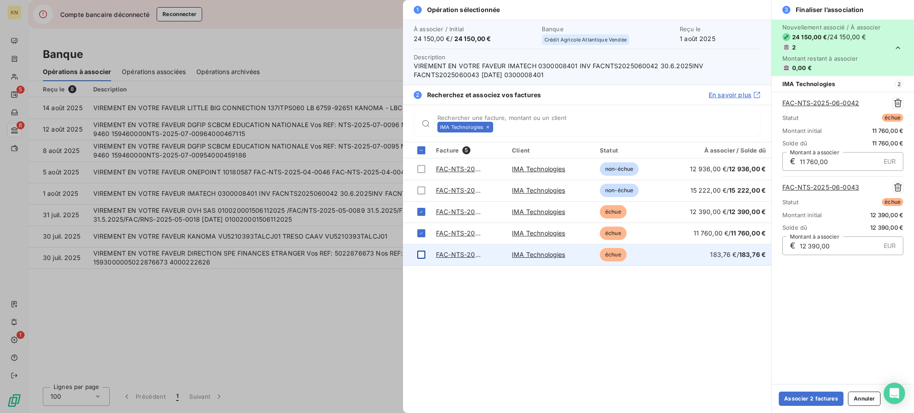
click at [422, 252] on div at bounding box center [421, 255] width 8 height 8
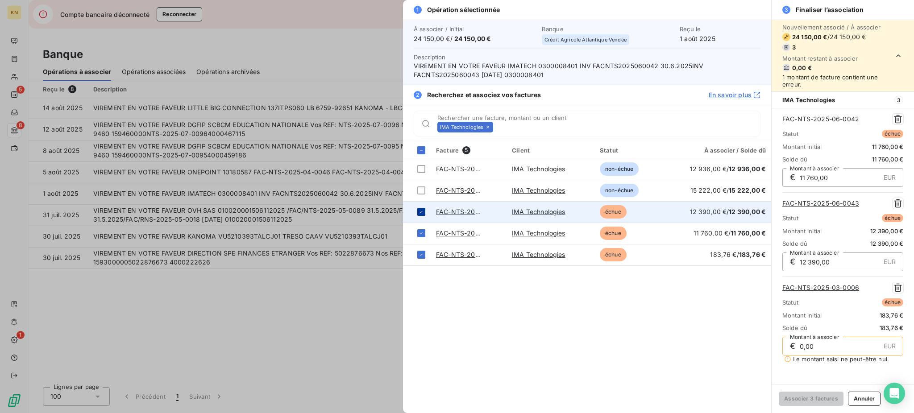
click at [418, 212] on icon at bounding box center [420, 211] width 5 height 5
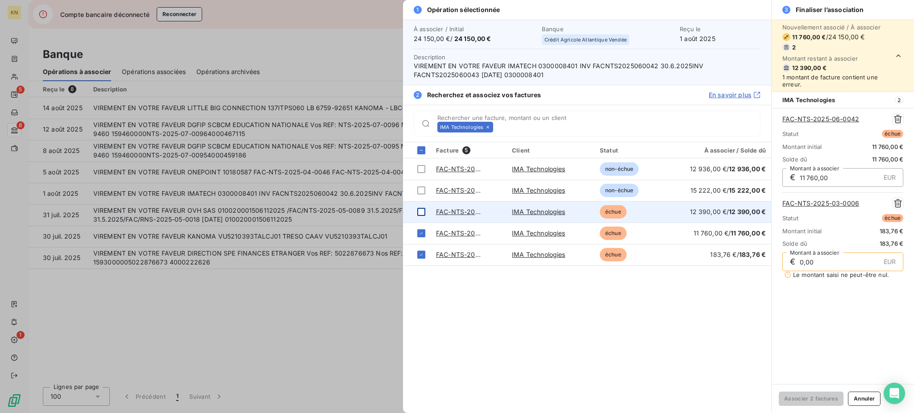
click at [330, 272] on div at bounding box center [457, 206] width 914 height 413
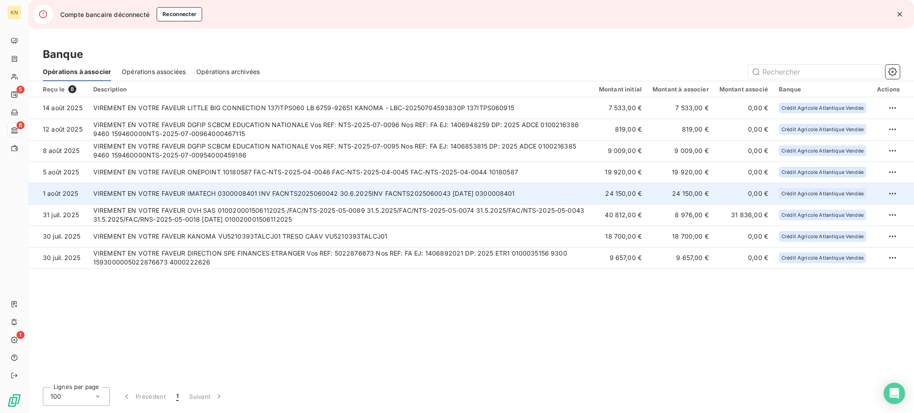
click at [305, 195] on td "VIREMENT EN VOTRE FAVEUR IMATECH 0300008401 INV FACNTS2025060042 30.6.2025INV F…" at bounding box center [340, 193] width 505 height 21
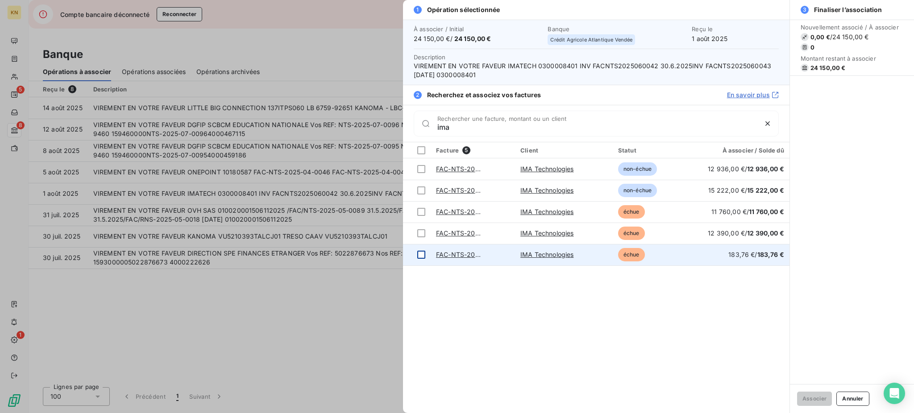
type input "ima"
click at [416, 253] on td at bounding box center [417, 254] width 28 height 21
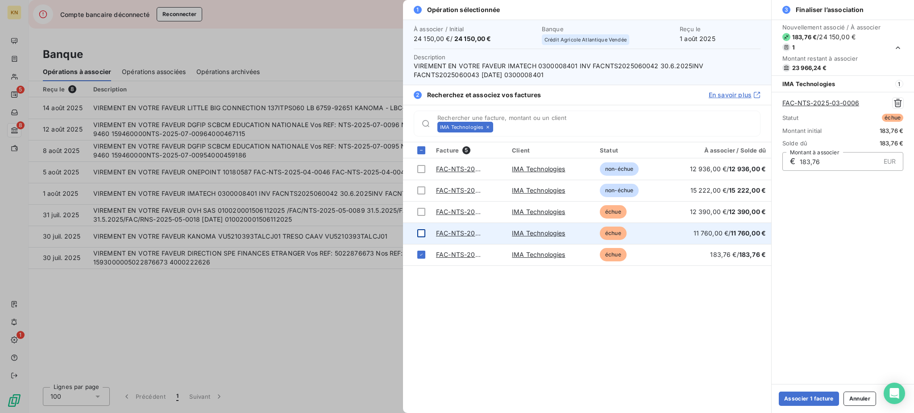
click at [418, 234] on div at bounding box center [421, 233] width 8 height 8
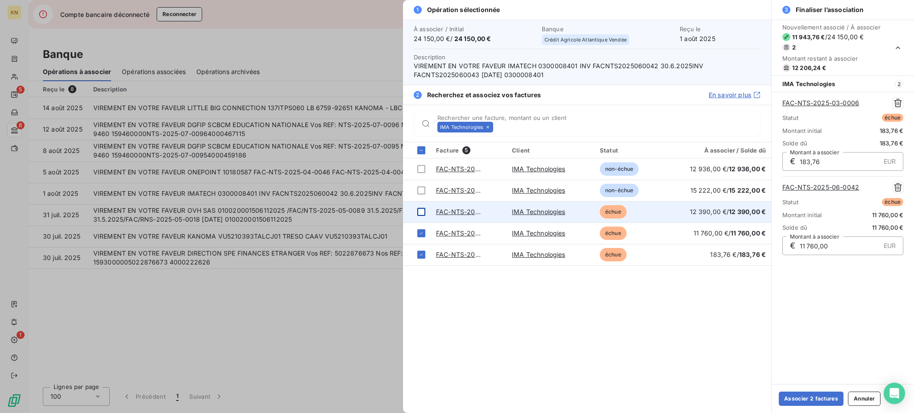
click at [419, 213] on div at bounding box center [421, 212] width 8 height 8
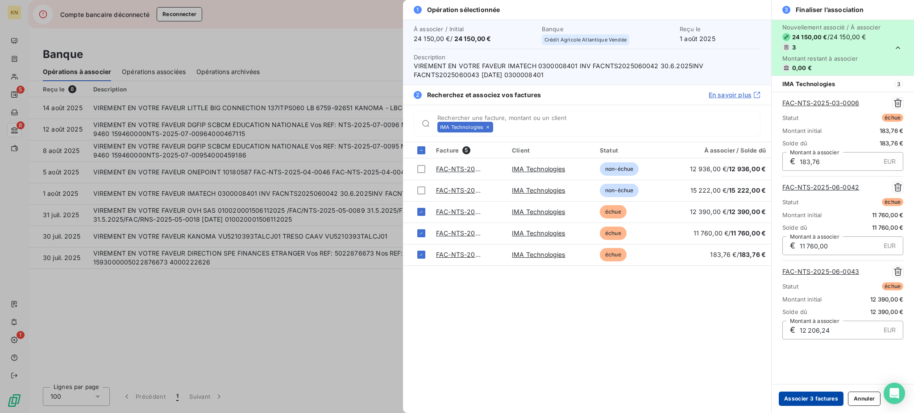
click at [811, 400] on button "Associer 3 factures" at bounding box center [810, 399] width 65 height 14
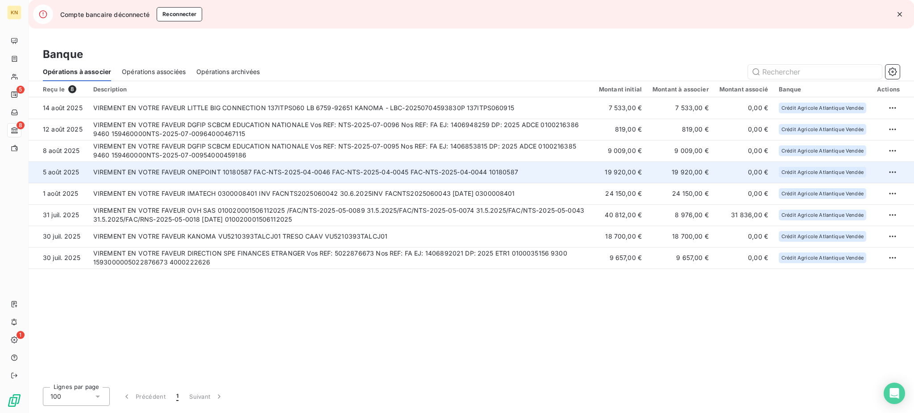
click at [216, 173] on td "VIREMENT EN VOTRE FAVEUR ONEPOINT 10180587 FAC-NTS-2025-04-0046 FAC-NTS-2025-04…" at bounding box center [340, 171] width 505 height 21
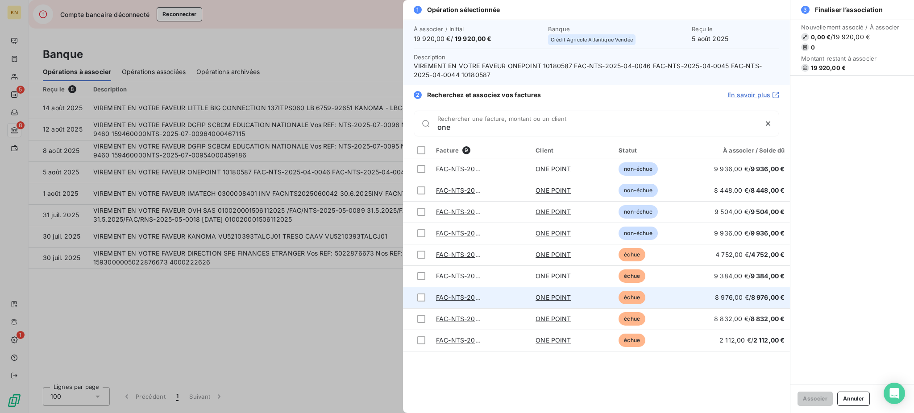
type input "one"
click at [500, 295] on td "FAC-NTS-2025-04-0046" at bounding box center [480, 297] width 99 height 21
click at [422, 297] on div at bounding box center [421, 298] width 8 height 8
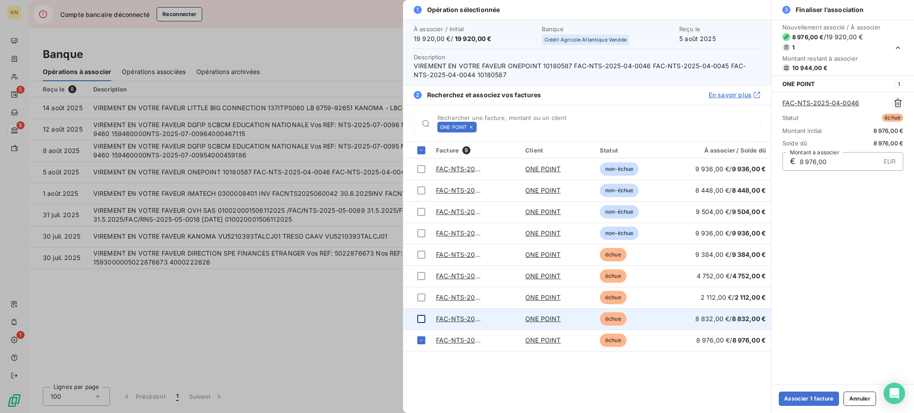
click at [420, 317] on div at bounding box center [421, 319] width 8 height 8
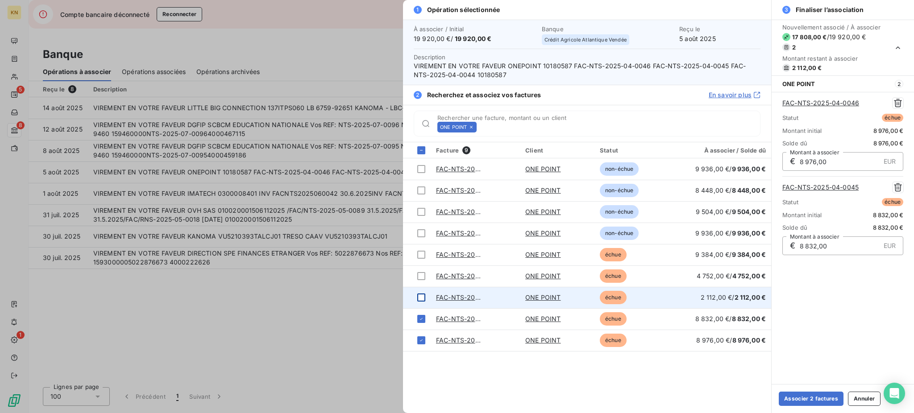
click at [418, 299] on div at bounding box center [421, 298] width 8 height 8
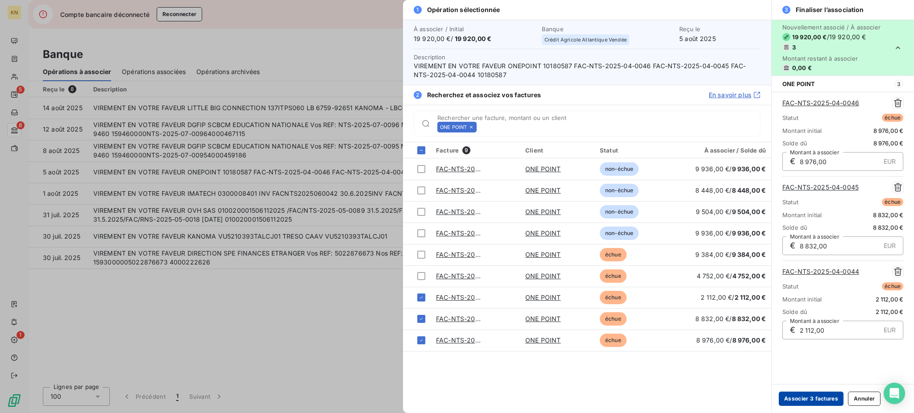
click at [799, 395] on button "Associer 3 factures" at bounding box center [810, 399] width 65 height 14
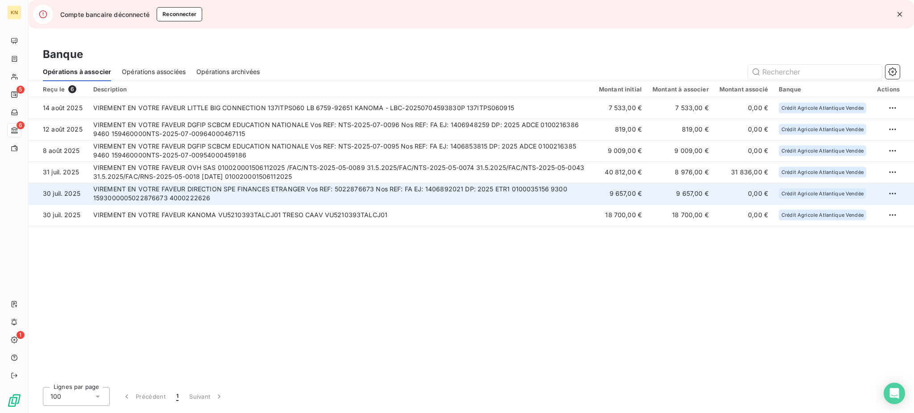
click at [208, 186] on td "VIREMENT EN VOTRE FAVEUR DIRECTION SPE FINANCES ETRANGER Vos REF: 5022876673 No…" at bounding box center [340, 193] width 505 height 21
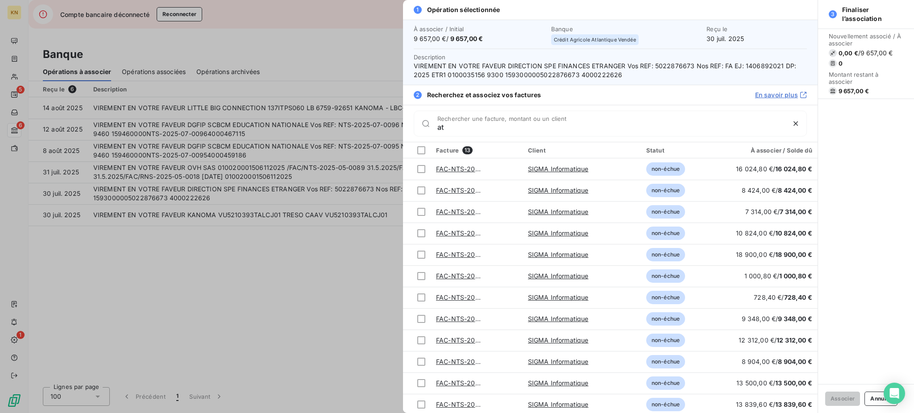
type input "a"
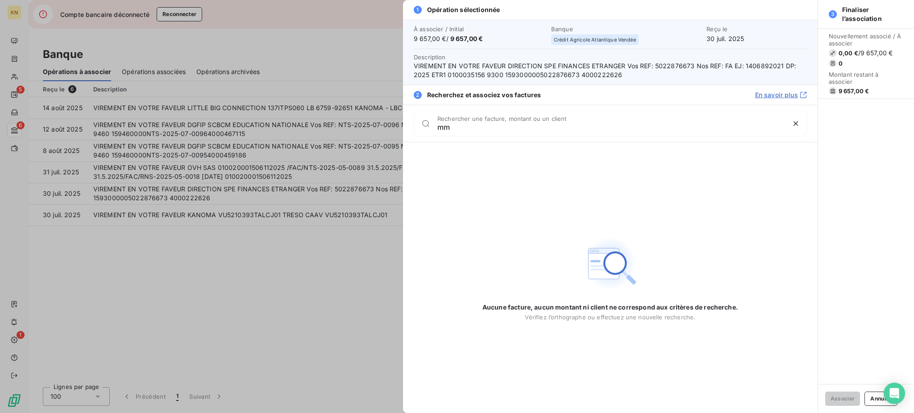
type input "m"
type input "M"
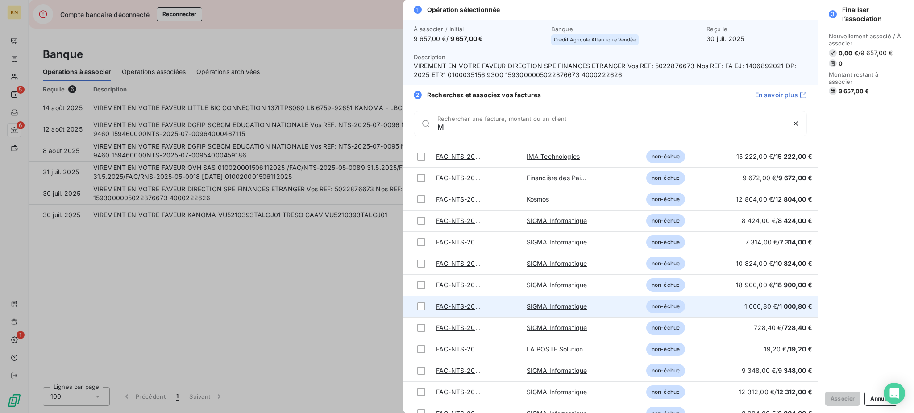
scroll to position [68, 0]
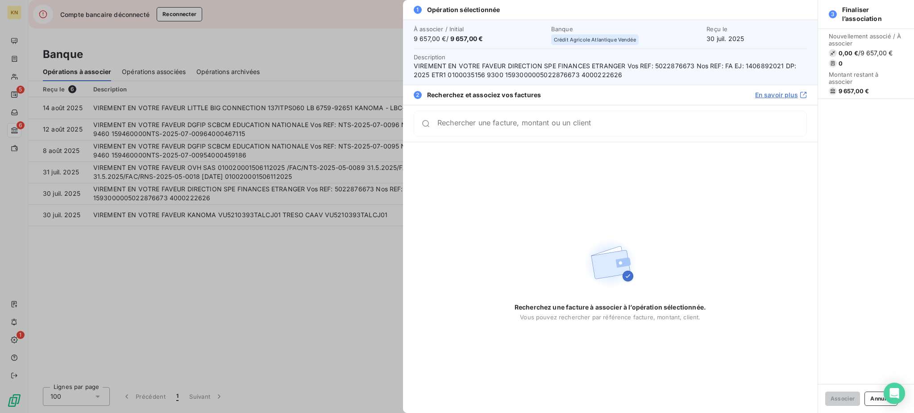
click at [231, 257] on div at bounding box center [457, 206] width 914 height 413
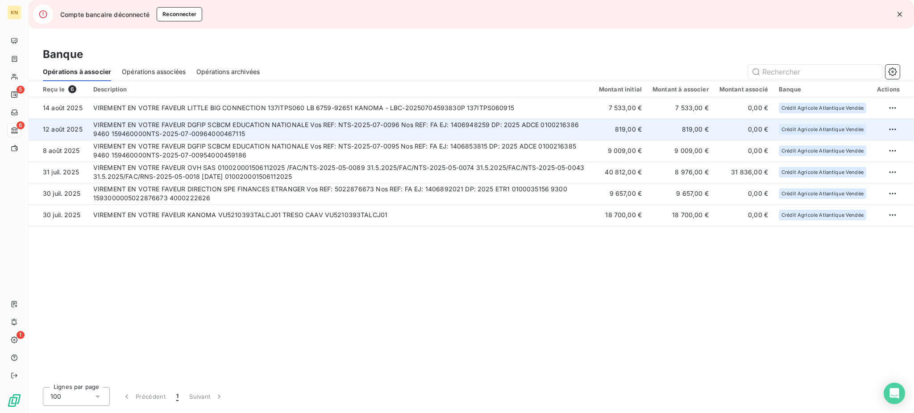
click at [342, 128] on td "VIREMENT EN VOTRE FAVEUR DGFIP SCBCM EDUCATION NATIONALE Vos REF: NTS-2025-07-0…" at bounding box center [340, 129] width 505 height 21
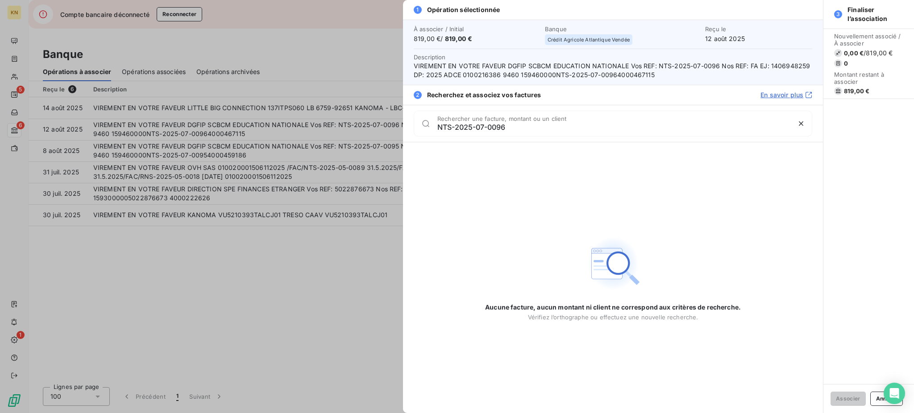
click at [477, 125] on input "NTS-2025-07-0096" at bounding box center [613, 127] width 353 height 9
click at [509, 124] on input "NTS-2025-07-0096" at bounding box center [613, 127] width 353 height 9
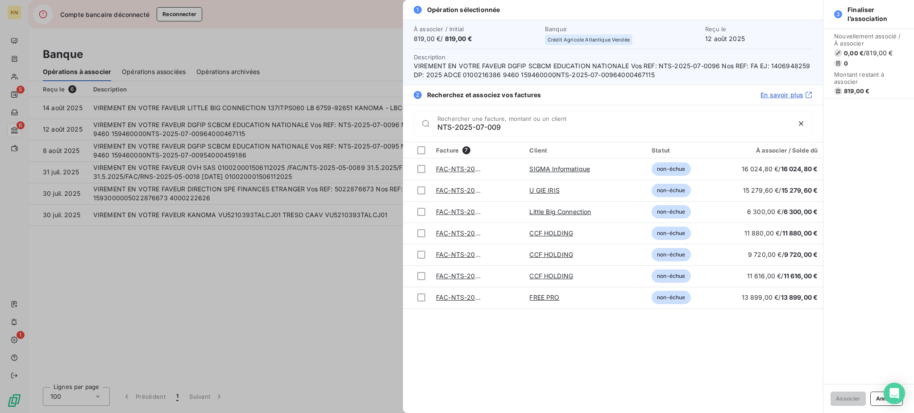
type input "NTS-2025-07-009"
click at [270, 224] on div at bounding box center [457, 206] width 914 height 413
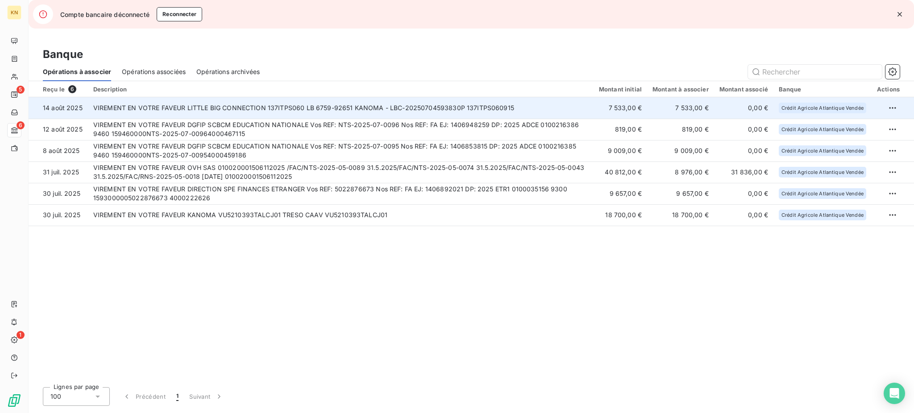
click at [406, 113] on td "VIREMENT EN VOTRE FAVEUR LITTLE BIG CONNECTION 137ITPS060 LB 6759-92651 KANOMA …" at bounding box center [340, 107] width 505 height 21
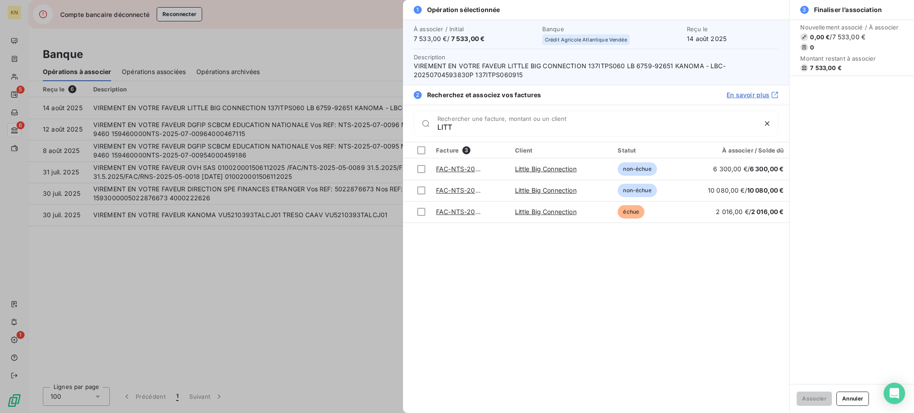
type input "LITT"
click at [294, 199] on div at bounding box center [457, 206] width 914 height 413
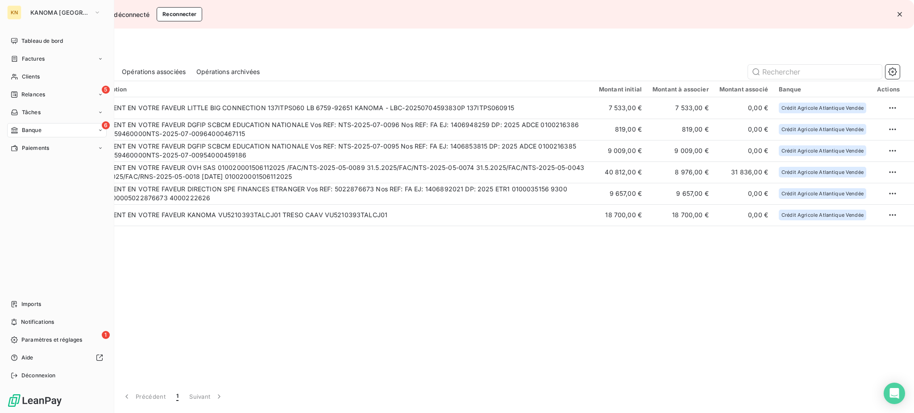
click at [33, 129] on span "Banque" at bounding box center [32, 130] width 20 height 8
click at [34, 128] on span "Banque" at bounding box center [32, 130] width 20 height 8
click at [40, 145] on span "Paiements" at bounding box center [35, 148] width 27 height 8
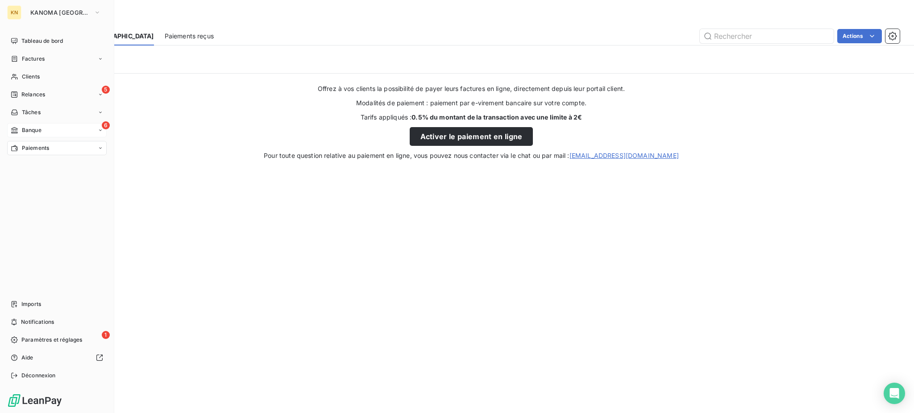
click at [31, 126] on span "Banque" at bounding box center [32, 130] width 20 height 8
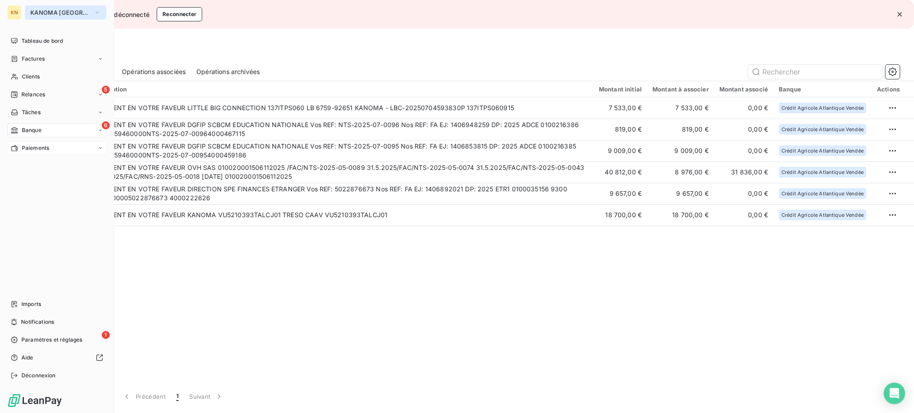
click at [26, 11] on button "KANOMA [GEOGRAPHIC_DATA]" at bounding box center [65, 12] width 81 height 14
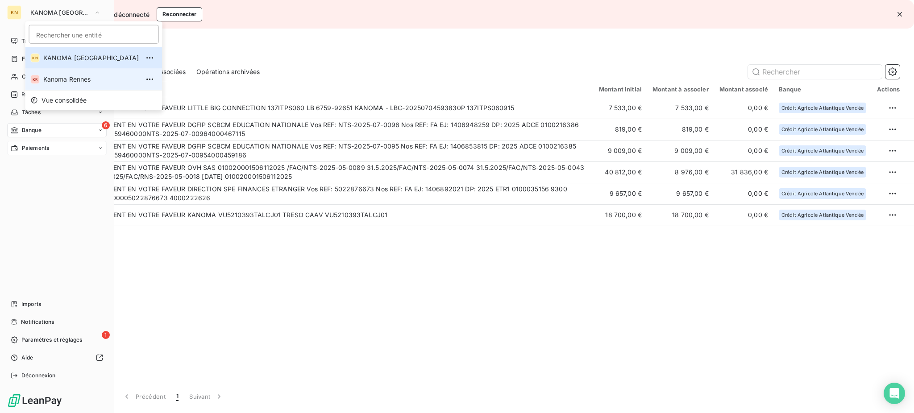
click at [76, 72] on li "KR Kanoma Rennes" at bounding box center [93, 79] width 137 height 21
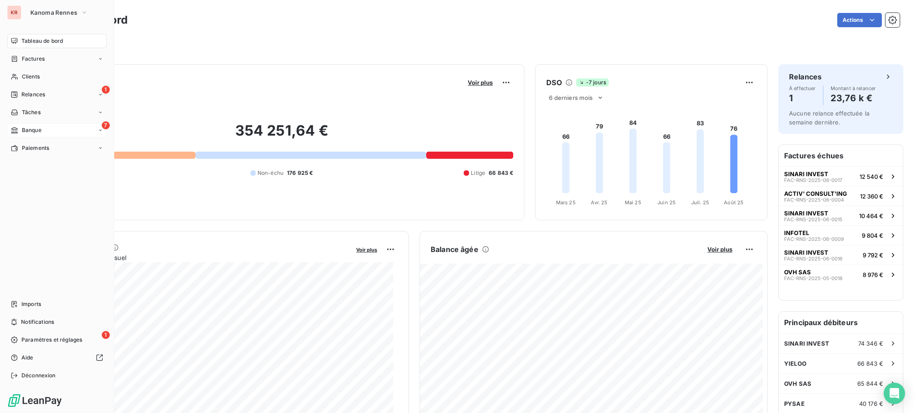
click at [34, 127] on span "Banque" at bounding box center [32, 130] width 20 height 8
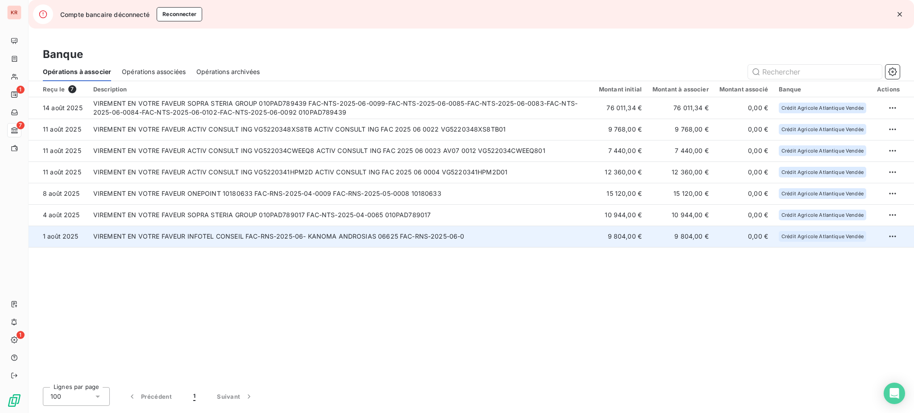
click at [314, 229] on td "VIREMENT EN VOTRE FAVEUR INFOTEL CONSEIL FAC-RNS-2025-06- KANOMA ANDROSIAS 0662…" at bounding box center [340, 236] width 505 height 21
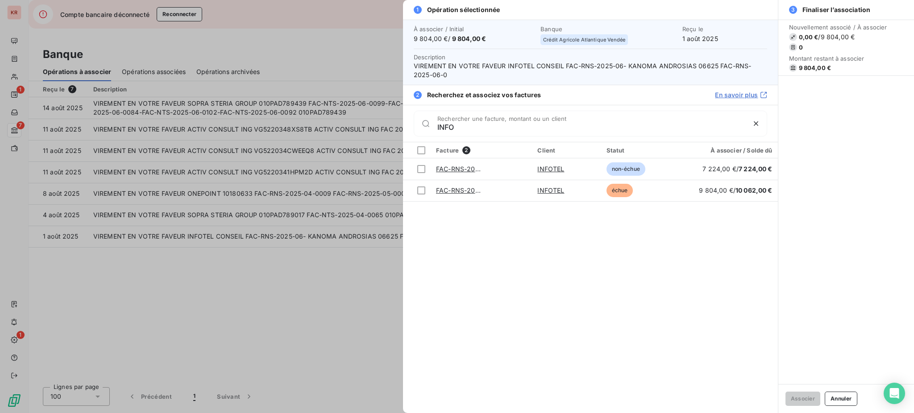
type input "INFO"
click at [313, 258] on div at bounding box center [457, 206] width 914 height 413
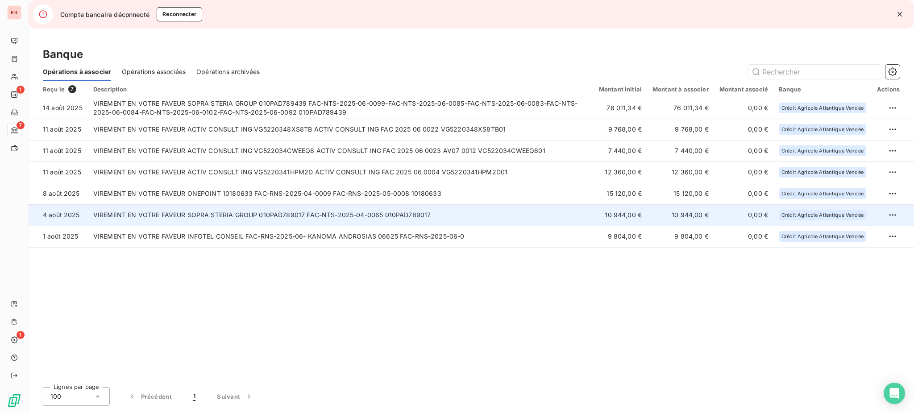
click at [356, 217] on td "VIREMENT EN VOTRE FAVEUR SOPRA STERIA GROUP 010PAD789017 FAC-NTS-2025-04-0065 0…" at bounding box center [340, 214] width 505 height 21
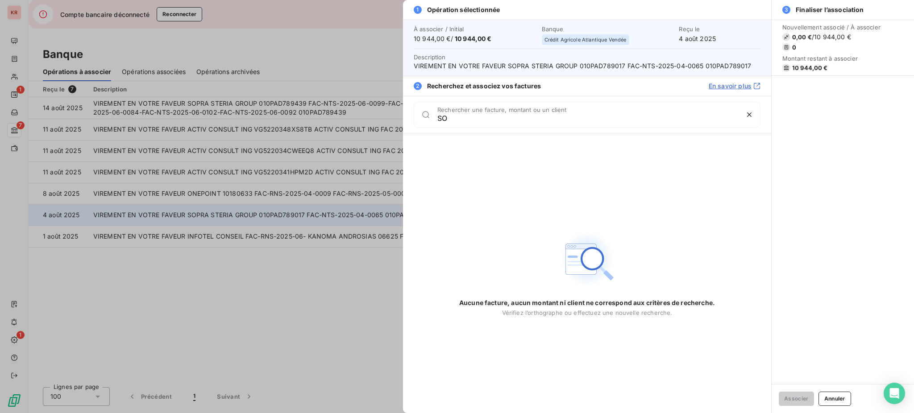
type input "S"
type input "s"
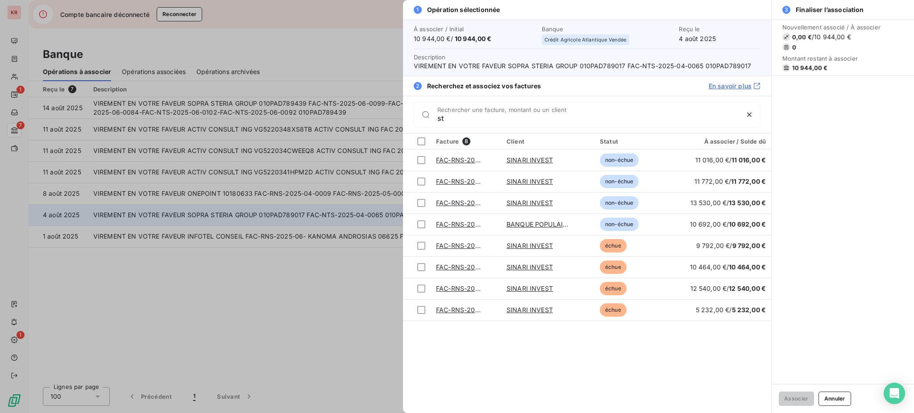
type input "s"
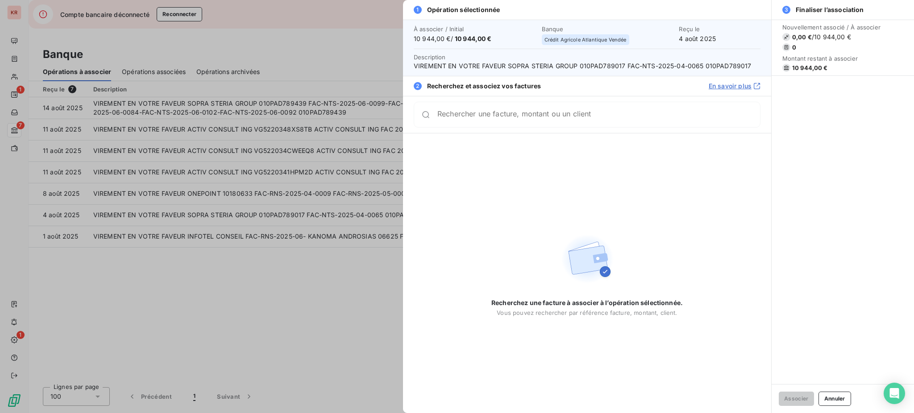
click at [366, 313] on div at bounding box center [457, 206] width 914 height 413
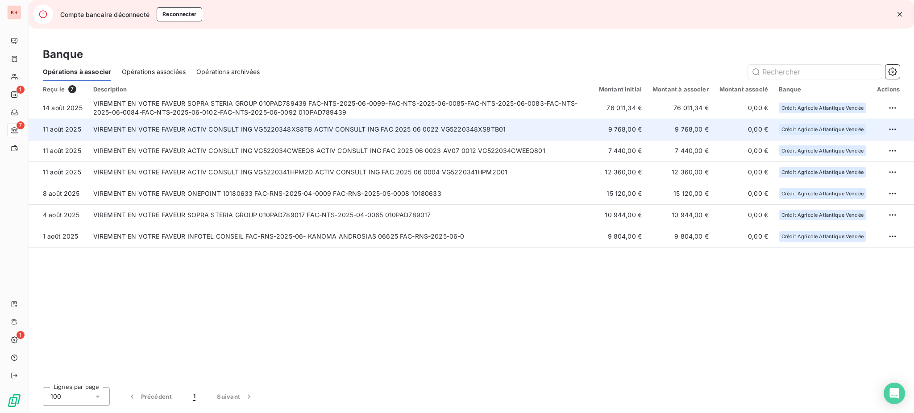
click at [250, 120] on td "VIREMENT EN VOTRE FAVEUR ACTIV CONSULT ING VG5220348XS8TB ACTIV CONSULT ING FAC…" at bounding box center [340, 129] width 505 height 21
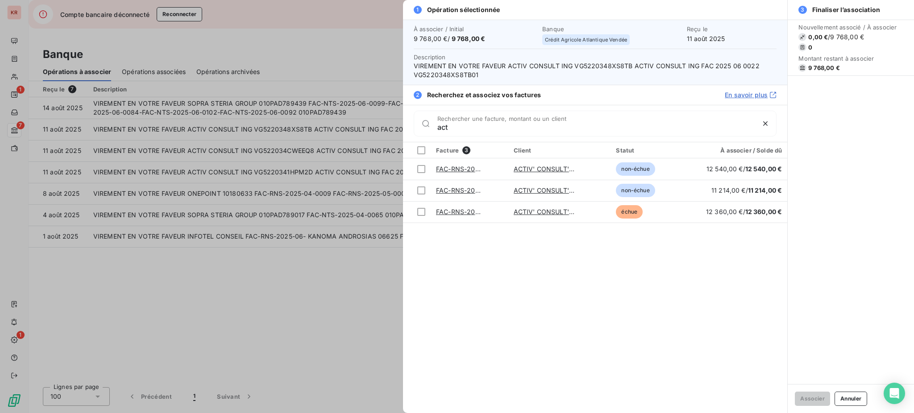
type input "act"
click at [252, 307] on div at bounding box center [457, 206] width 914 height 413
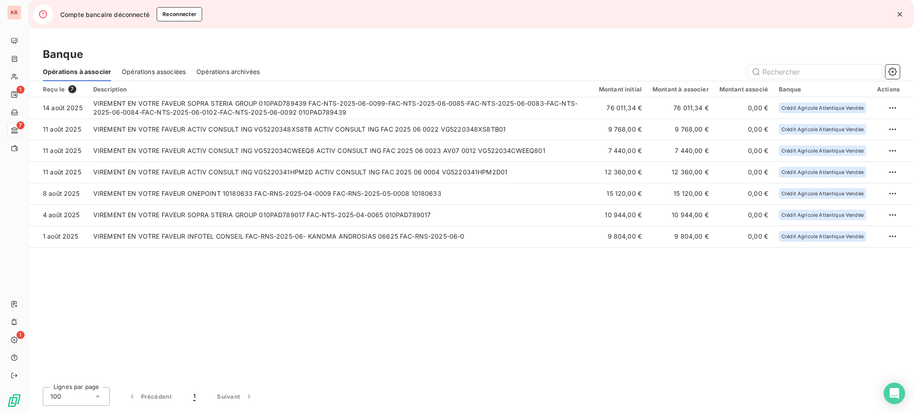
click at [109, 11] on span "Compte bancaire déconnecté" at bounding box center [104, 14] width 89 height 9
click at [37, 16] on div at bounding box center [43, 14] width 20 height 20
click at [163, 13] on button "Reconnecter" at bounding box center [180, 14] width 46 height 14
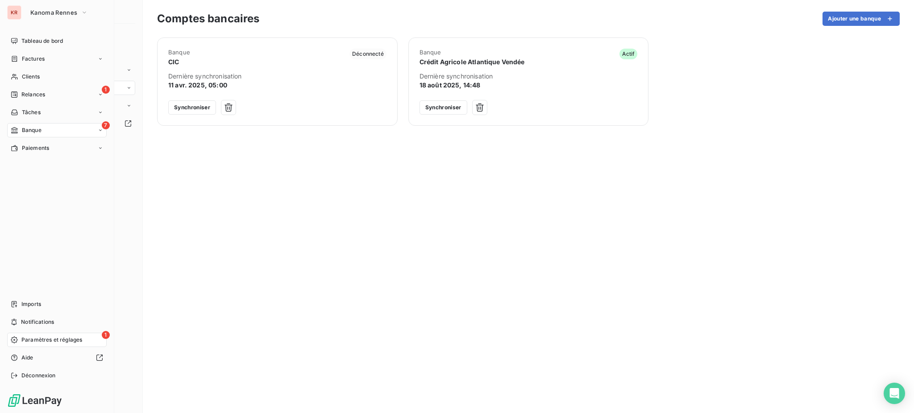
click at [44, 128] on div "7 Banque" at bounding box center [56, 130] width 99 height 14
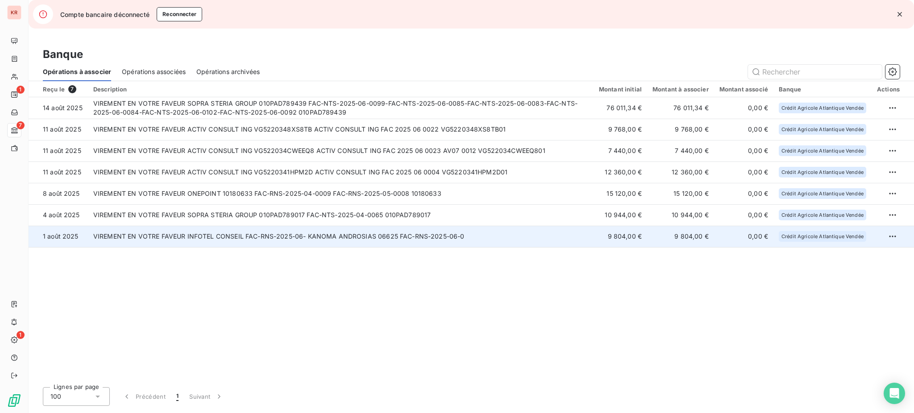
click at [477, 227] on td "VIREMENT EN VOTRE FAVEUR INFOTEL CONSEIL FAC-RNS-2025-06- KANOMA ANDROSIAS 0662…" at bounding box center [340, 236] width 505 height 21
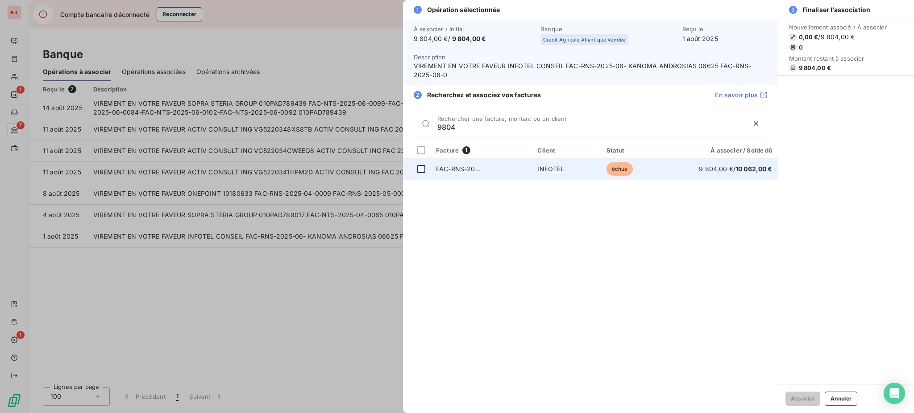
type input "9804"
click at [422, 169] on div at bounding box center [421, 169] width 8 height 8
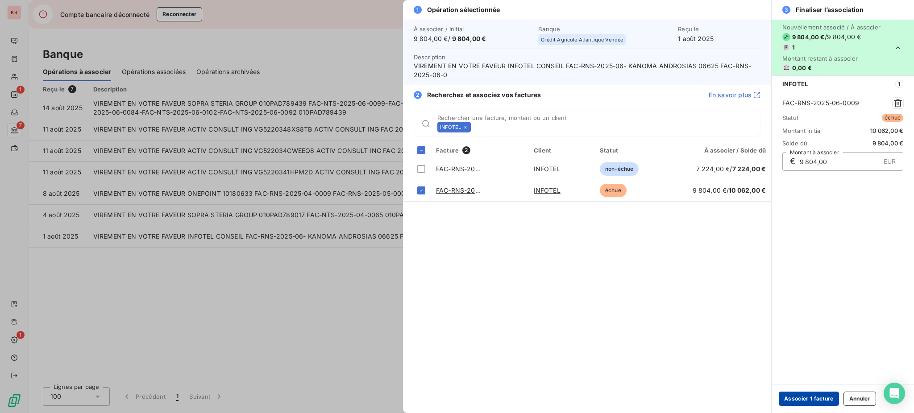
click at [812, 397] on button "Associer 1 facture" at bounding box center [808, 399] width 60 height 14
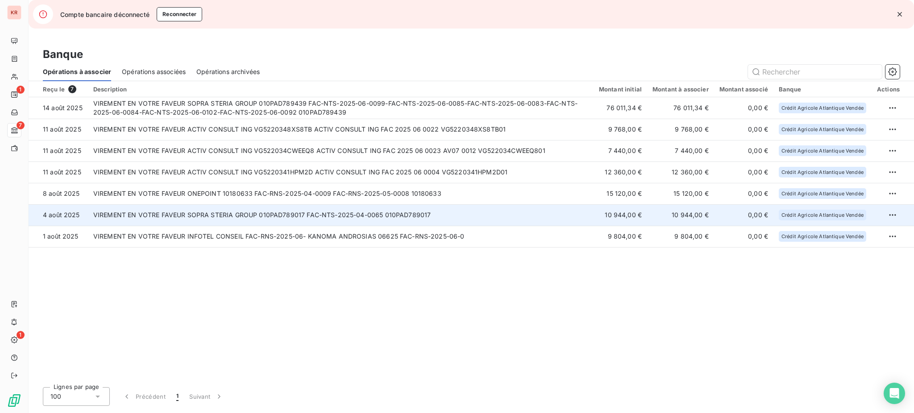
click at [404, 212] on td "VIREMENT EN VOTRE FAVEUR SOPRA STERIA GROUP 010PAD789017 FAC-NTS-2025-04-0065 0…" at bounding box center [340, 214] width 505 height 21
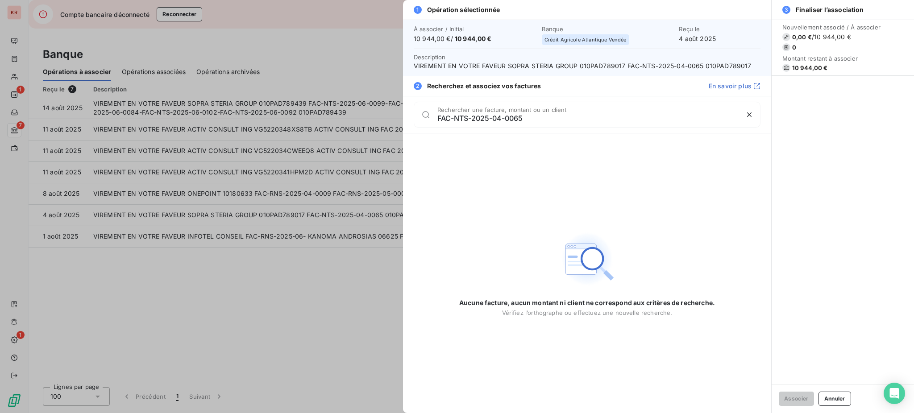
type input "FAC-NTS-2025-04-0065"
click at [416, 85] on span "2" at bounding box center [418, 86] width 8 height 8
click at [844, 399] on button "Annuler" at bounding box center [834, 399] width 33 height 14
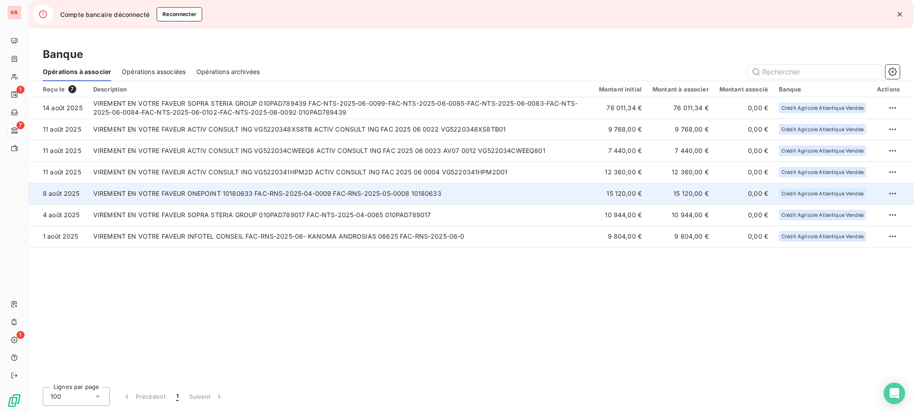
click at [330, 198] on td "VIREMENT EN VOTRE FAVEUR ONEPOINT 10180633 FAC-RNS-2025-04-0009 FAC-RNS-2025-05…" at bounding box center [340, 193] width 505 height 21
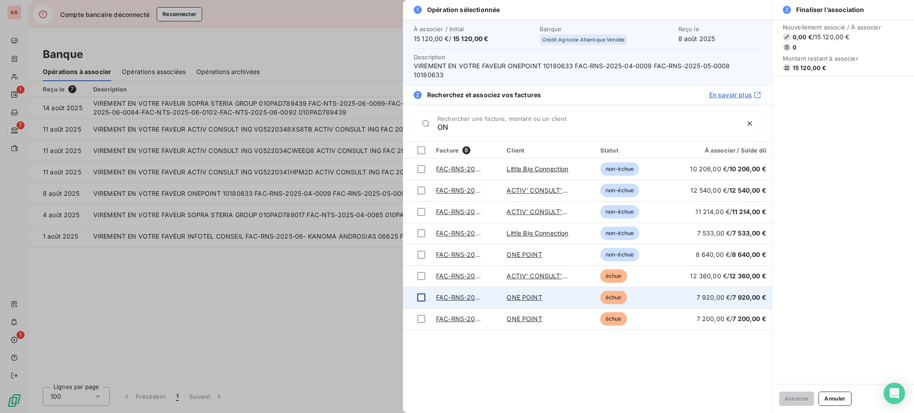
type input "ON"
click at [424, 294] on div at bounding box center [421, 298] width 8 height 8
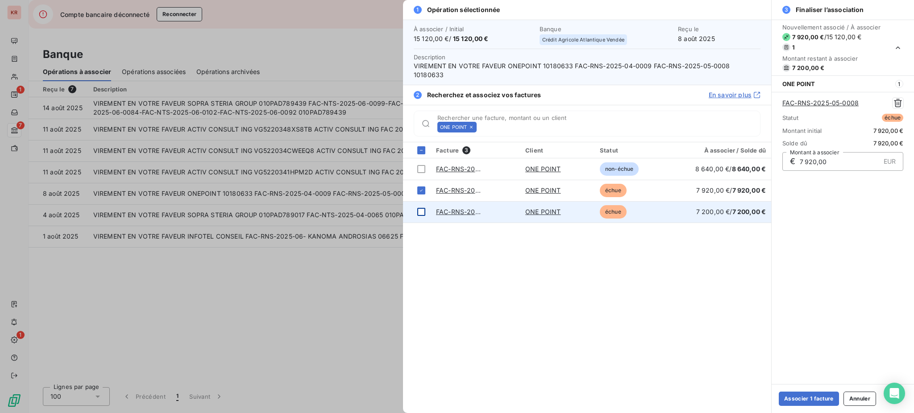
click at [420, 208] on div at bounding box center [421, 212] width 8 height 8
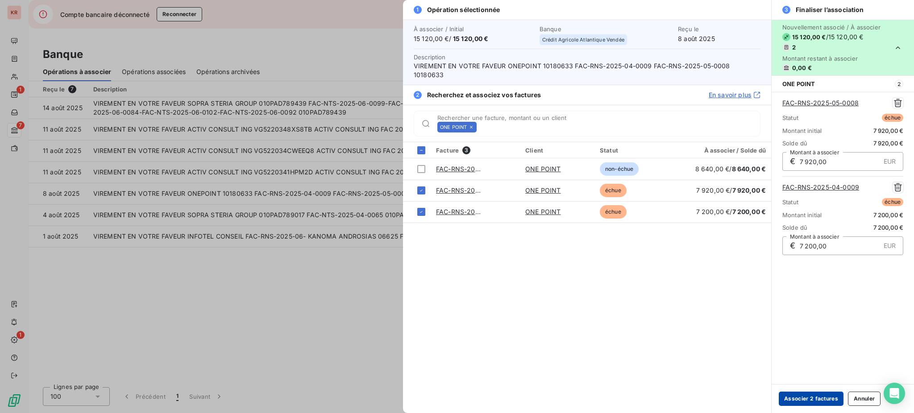
click at [804, 397] on button "Associer 2 factures" at bounding box center [810, 399] width 65 height 14
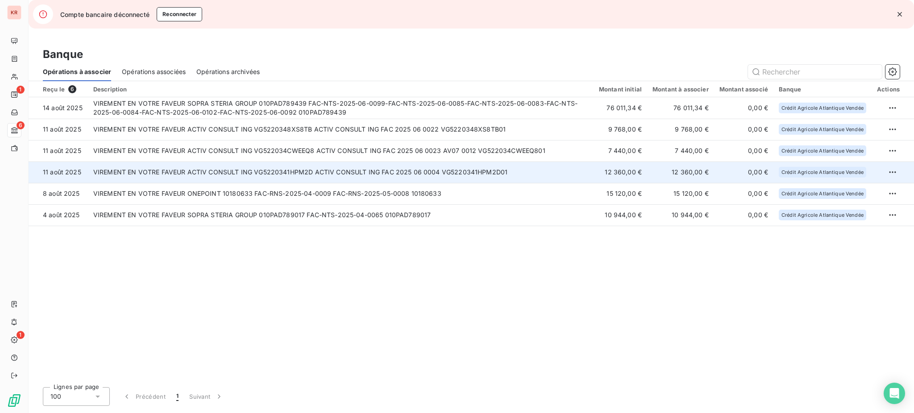
click at [88, 167] on td "VIREMENT EN VOTRE FAVEUR ACTIV CONSULT ING VG5220341HPM2D ACTIV CONSULT ING FAC…" at bounding box center [340, 171] width 505 height 21
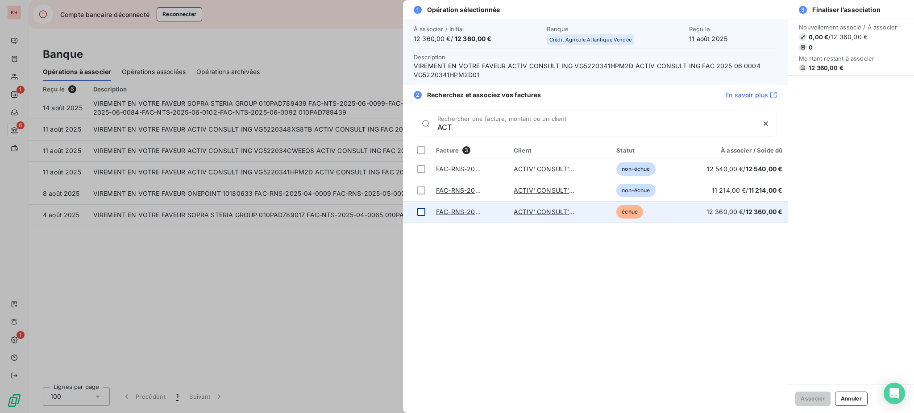
type input "ACT"
click at [419, 209] on div at bounding box center [421, 212] width 8 height 8
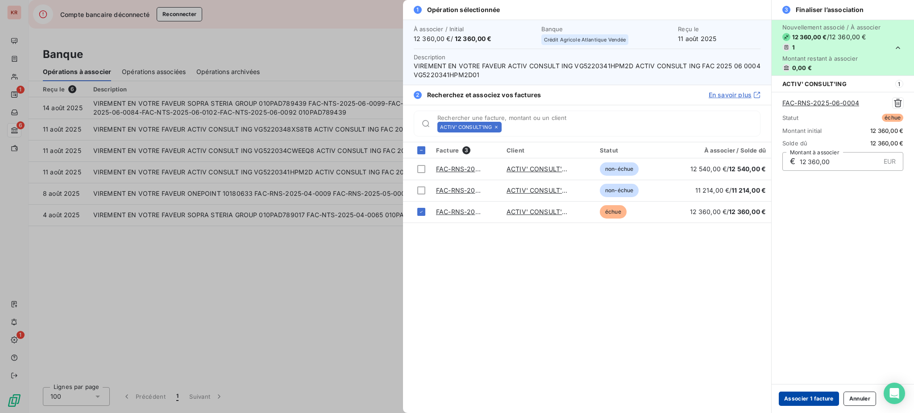
click at [805, 395] on button "Associer 1 facture" at bounding box center [808, 399] width 60 height 14
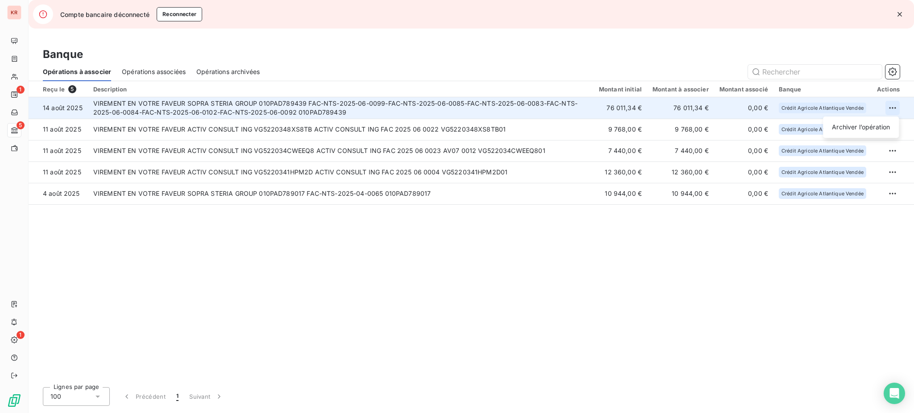
click at [892, 105] on html "KR 1 5 1 Compte bancaire déconnecté Reconnecter Banque Opérations à associer Op…" at bounding box center [457, 206] width 914 height 413
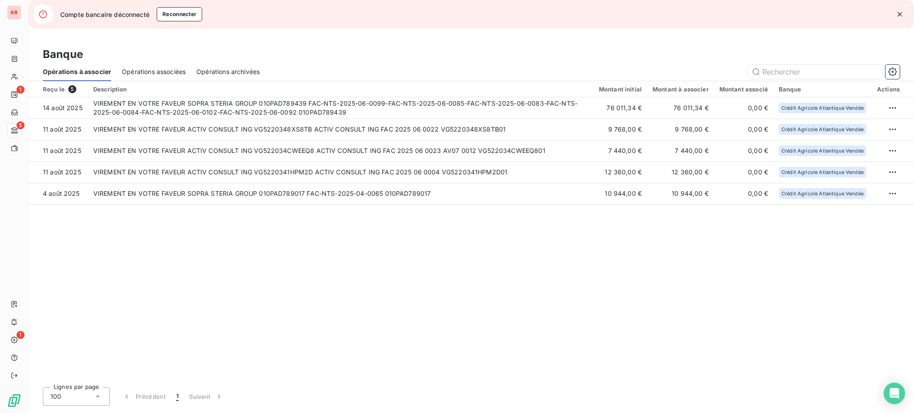
click at [575, 288] on html "KR 1 5 1 Compte bancaire déconnecté Reconnecter Banque Opérations à associer Op…" at bounding box center [457, 206] width 914 height 413
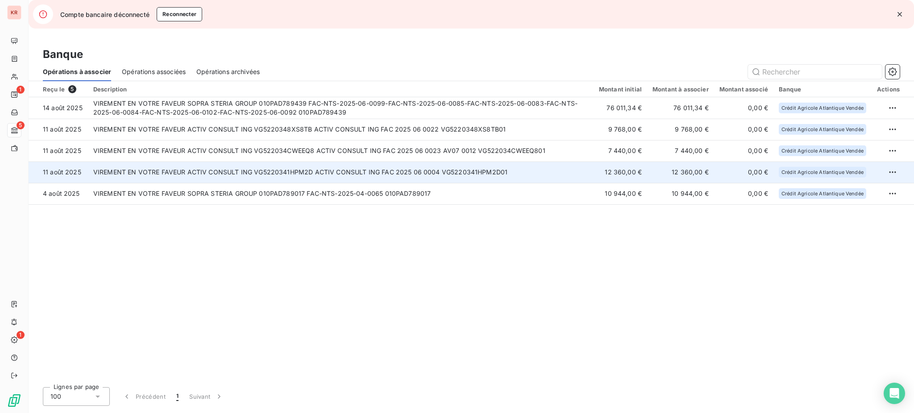
click at [494, 173] on td "VIREMENT EN VOTRE FAVEUR ACTIV CONSULT ING VG5220341HPM2D ACTIV CONSULT ING FAC…" at bounding box center [340, 171] width 505 height 21
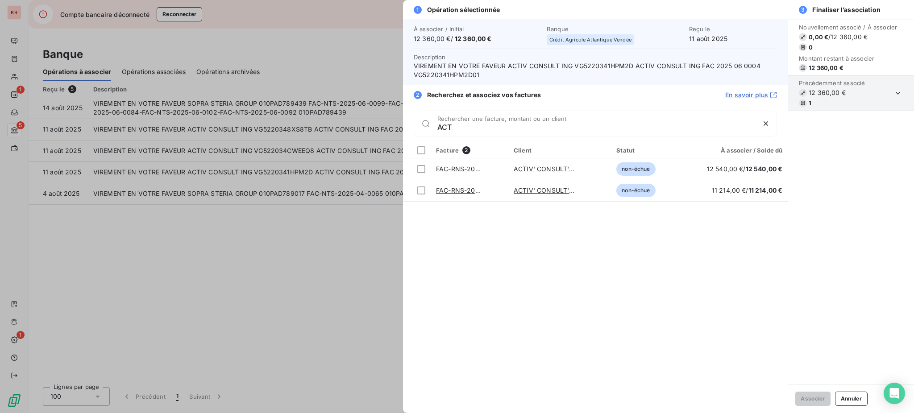
type input "ACT"
click at [240, 272] on div at bounding box center [457, 206] width 914 height 413
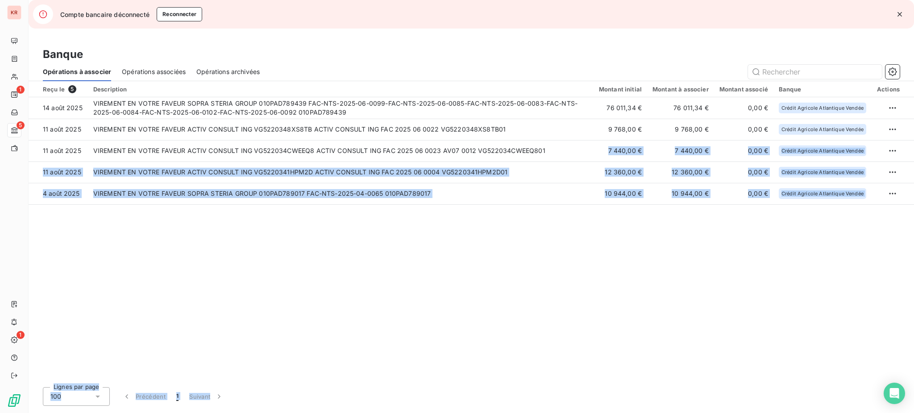
drag, startPoint x: 608, startPoint y: 154, endPoint x: 686, endPoint y: 441, distance: 297.3
click at [686, 413] on html "KR 1 5 1 Compte bancaire déconnecté Reconnecter Banque Opérations à associer Op…" at bounding box center [457, 206] width 914 height 413
click at [220, 291] on div "Reçu le 5 Description Montant initial Montant à associer Montant associé Banque…" at bounding box center [471, 230] width 885 height 299
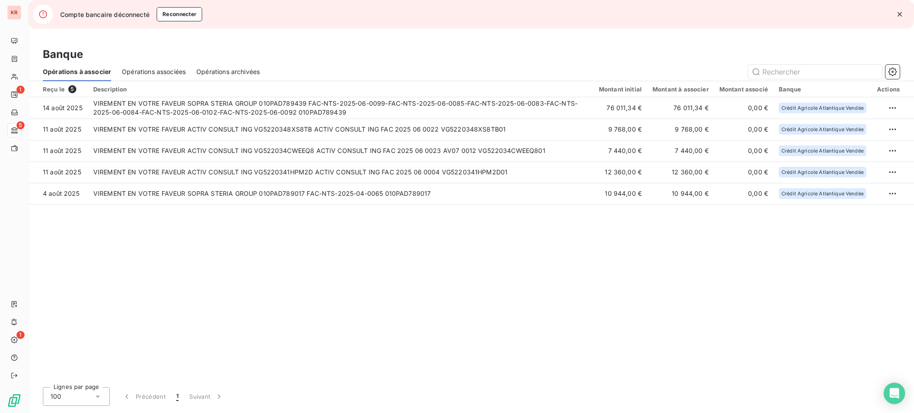
click at [405, 297] on div "Reçu le 5 Description Montant initial Montant à associer Montant associé Banque…" at bounding box center [471, 230] width 885 height 299
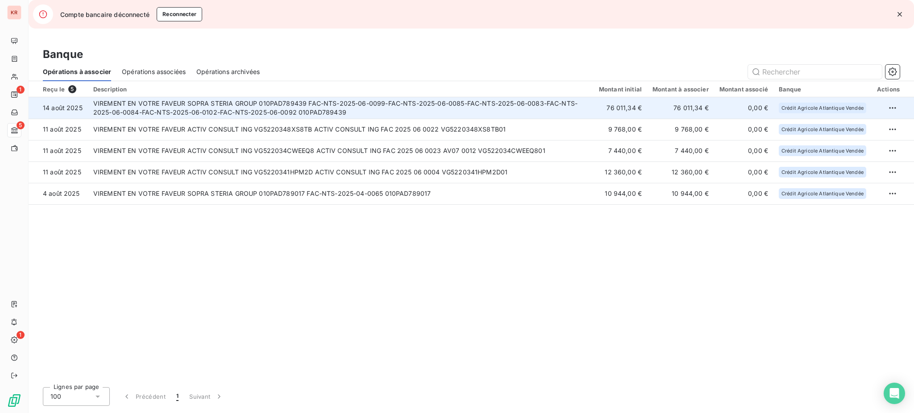
click at [236, 111] on td "VIREMENT EN VOTRE FAVEUR SOPRA STERIA GROUP 010PAD789439 FAC-NTS-2025-06-0099-F…" at bounding box center [340, 107] width 505 height 21
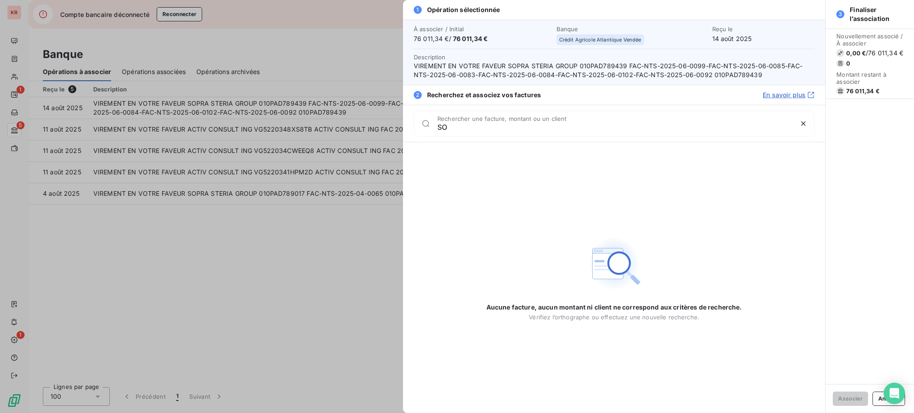
type input "S"
click at [195, 271] on div at bounding box center [457, 206] width 914 height 413
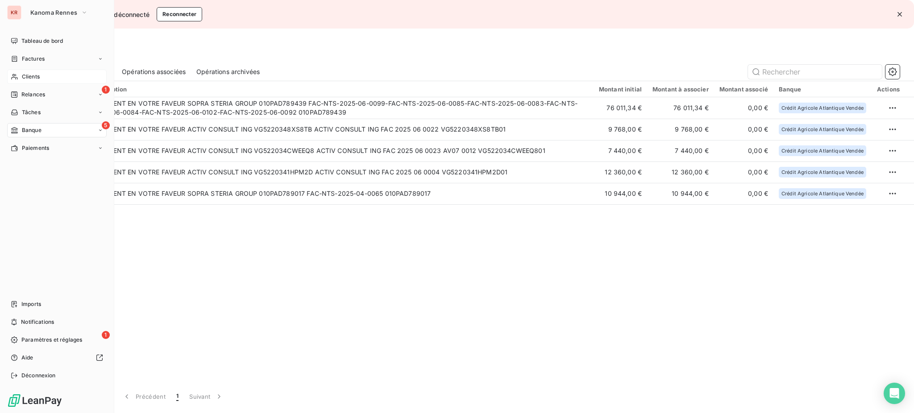
click at [54, 74] on div "Clients" at bounding box center [56, 77] width 99 height 14
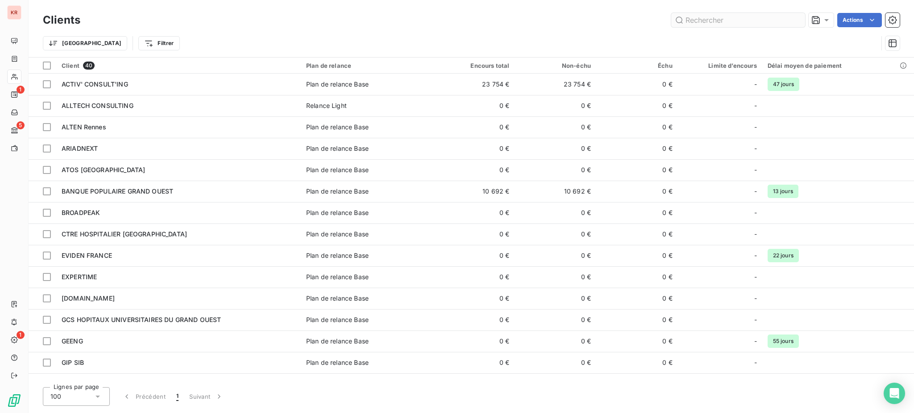
type input "c"
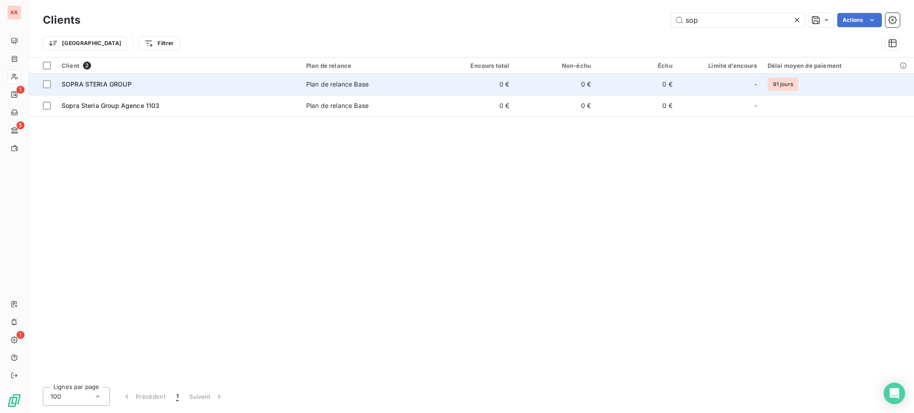
type input "sop"
click at [234, 78] on td "SOPRA STERIA GROUP" at bounding box center [178, 84] width 244 height 21
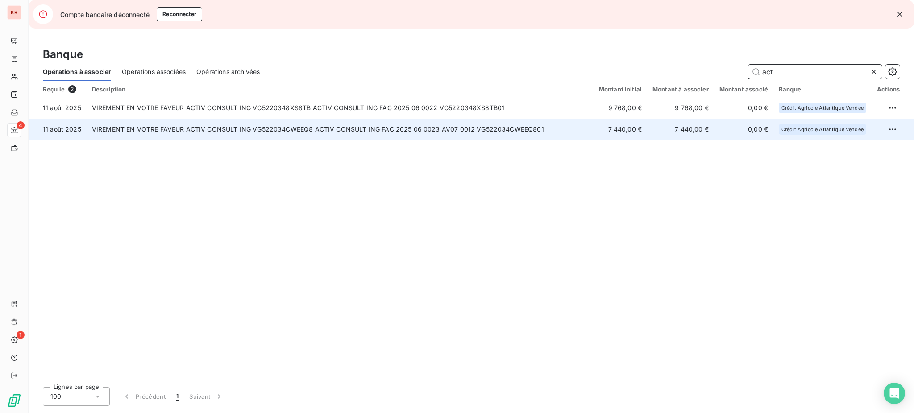
type input "act"
click at [500, 120] on td "VIREMENT EN VOTRE FAVEUR ACTIV CONSULT ING VG522034CWEEQ8 ACTIV CONSULT ING FAC…" at bounding box center [340, 129] width 507 height 21
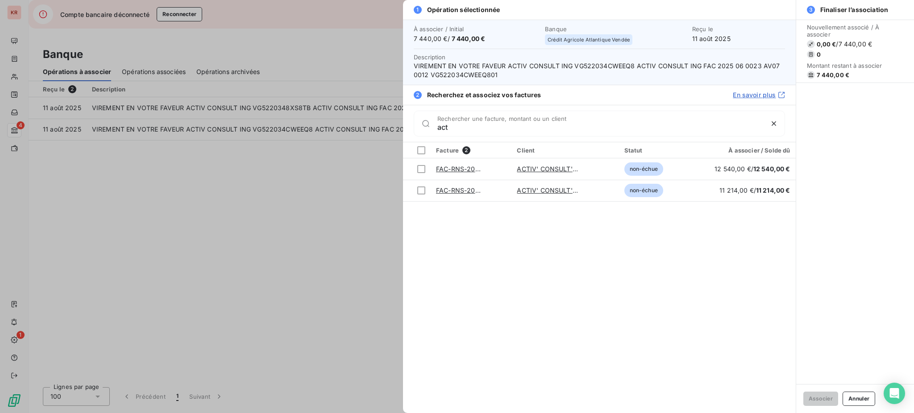
type input "act"
click at [261, 189] on div at bounding box center [457, 206] width 914 height 413
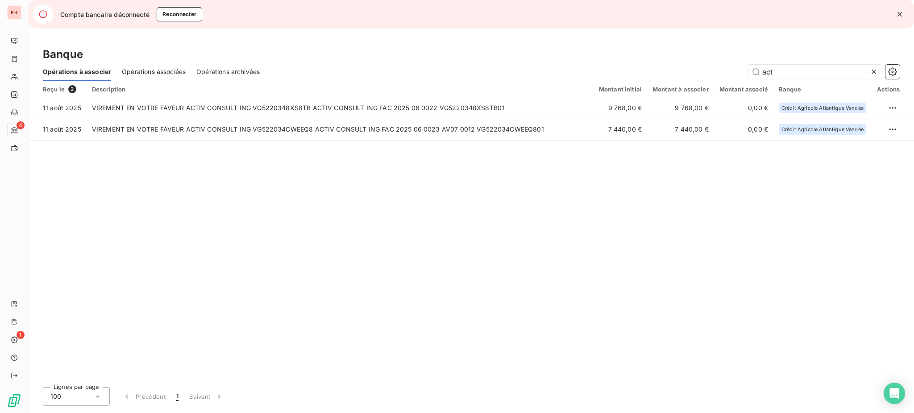
click at [874, 71] on icon at bounding box center [873, 72] width 4 height 4
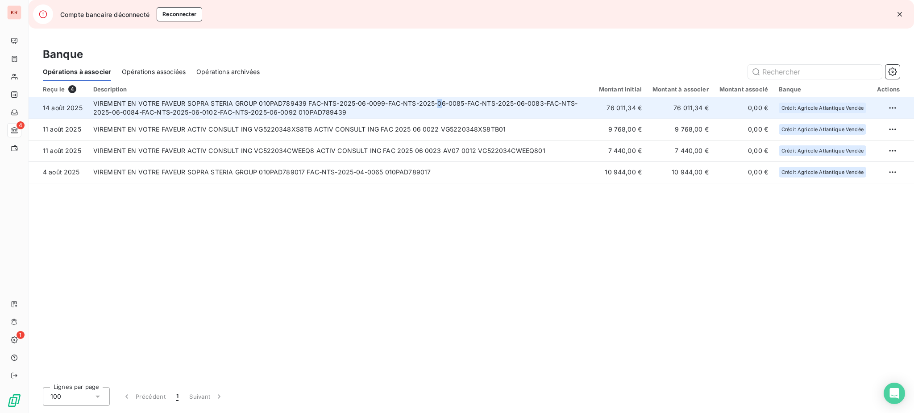
click at [435, 99] on td "VIREMENT EN VOTRE FAVEUR SOPRA STERIA GROUP 010PAD789439 FAC-NTS-2025-06-0099-F…" at bounding box center [340, 107] width 505 height 21
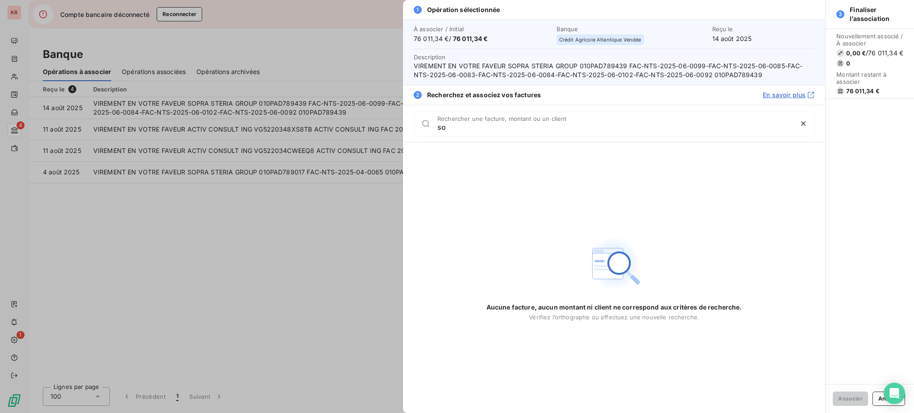
type input "s"
click at [162, 292] on div at bounding box center [457, 206] width 914 height 413
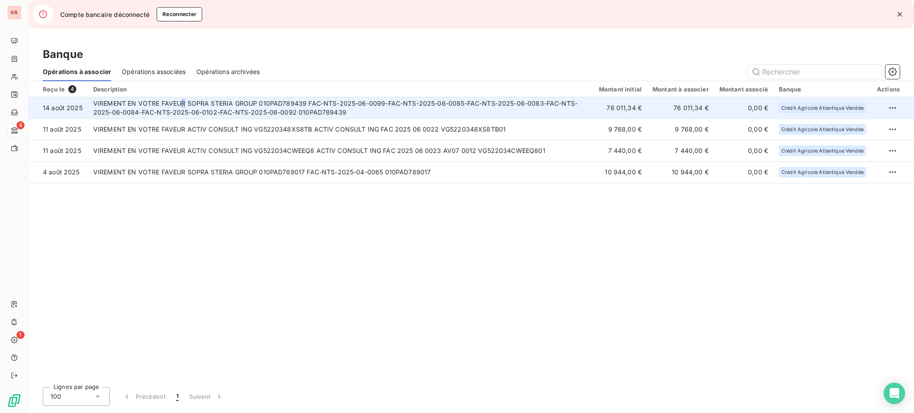
click at [182, 107] on td "VIREMENT EN VOTRE FAVEUR SOPRA STERIA GROUP 010PAD789439 FAC-NTS-2025-06-0099-F…" at bounding box center [340, 107] width 505 height 21
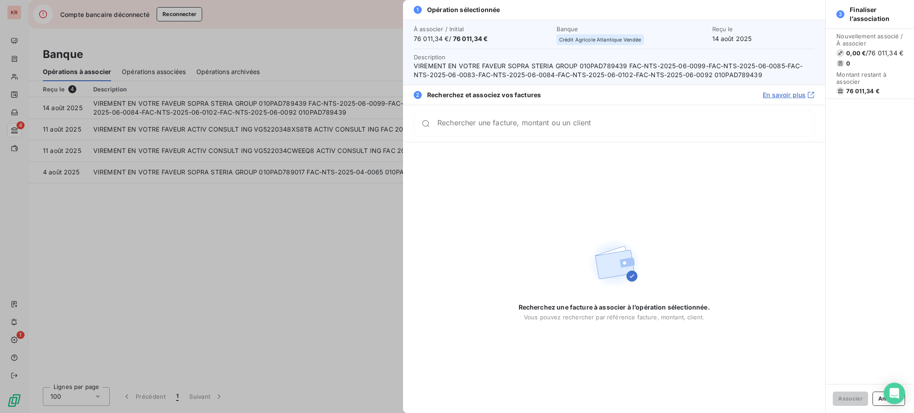
click at [417, 93] on span "2" at bounding box center [418, 95] width 8 height 8
click at [534, 117] on div "Rechercher une facture, montant ou un client" at bounding box center [614, 124] width 401 height 26
click at [260, 190] on div at bounding box center [457, 206] width 914 height 413
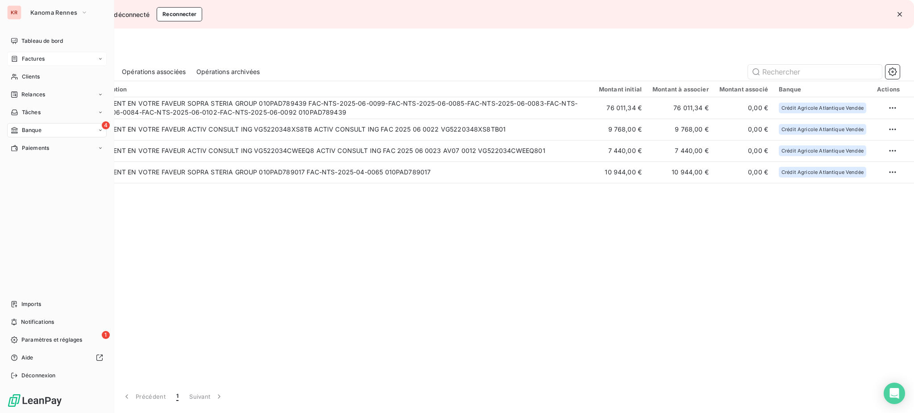
click at [47, 58] on div "Factures" at bounding box center [56, 59] width 99 height 14
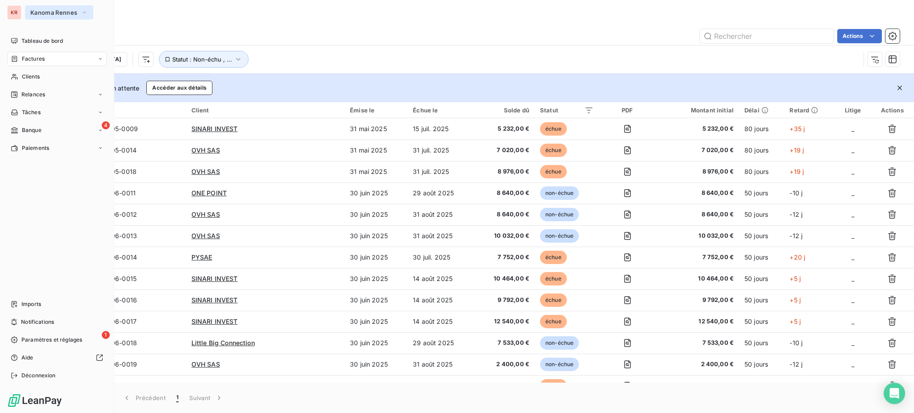
click at [41, 10] on span "Kanoma Rennes" at bounding box center [53, 12] width 47 height 7
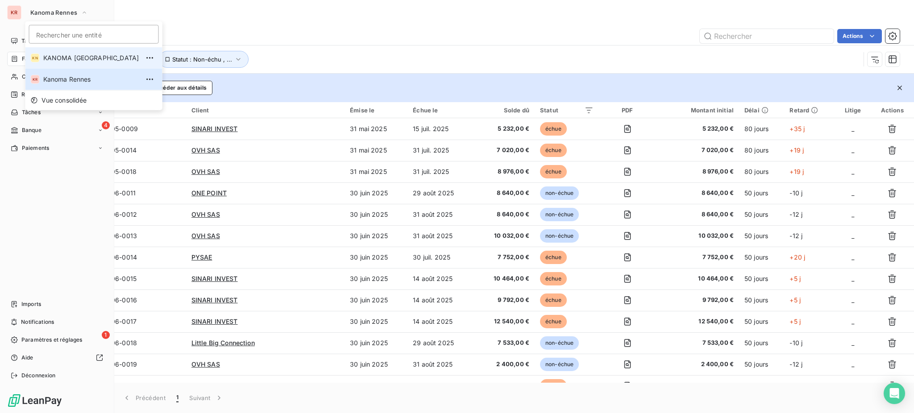
click at [72, 65] on li "KN KANOMA Nantes" at bounding box center [93, 57] width 137 height 21
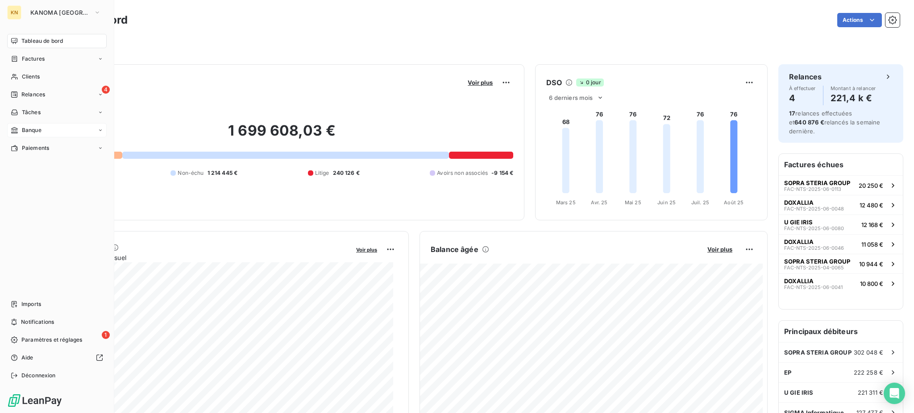
click at [50, 126] on div "Banque" at bounding box center [56, 130] width 99 height 14
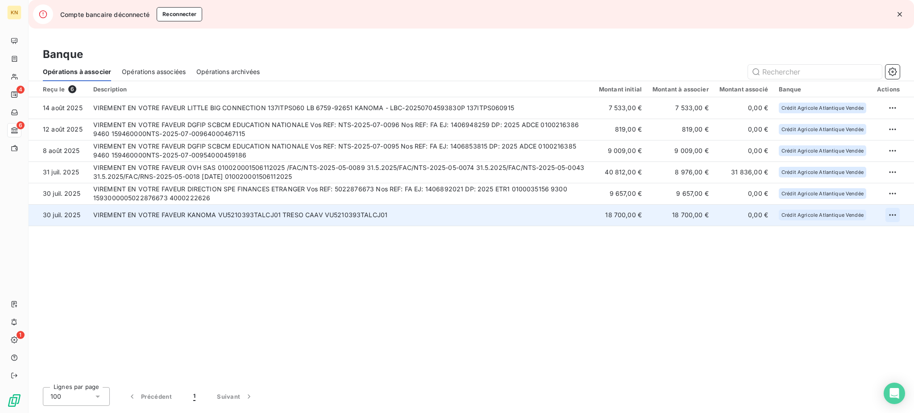
click at [888, 213] on html "KN 4 6 1 Compte bancaire déconnecté Reconnecter Banque Opérations à associer Op…" at bounding box center [457, 206] width 914 height 413
click at [837, 235] on div "Archiver l’opération" at bounding box center [860, 235] width 69 height 14
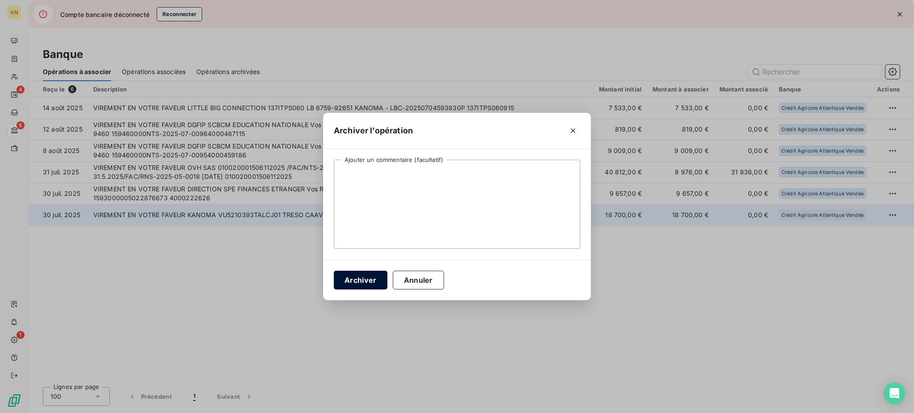
click at [349, 280] on button "Archiver" at bounding box center [361, 280] width 54 height 19
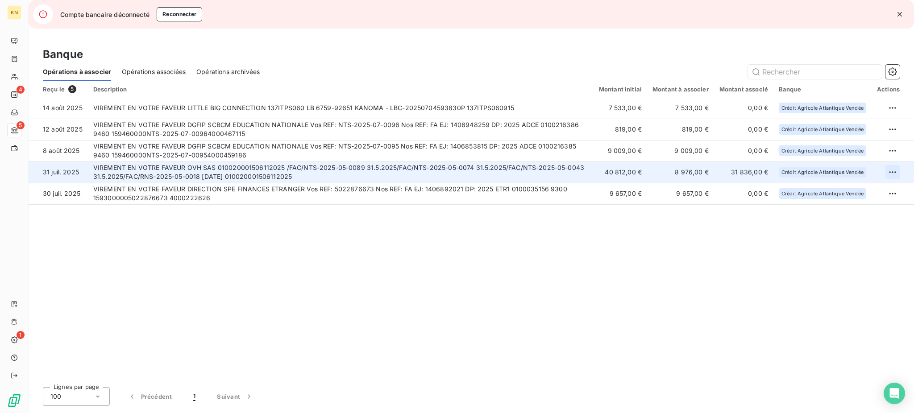
click at [890, 170] on html "KN 4 5 1 Compte bancaire déconnecté Reconnecter Banque Opérations à associer Op…" at bounding box center [457, 206] width 914 height 413
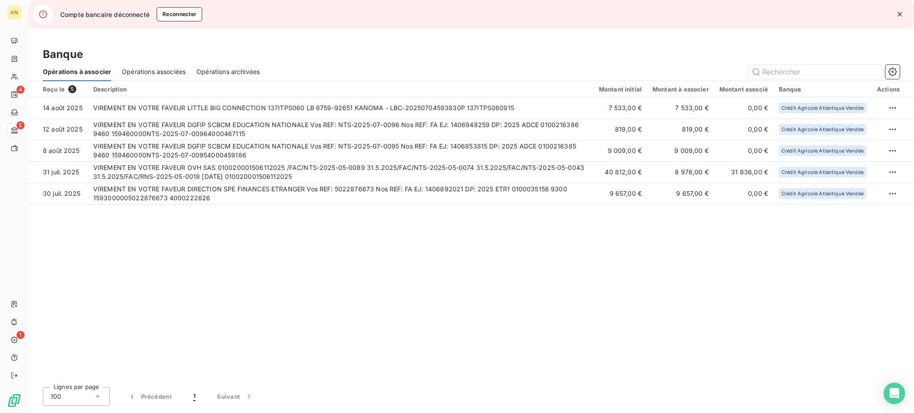
click at [652, 170] on html "KN 4 5 1 Compte bancaire déconnecté Reconnecter Banque Opérations à associer Op…" at bounding box center [457, 206] width 914 height 413
click at [652, 170] on td "8 976,00 €" at bounding box center [680, 171] width 67 height 21
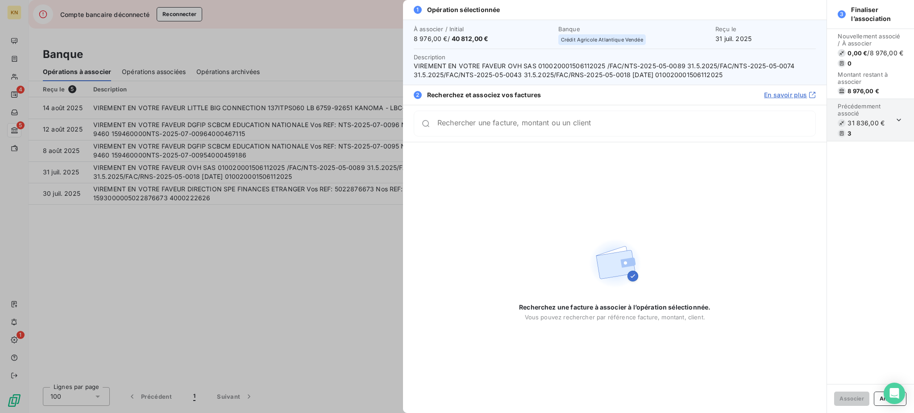
click at [619, 120] on div "Rechercher une facture, montant ou un client" at bounding box center [626, 123] width 378 height 9
type input "FAC-RNS-2025"
click at [240, 288] on div at bounding box center [457, 206] width 914 height 413
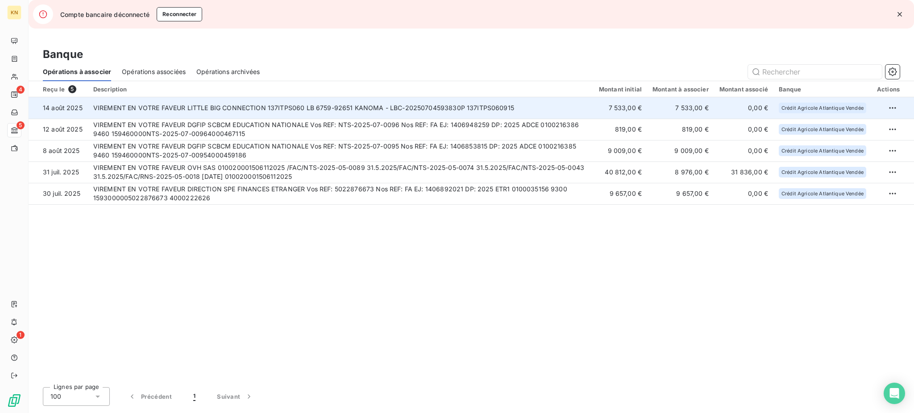
click at [296, 114] on td "VIREMENT EN VOTRE FAVEUR LITTLE BIG CONNECTION 137ITPS060 LB 6759-92651 KANOMA …" at bounding box center [340, 107] width 505 height 21
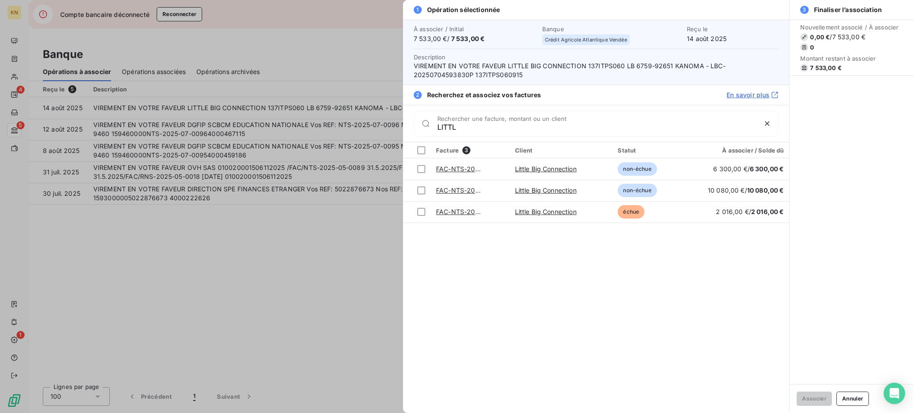
type input "LITTL"
click at [268, 301] on div at bounding box center [457, 206] width 914 height 413
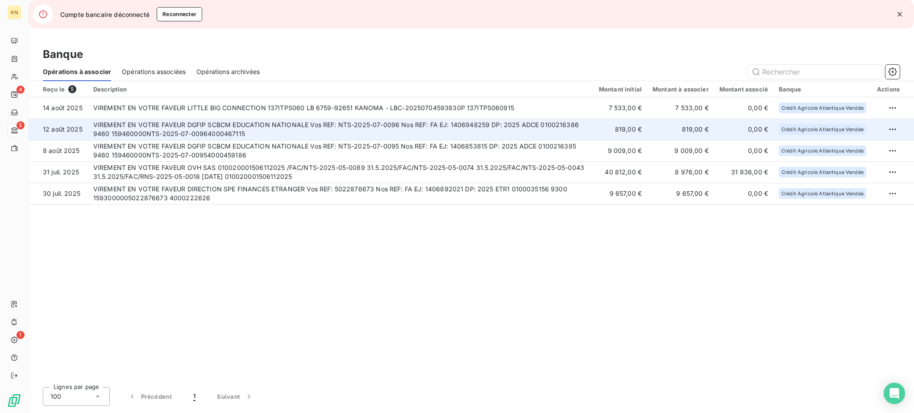
click at [174, 135] on td "VIREMENT EN VOTRE FAVEUR DGFIP SCBCM EDUCATION NATIONALE Vos REF: NTS-2025-07-0…" at bounding box center [340, 129] width 505 height 21
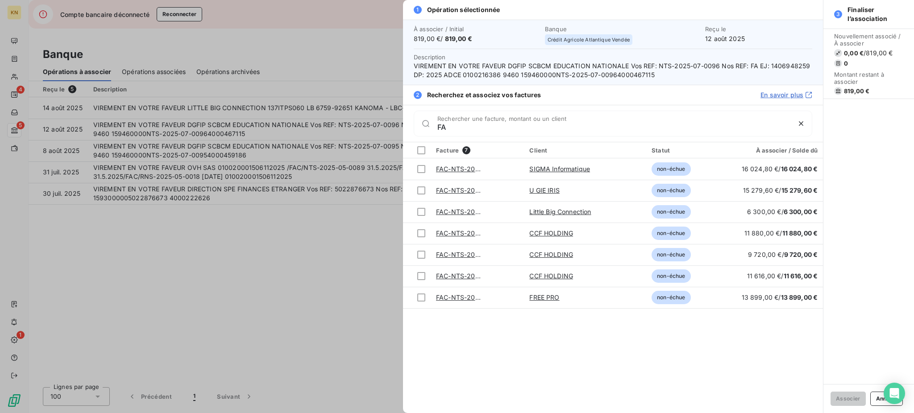
type input "F"
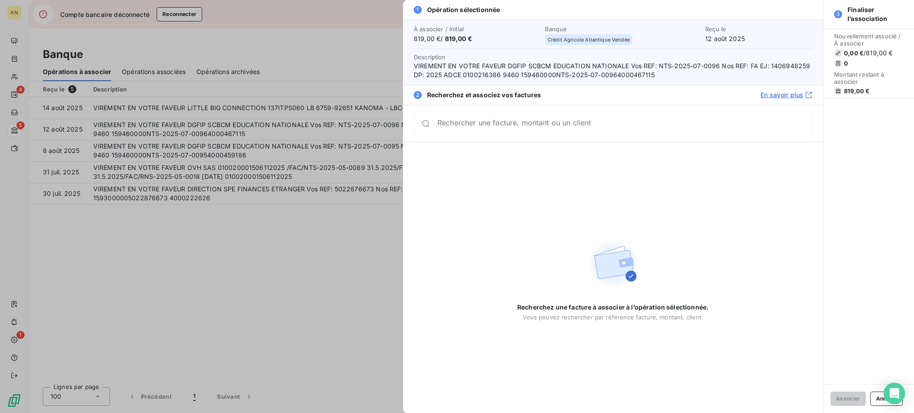
click at [269, 243] on div at bounding box center [457, 206] width 914 height 413
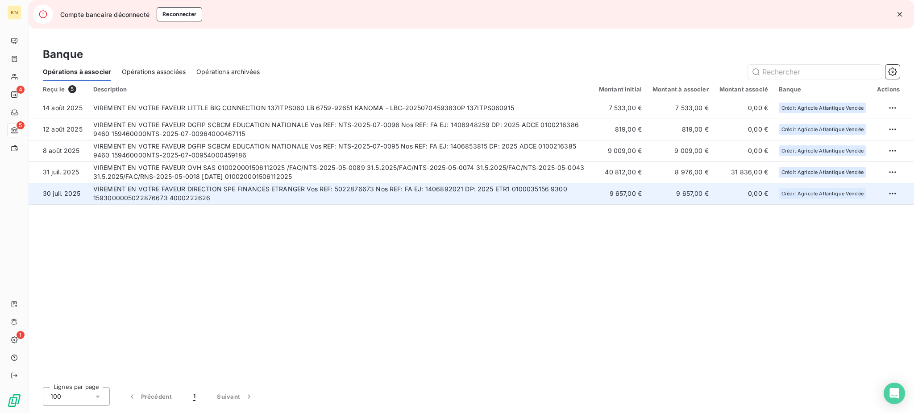
click at [489, 193] on td "VIREMENT EN VOTRE FAVEUR DIRECTION SPE FINANCES ETRANGER Vos REF: 5022876673 No…" at bounding box center [340, 193] width 505 height 21
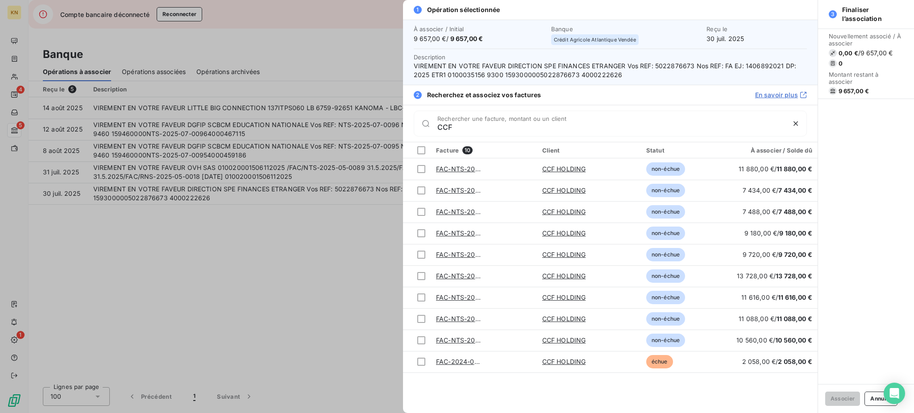
type input "CCF"
drag, startPoint x: 512, startPoint y: 119, endPoint x: 419, endPoint y: 120, distance: 92.8
click at [419, 120] on div "CCF Rechercher une facture, montant ou un client" at bounding box center [610, 124] width 393 height 26
click at [258, 248] on div at bounding box center [457, 206] width 914 height 413
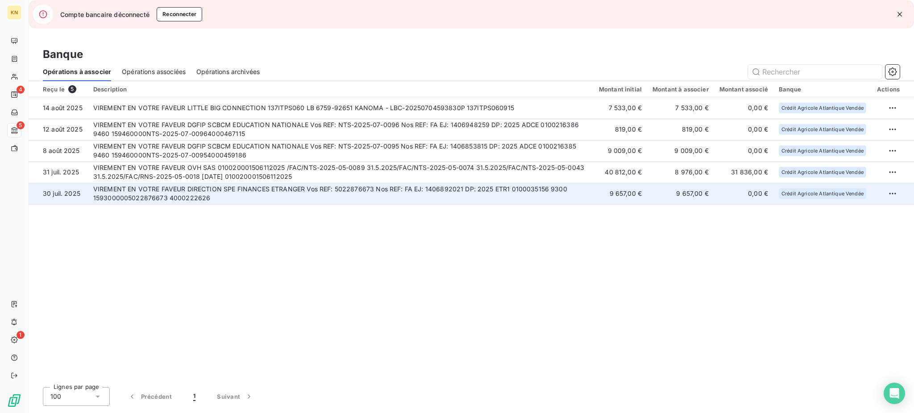
click at [432, 190] on td "VIREMENT EN VOTRE FAVEUR DIRECTION SPE FINANCES ETRANGER Vos REF: 5022876673 No…" at bounding box center [340, 193] width 505 height 21
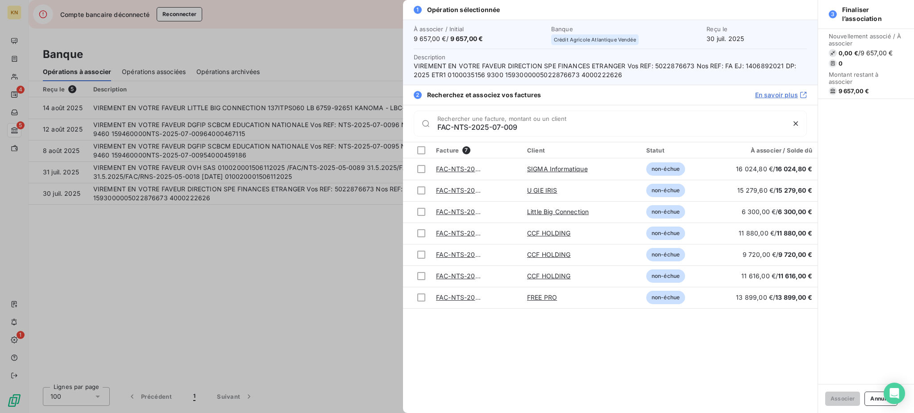
type input "FAC-NTS-2025-07-009"
click at [161, 280] on div at bounding box center [457, 206] width 914 height 413
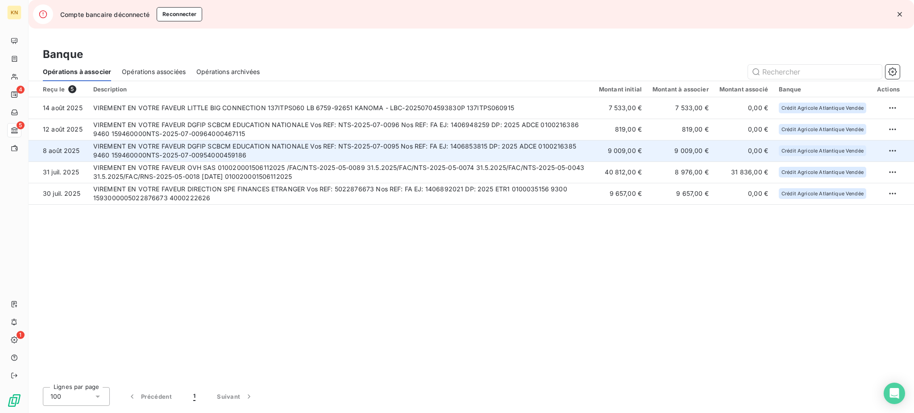
click at [252, 160] on td "VIREMENT EN VOTRE FAVEUR DGFIP SCBCM EDUCATION NATIONALE Vos REF: NTS-2025-07-0…" at bounding box center [340, 150] width 505 height 21
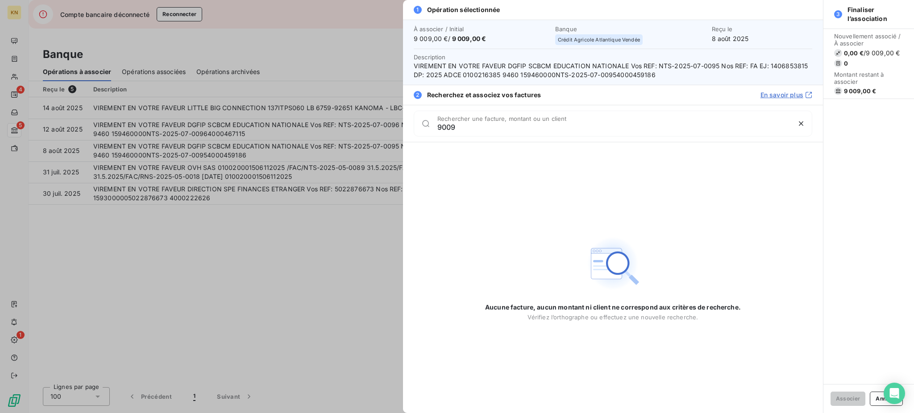
type input "9009"
drag, startPoint x: 232, startPoint y: 241, endPoint x: 218, endPoint y: 236, distance: 15.2
click at [225, 240] on div at bounding box center [457, 206] width 914 height 413
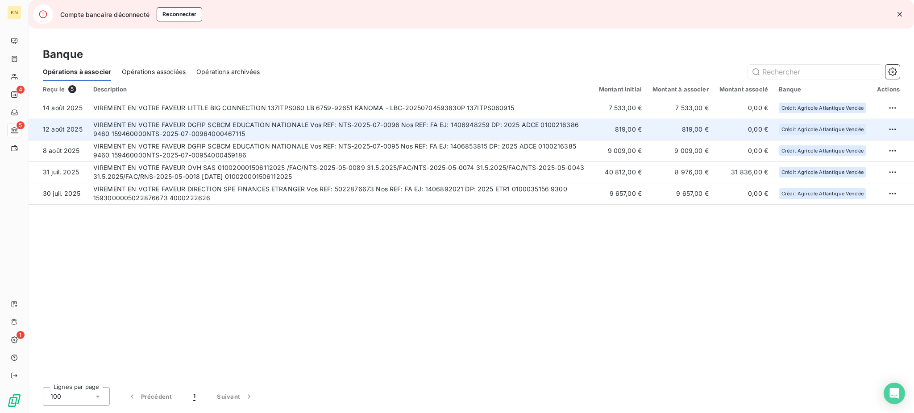
click at [504, 131] on td "VIREMENT EN VOTRE FAVEUR DGFIP SCBCM EDUCATION NATIONALE Vos REF: NTS-2025-07-0…" at bounding box center [340, 129] width 505 height 21
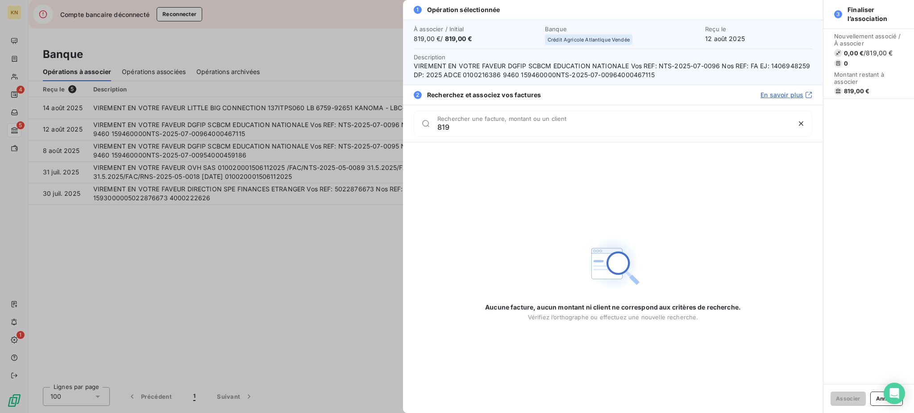
type input "819"
drag, startPoint x: 153, startPoint y: 384, endPoint x: 162, endPoint y: 362, distance: 23.8
click at [154, 384] on div at bounding box center [457, 206] width 914 height 413
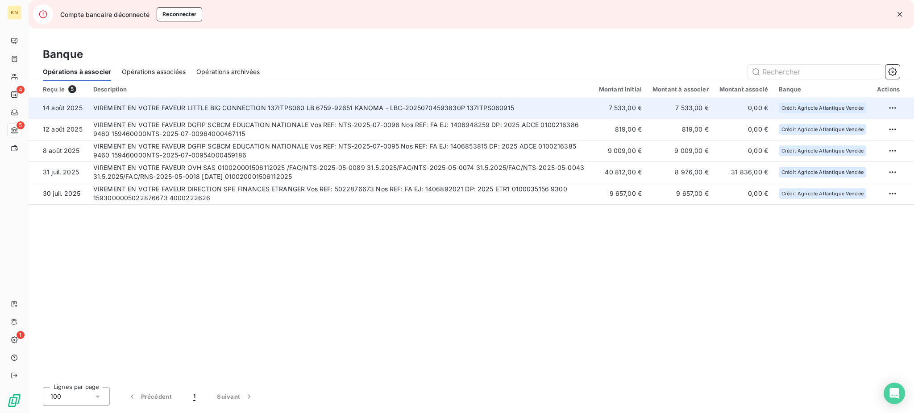
click at [593, 111] on td "VIREMENT EN VOTRE FAVEUR LITTLE BIG CONNECTION 137ITPS060 LB 6759-92651 KANOMA …" at bounding box center [340, 107] width 505 height 21
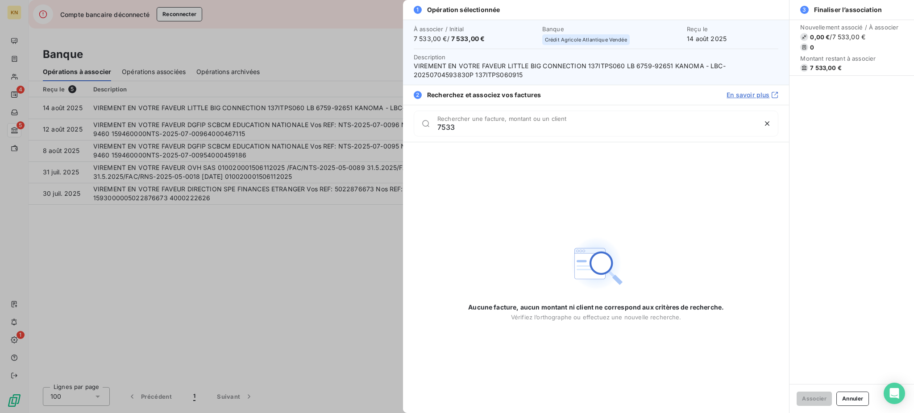
type input "7533"
click at [306, 271] on div at bounding box center [457, 206] width 914 height 413
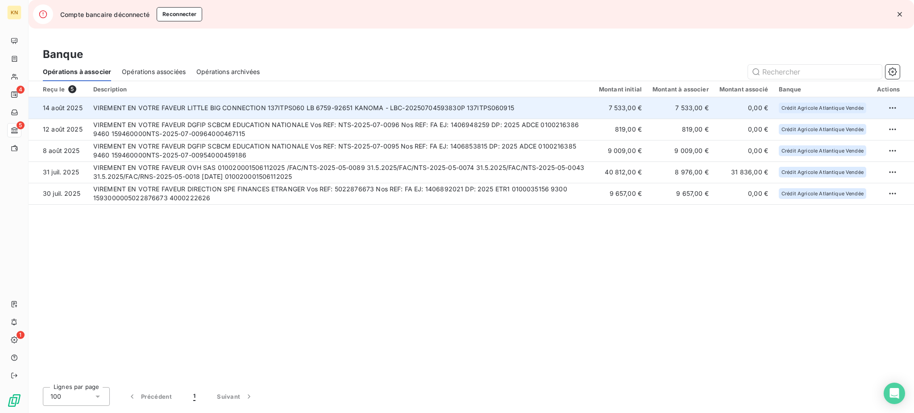
click at [493, 111] on td "VIREMENT EN VOTRE FAVEUR LITTLE BIG CONNECTION 137ITPS060 LB 6759-92651 KANOMA …" at bounding box center [340, 107] width 505 height 21
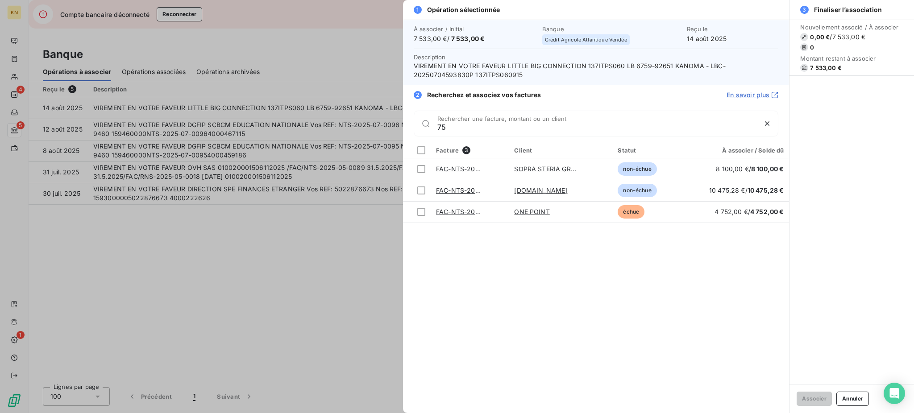
click at [441, 128] on input "75" at bounding box center [596, 127] width 319 height 9
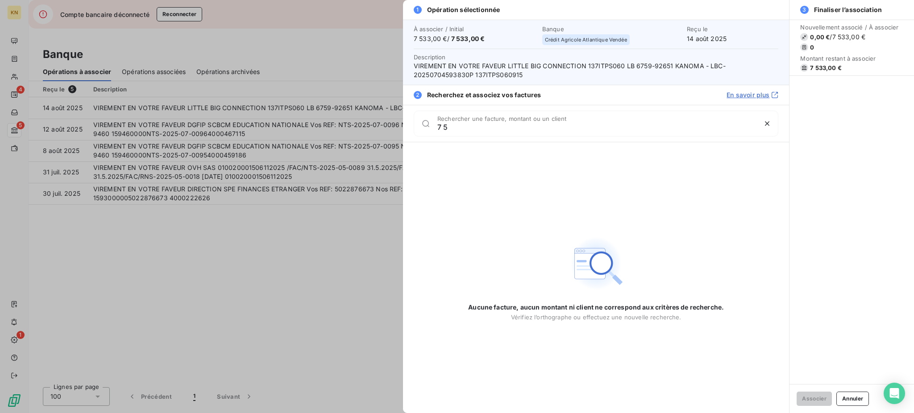
click at [460, 128] on input "7 5" at bounding box center [596, 127] width 319 height 9
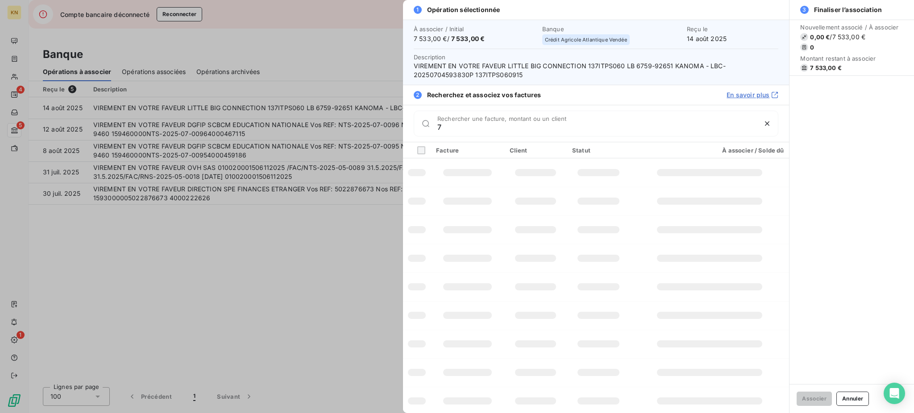
type input "7"
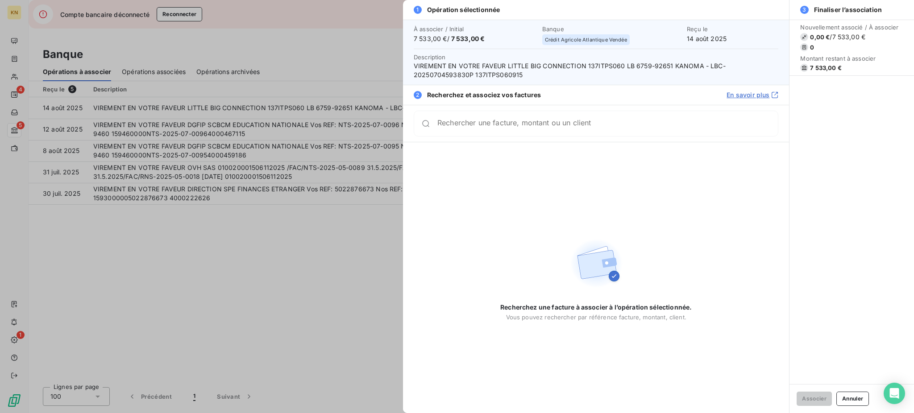
click at [174, 231] on div at bounding box center [457, 206] width 914 height 413
